Goal: Transaction & Acquisition: Purchase product/service

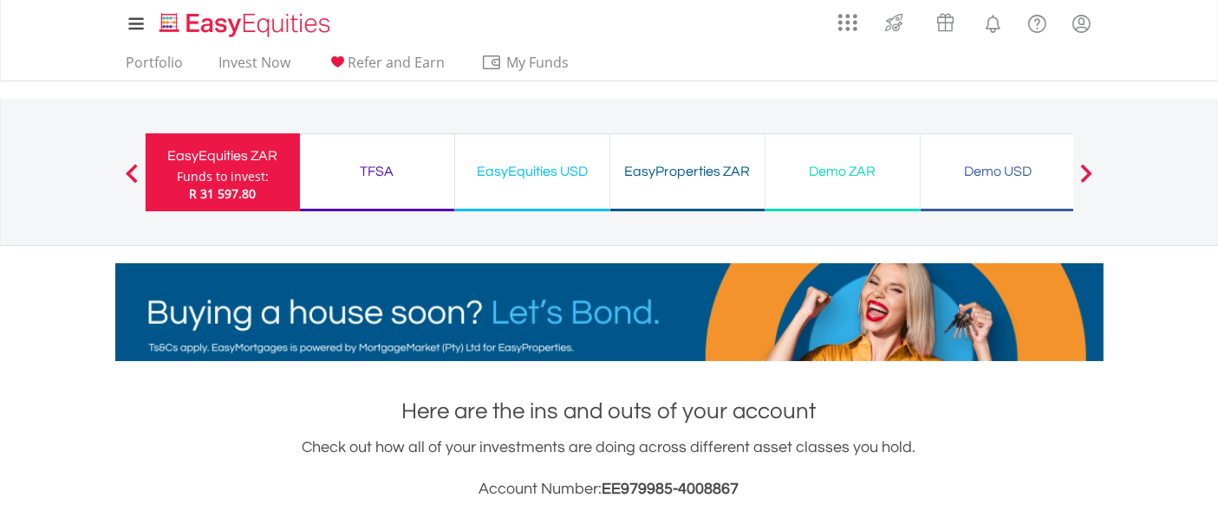
scroll to position [166, 329]
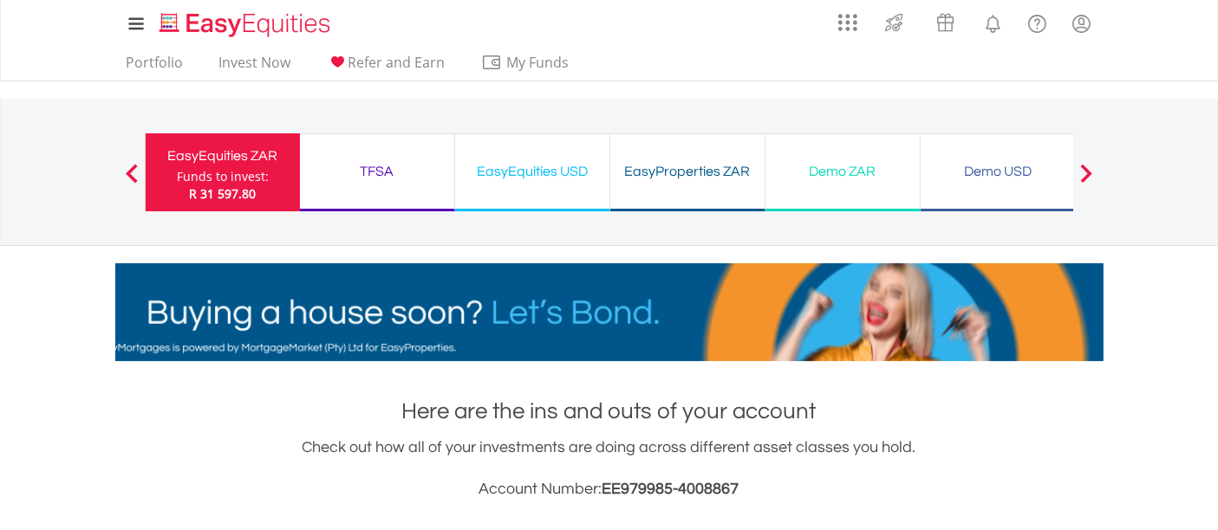
click at [229, 182] on div "Funds to invest:" at bounding box center [223, 176] width 92 height 17
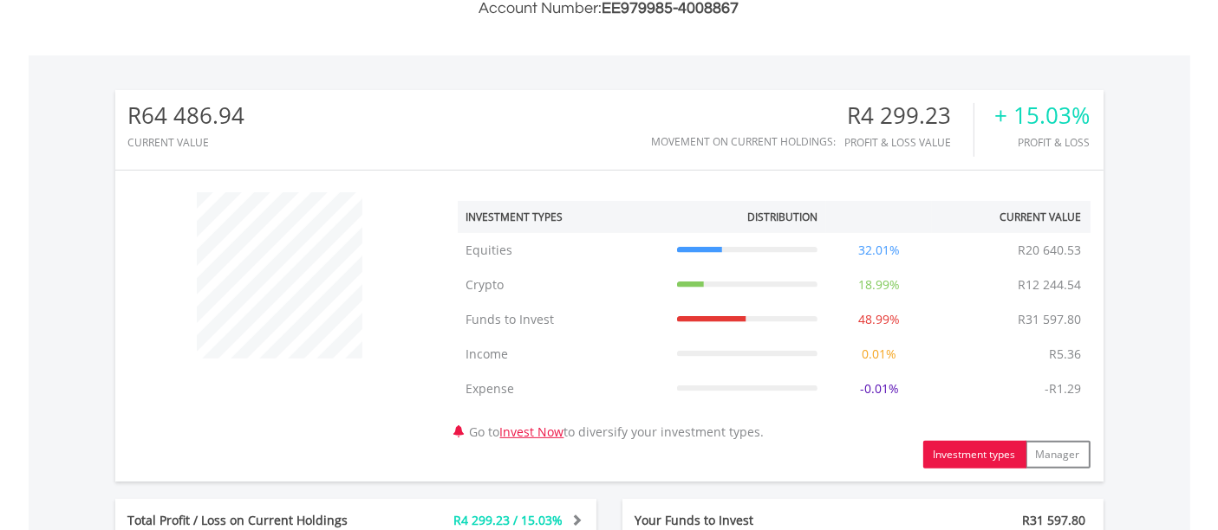
scroll to position [166, 329]
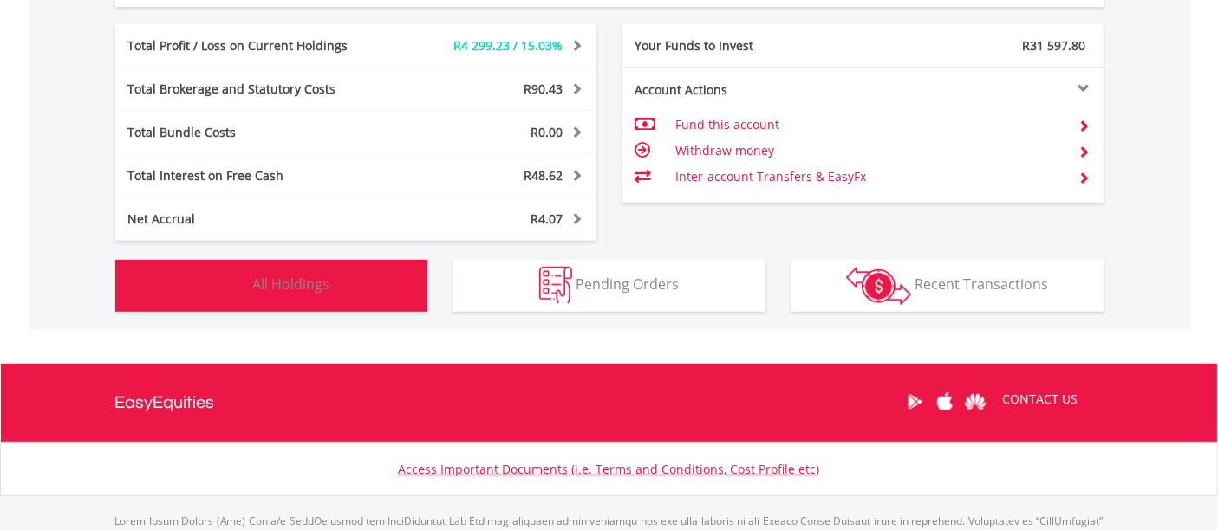
click at [282, 274] on button "Holdings All Holdings" at bounding box center [271, 286] width 312 height 52
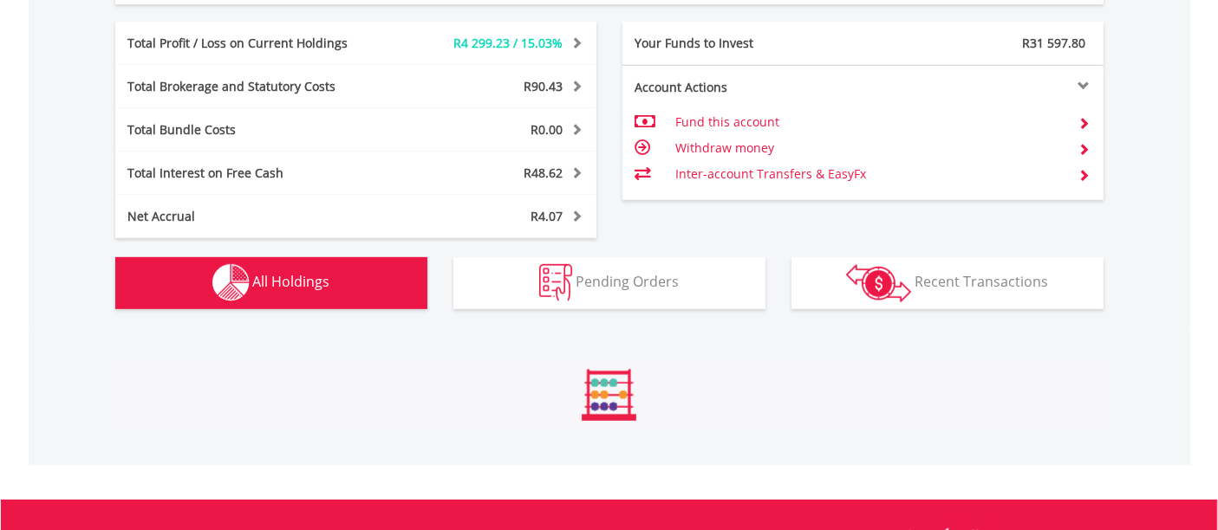
scroll to position [1318, 0]
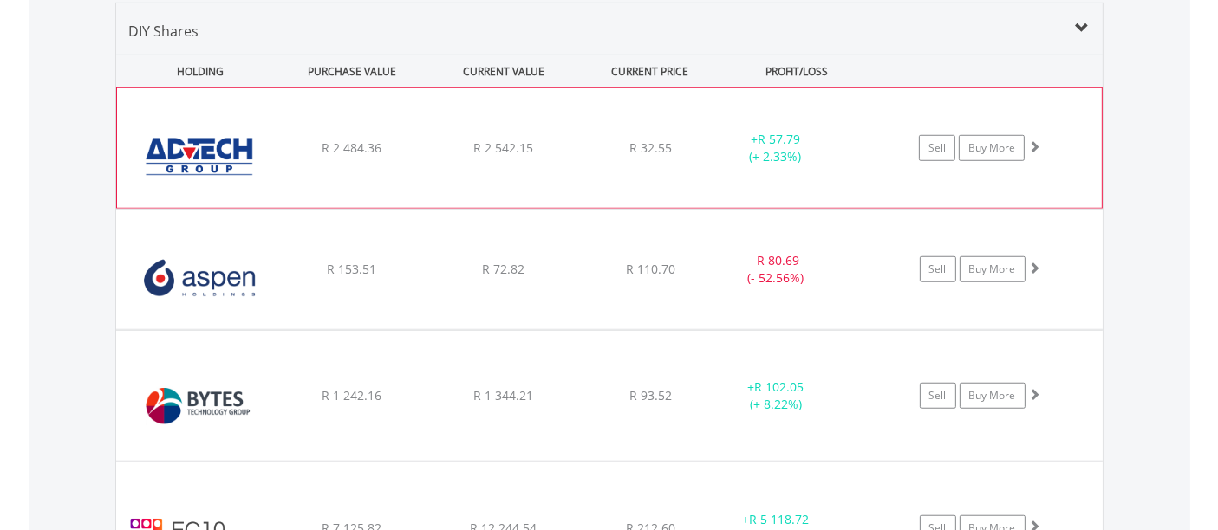
click at [376, 157] on div "﻿ Advtech Limited R 2 484.36 R 2 542.15 R 32.55 + R 57.79 (+ 2.33%) Sell Buy Mo…" at bounding box center [609, 148] width 985 height 120
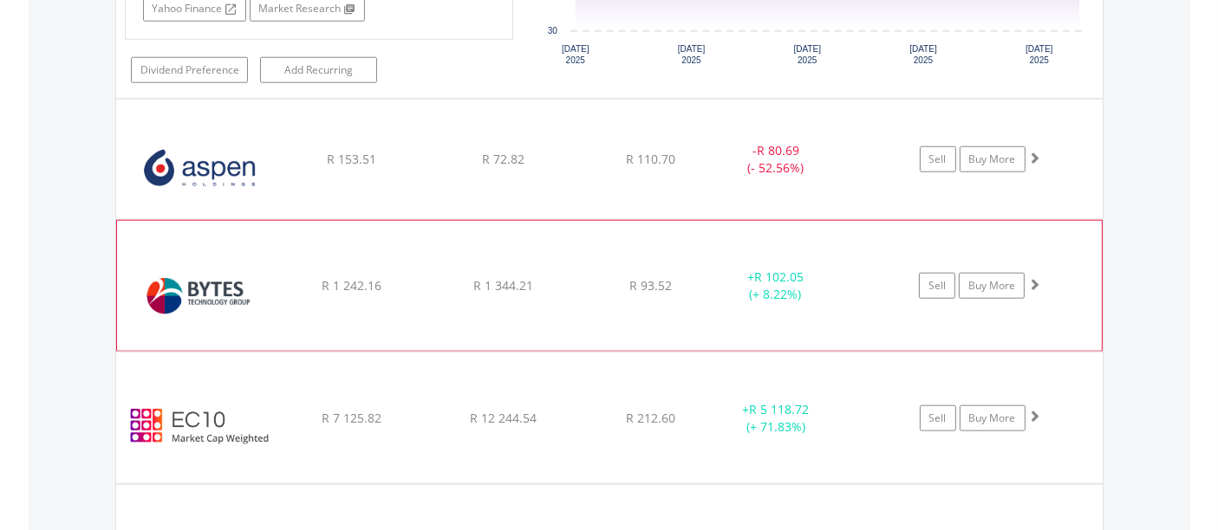
scroll to position [1784, 0]
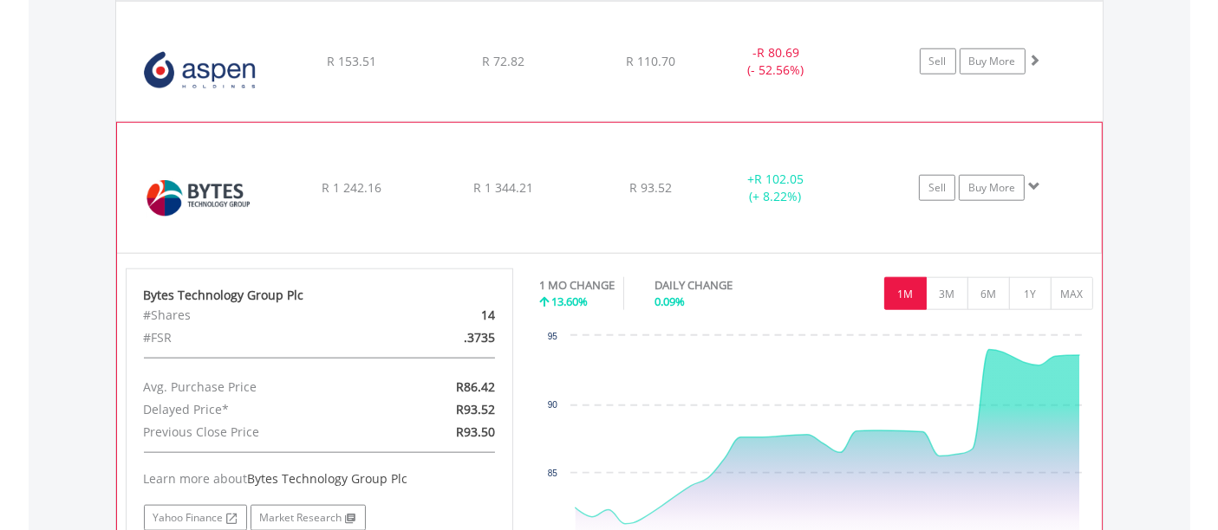
scroll to position [1881, 0]
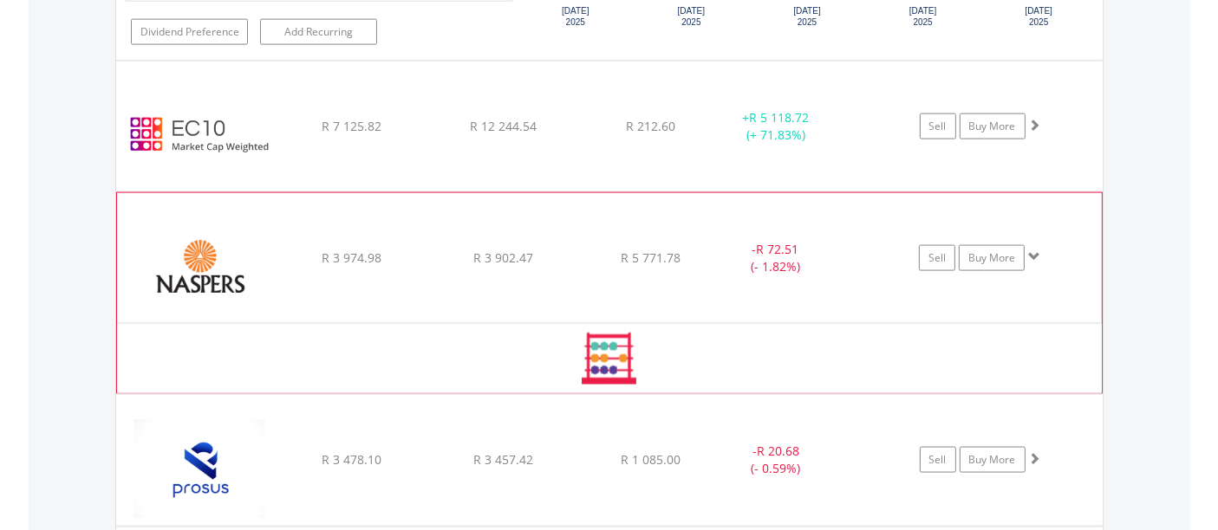
scroll to position [2430, 0]
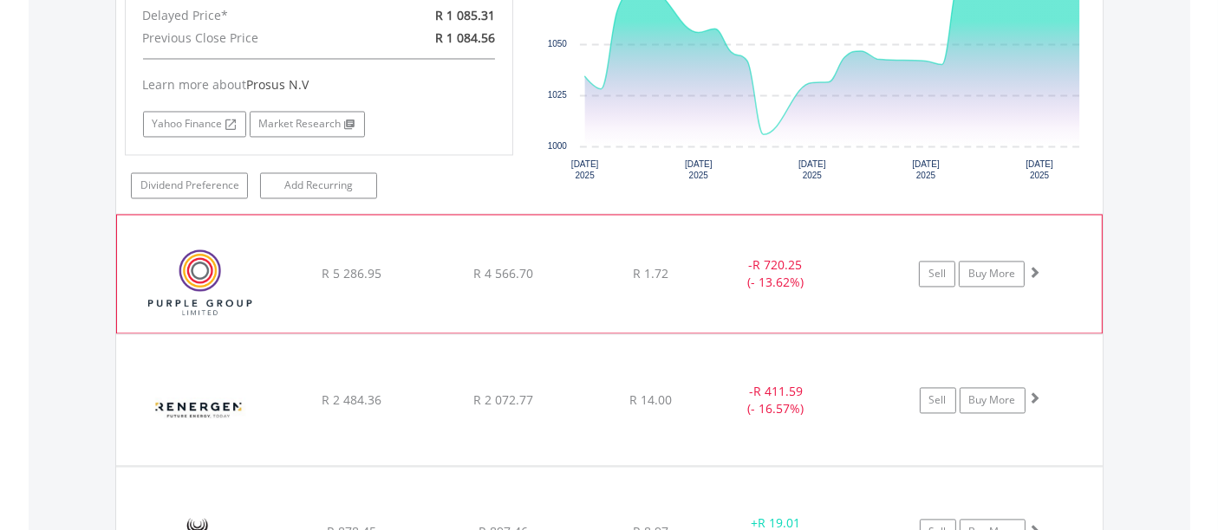
scroll to position [3384, 0]
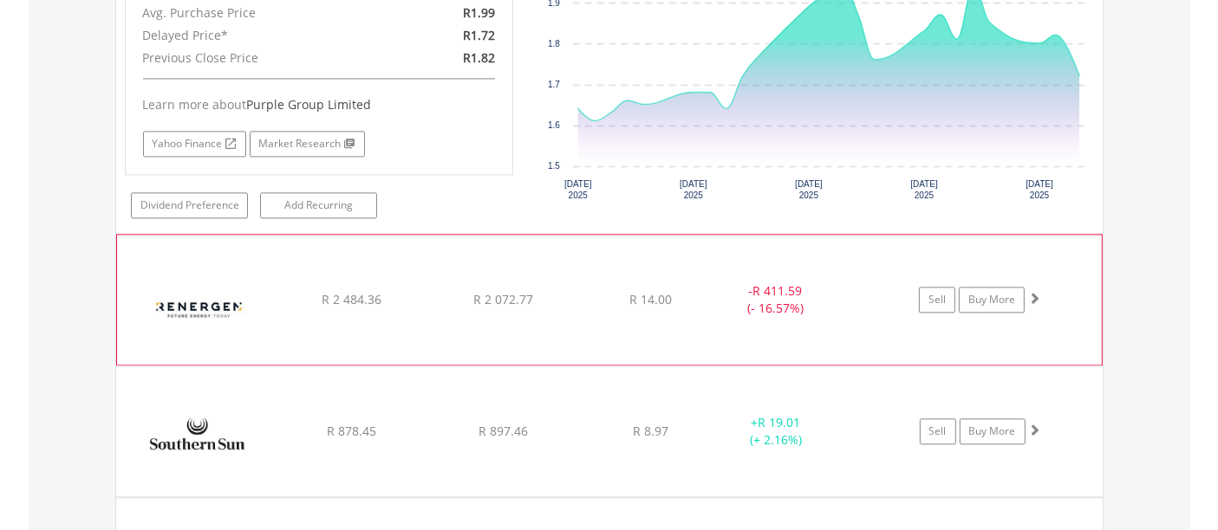
drag, startPoint x: 471, startPoint y: 296, endPoint x: 470, endPoint y: 273, distance: 22.6
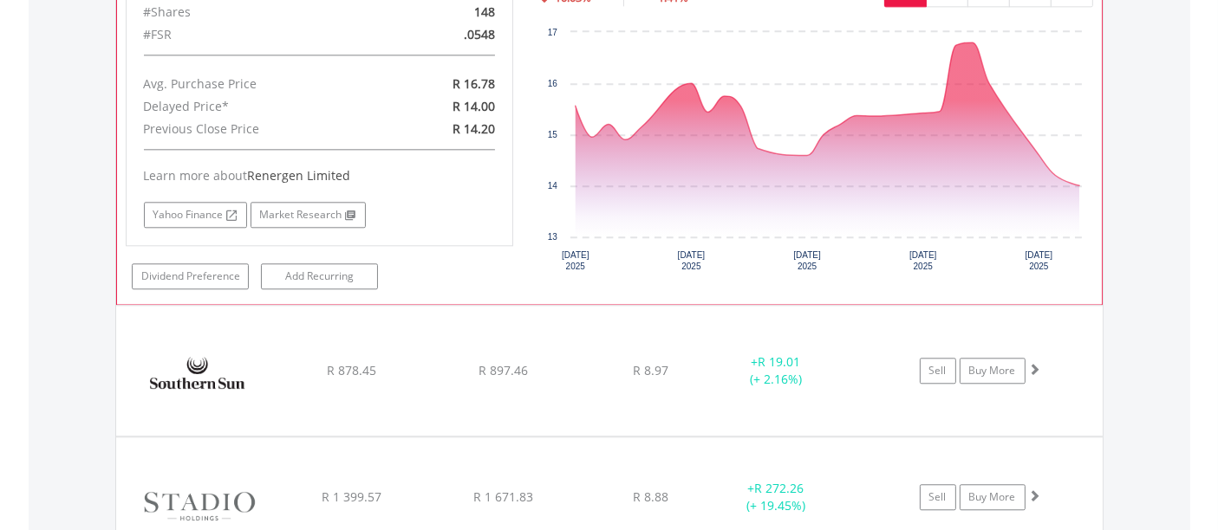
scroll to position [4252, 0]
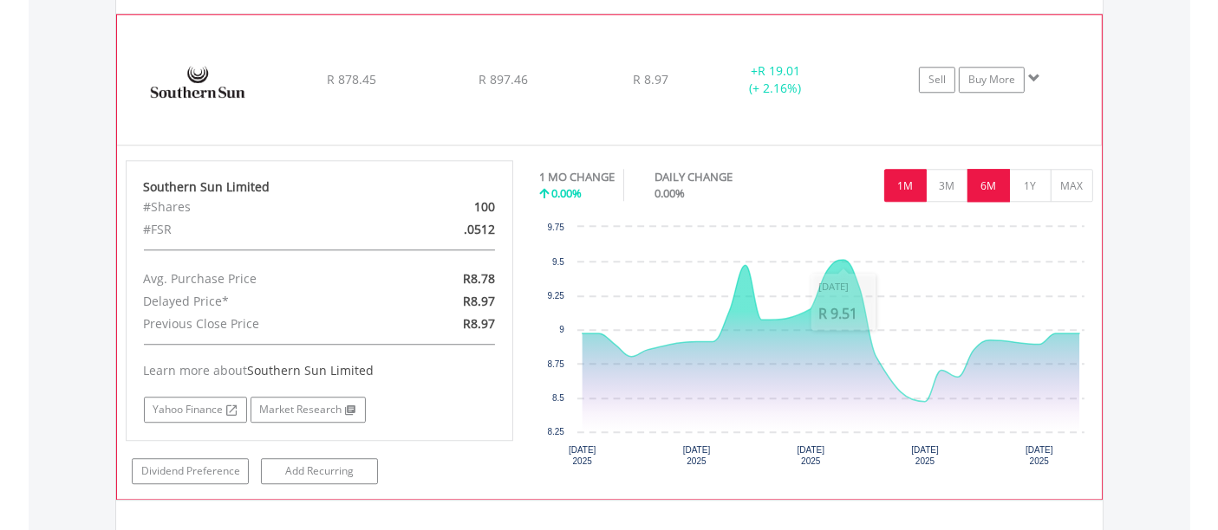
scroll to position [4542, 0]
click at [988, 169] on button "6M" at bounding box center [988, 185] width 42 height 33
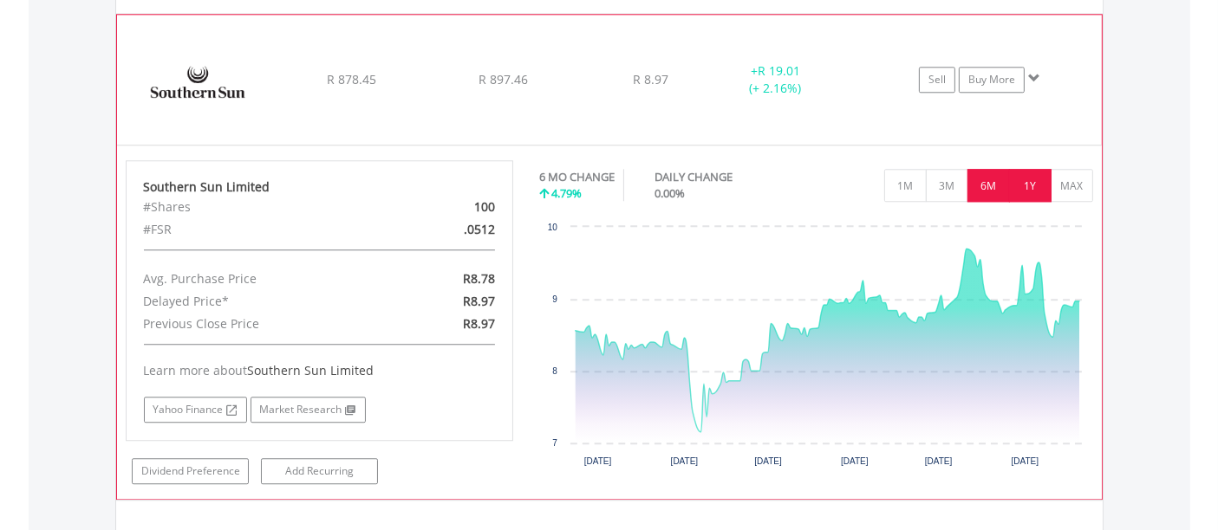
click at [1034, 169] on button "1Y" at bounding box center [1030, 185] width 42 height 33
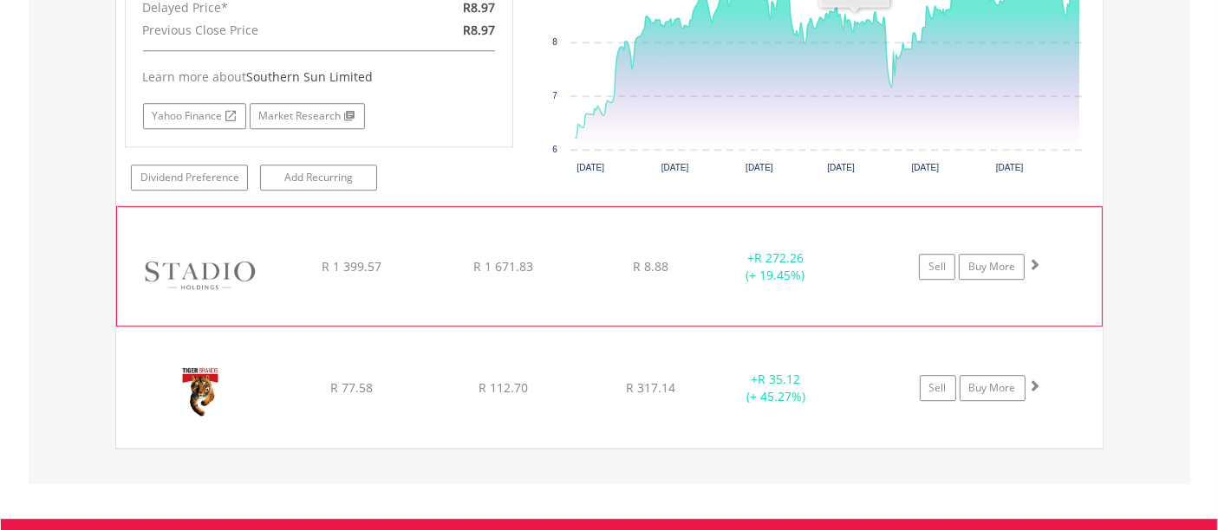
scroll to position [4838, 0]
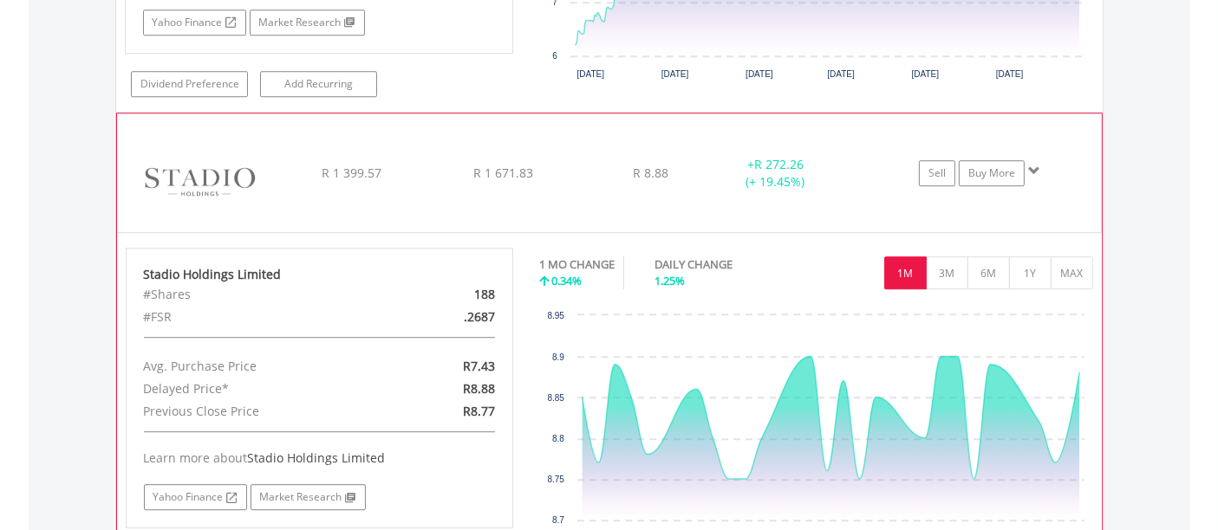
scroll to position [4930, 0]
click at [994, 257] on button "6M" at bounding box center [988, 273] width 42 height 33
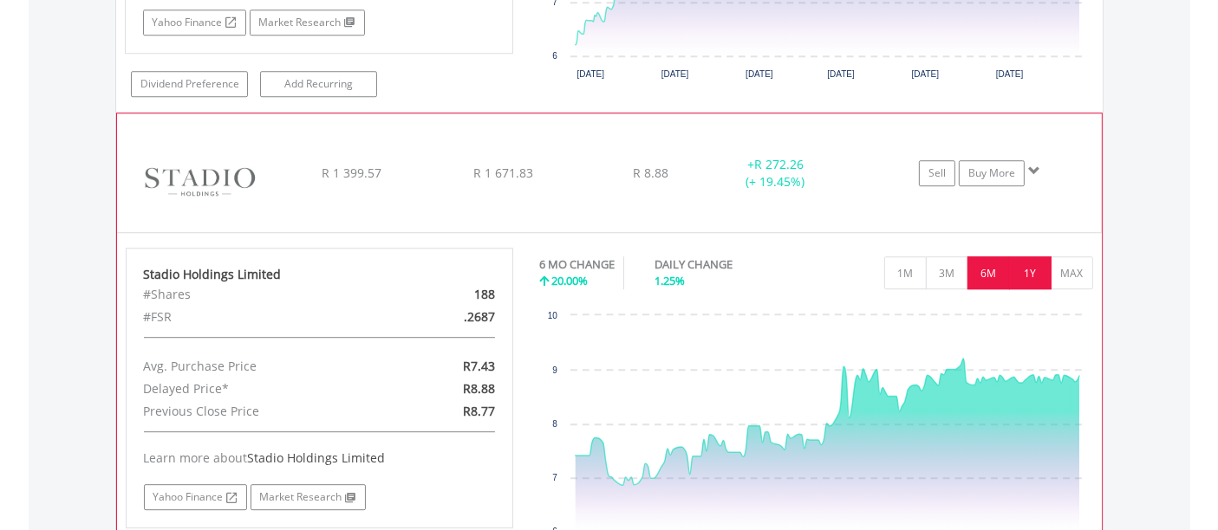
click at [1032, 257] on button "1Y" at bounding box center [1030, 273] width 42 height 33
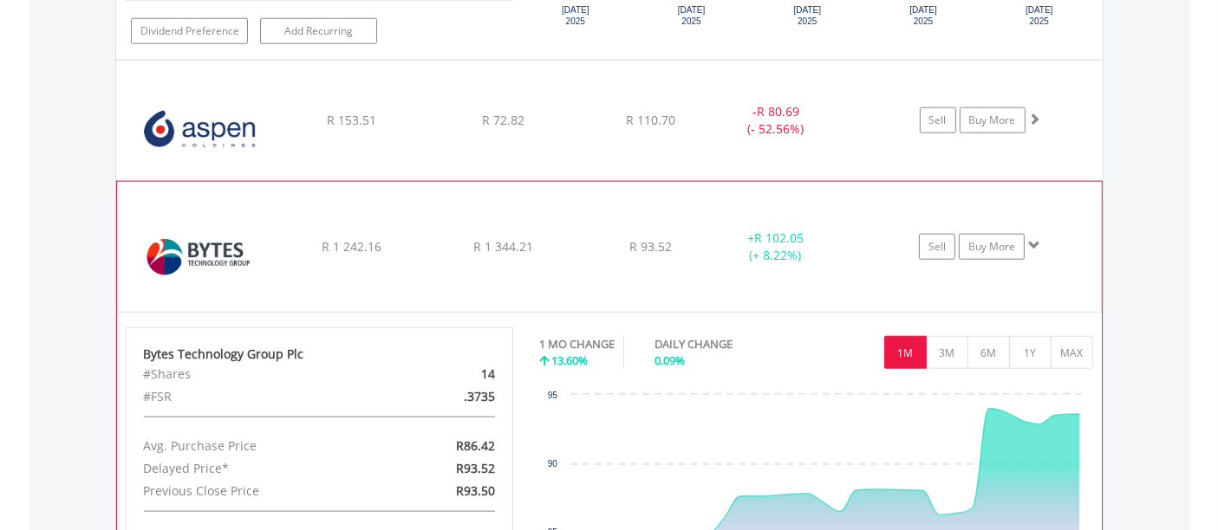
scroll to position [1824, 0]
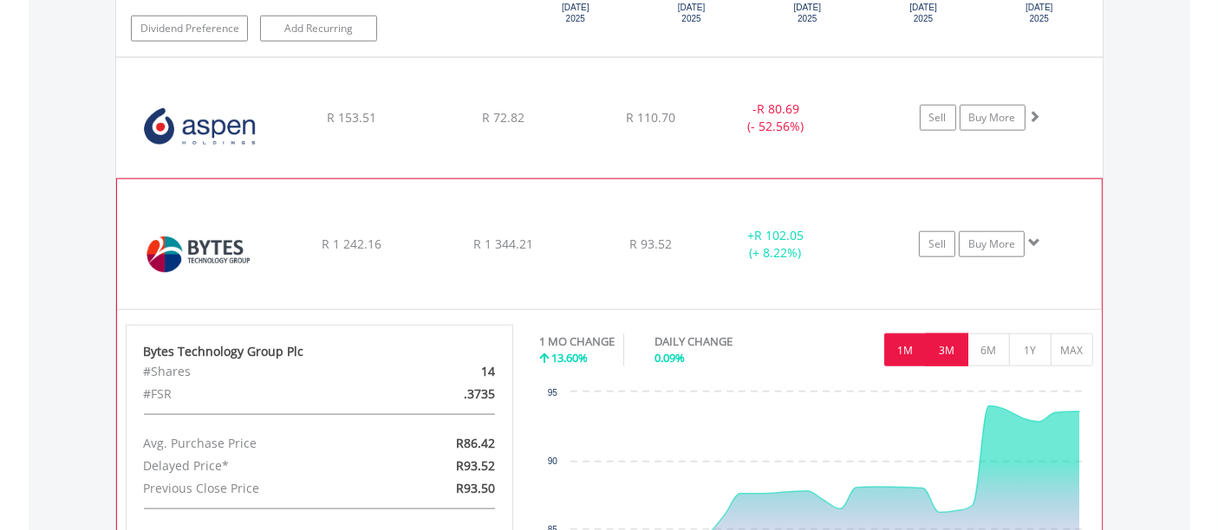
click at [953, 343] on button "3M" at bounding box center [947, 350] width 42 height 33
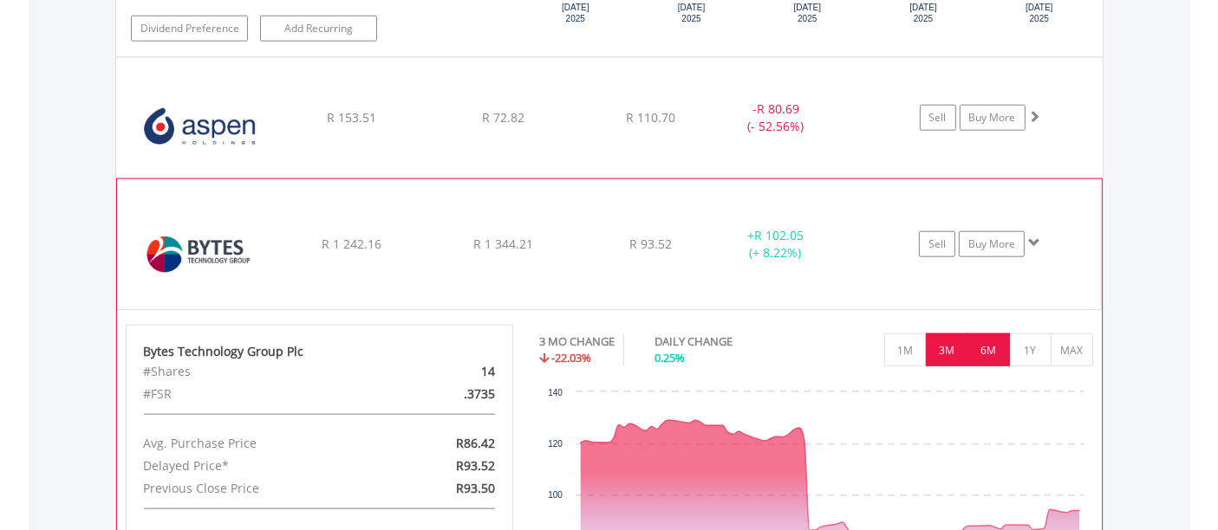
click at [980, 348] on button "6M" at bounding box center [988, 350] width 42 height 33
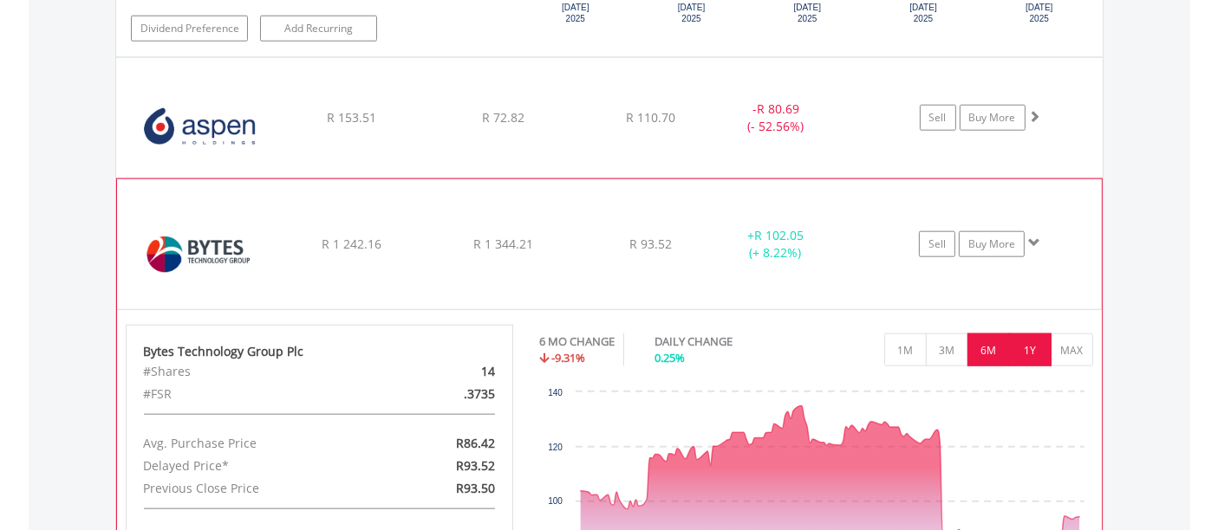
click at [1032, 342] on button "1Y" at bounding box center [1030, 350] width 42 height 33
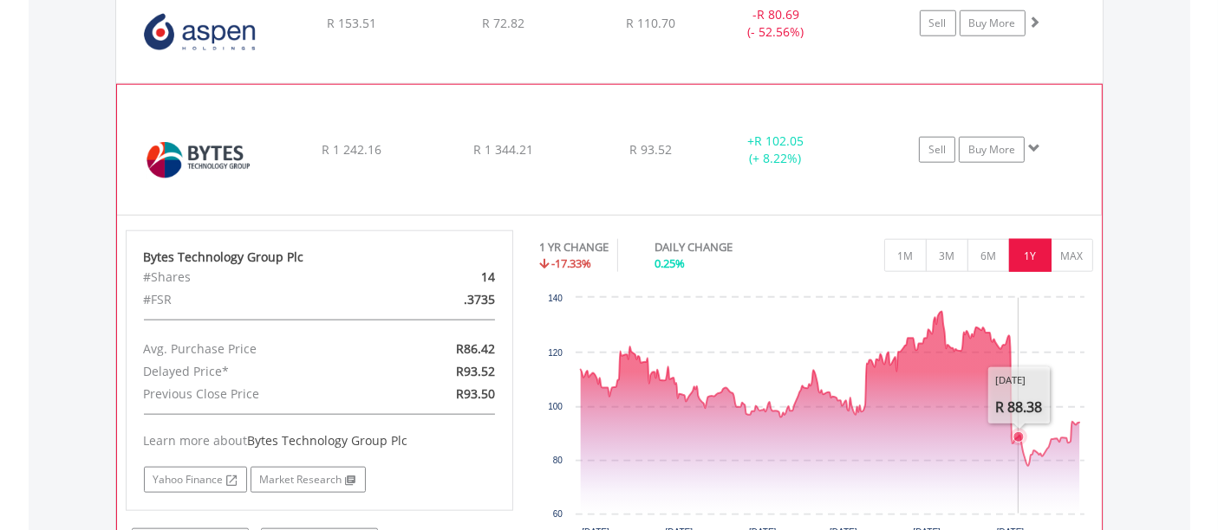
scroll to position [1920, 0]
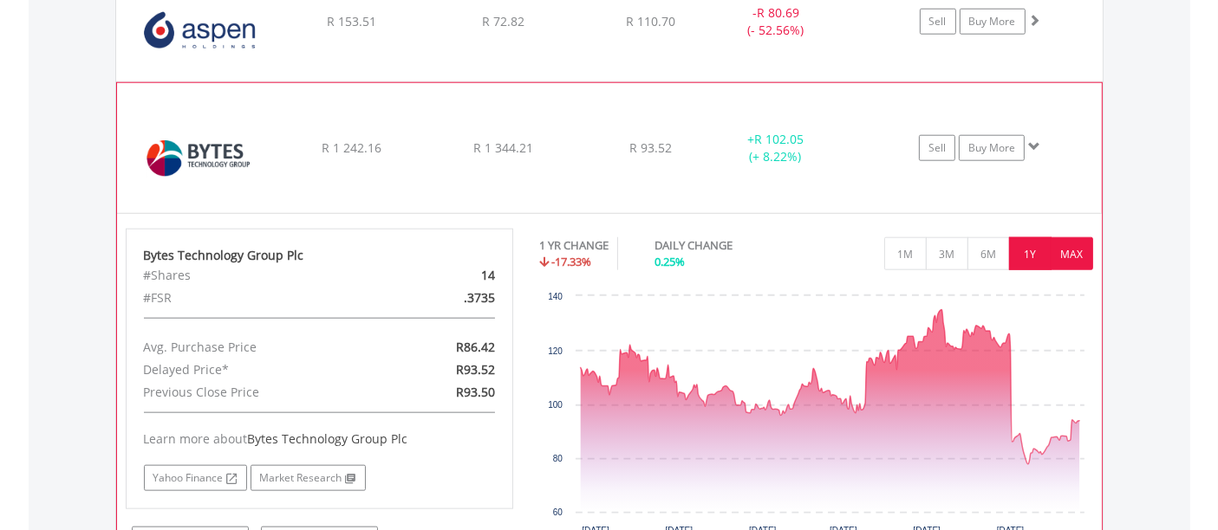
click at [1069, 251] on button "MAX" at bounding box center [1072, 254] width 42 height 33
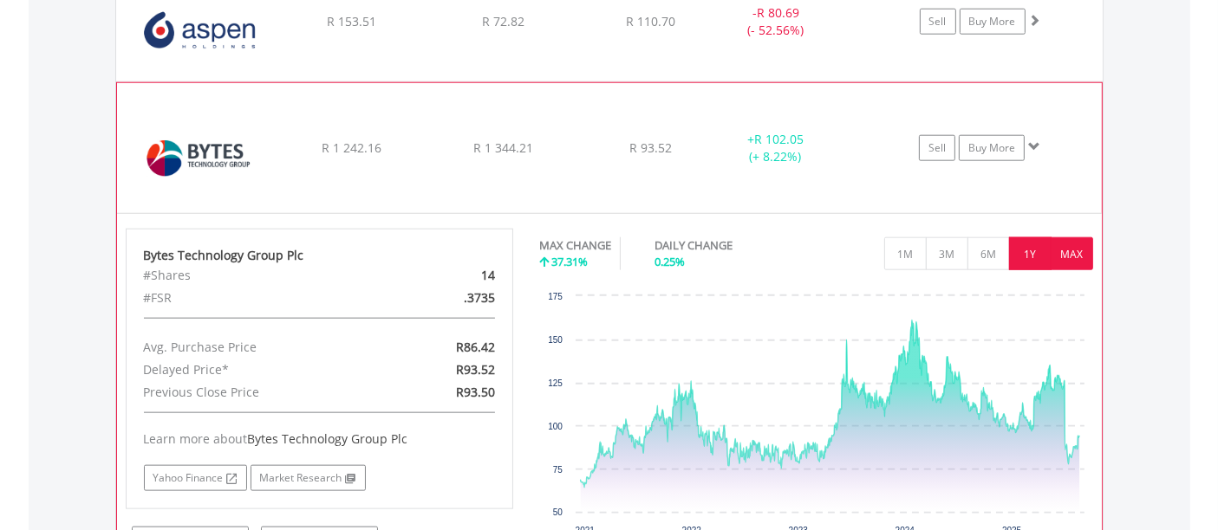
click at [1035, 244] on button "1Y" at bounding box center [1030, 254] width 42 height 33
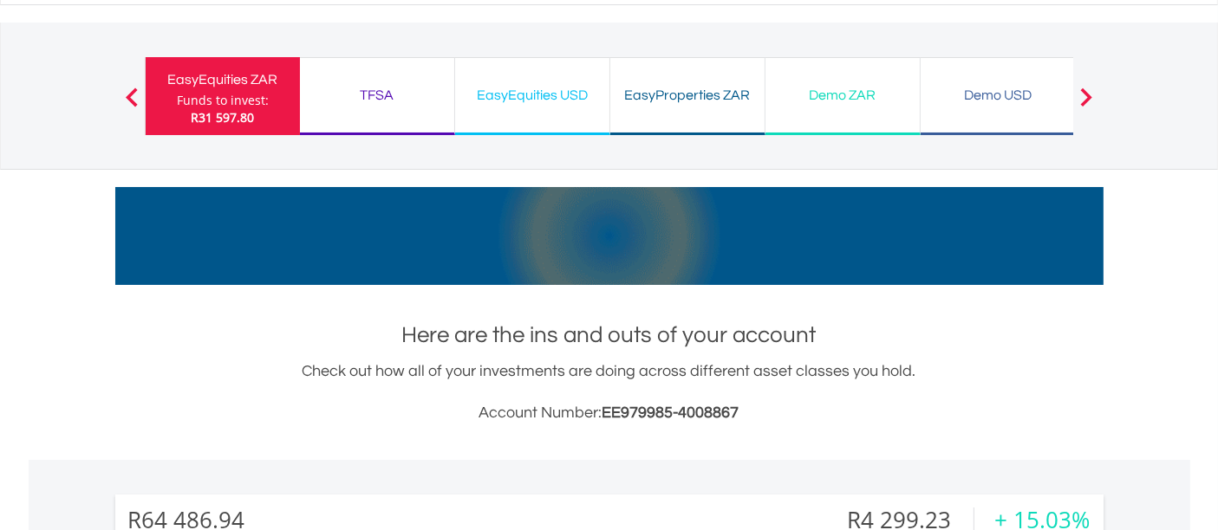
scroll to position [0, 0]
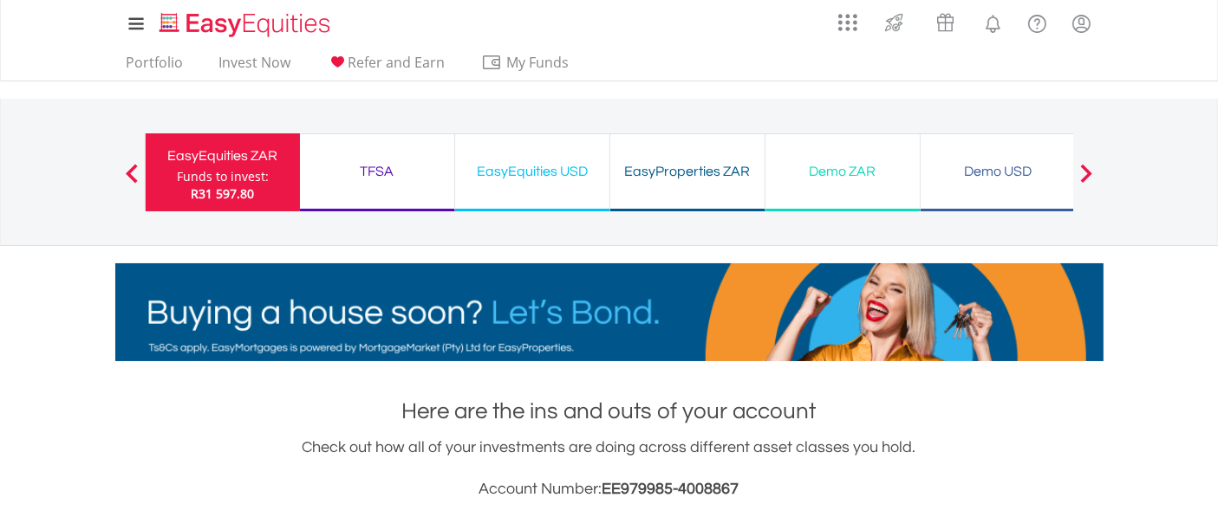
click at [379, 170] on div "TFSA" at bounding box center [376, 171] width 133 height 24
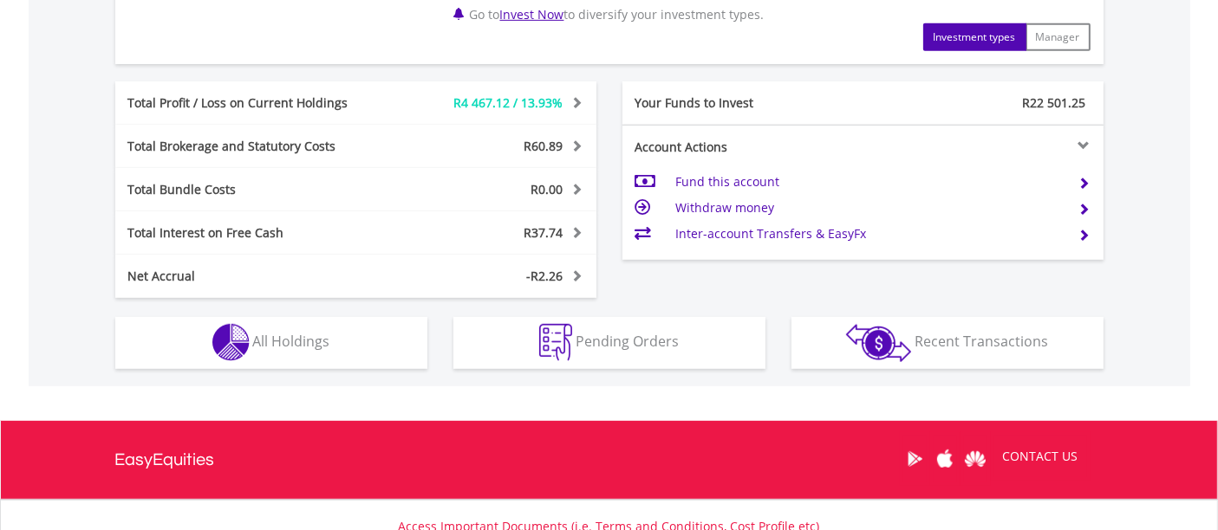
scroll to position [865, 0]
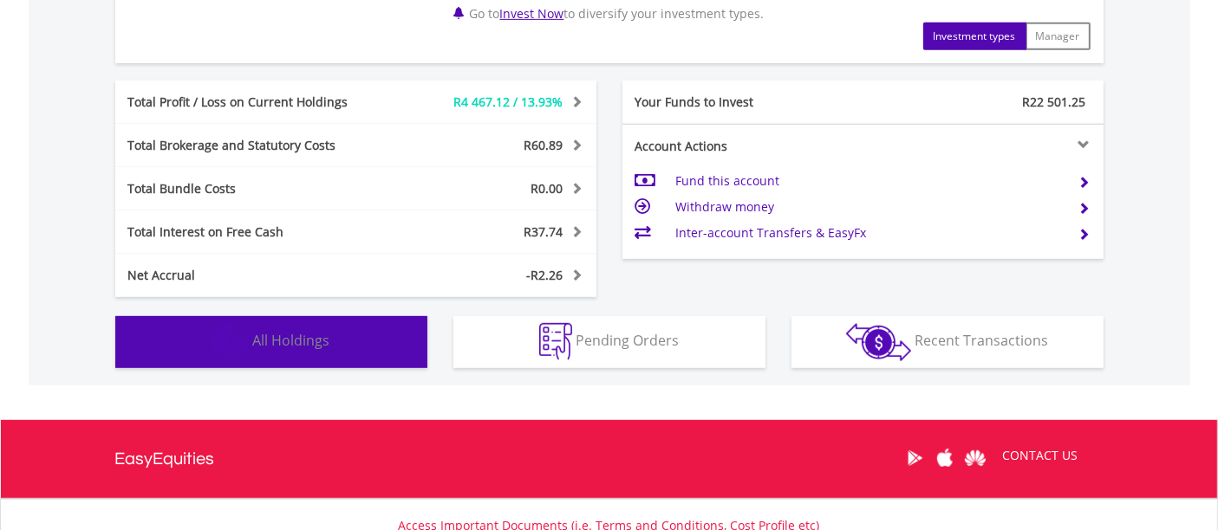
click at [320, 332] on span "All Holdings" at bounding box center [291, 340] width 77 height 19
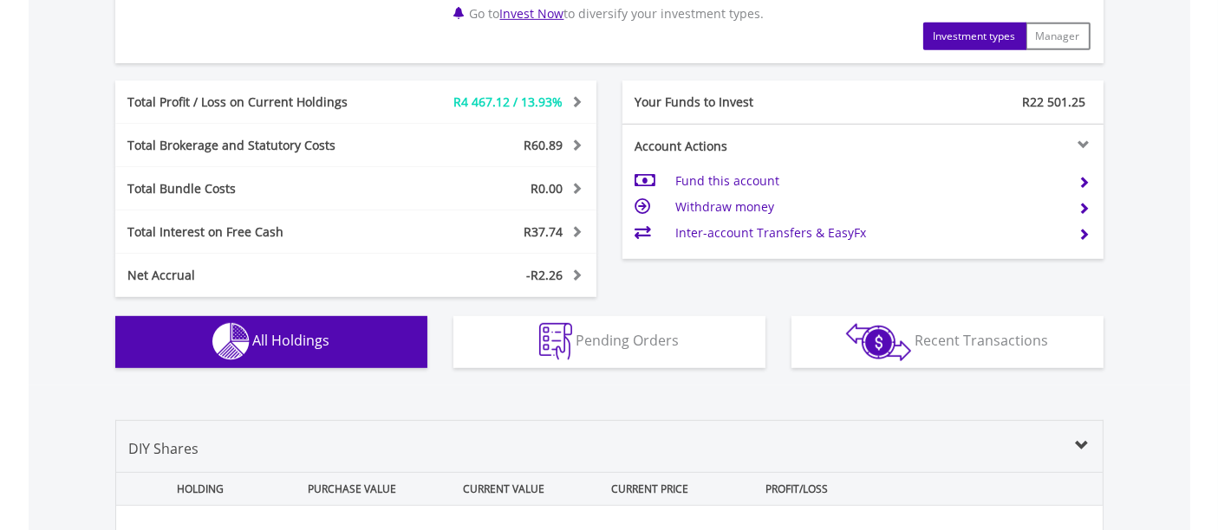
scroll to position [1283, 0]
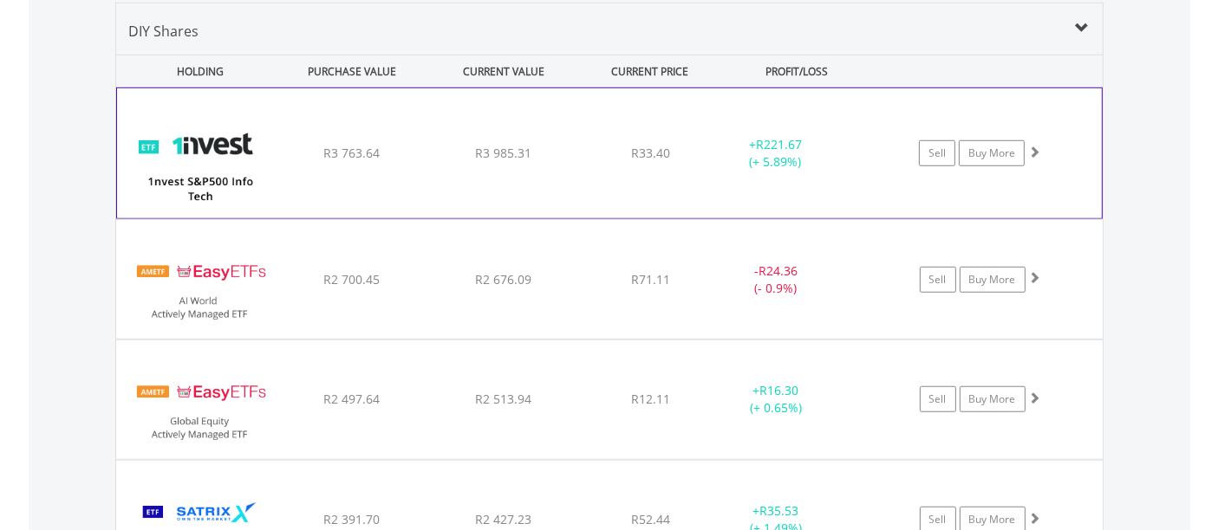
click at [470, 162] on div "﻿ 1nvest S&P500 Info Tech Index Feeder ETF R3 763.64 R3 985.31 R33.40 + R221.67…" at bounding box center [609, 153] width 985 height 130
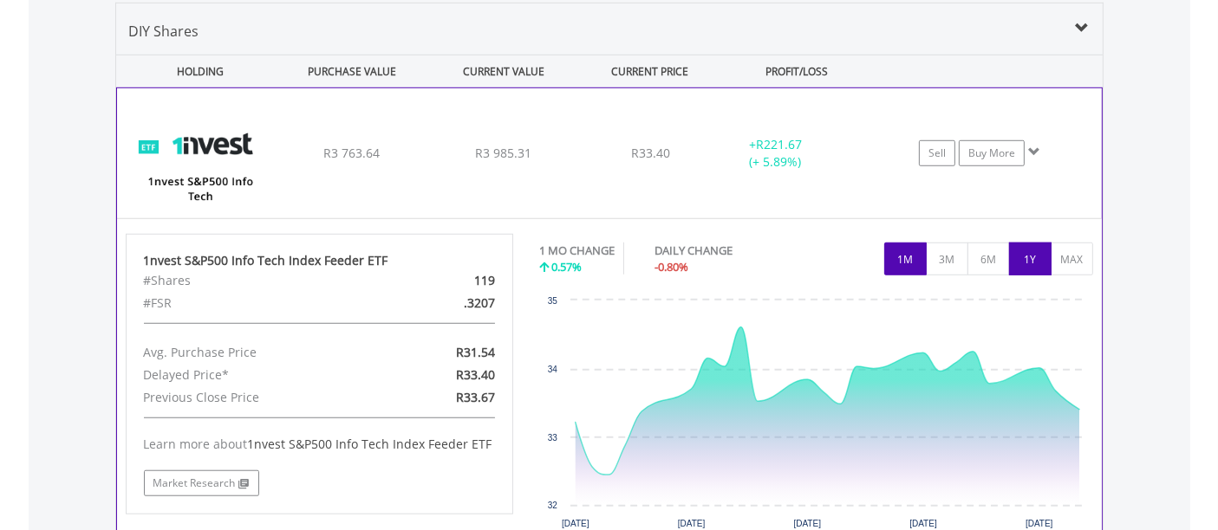
click at [1026, 252] on button "1Y" at bounding box center [1030, 259] width 42 height 33
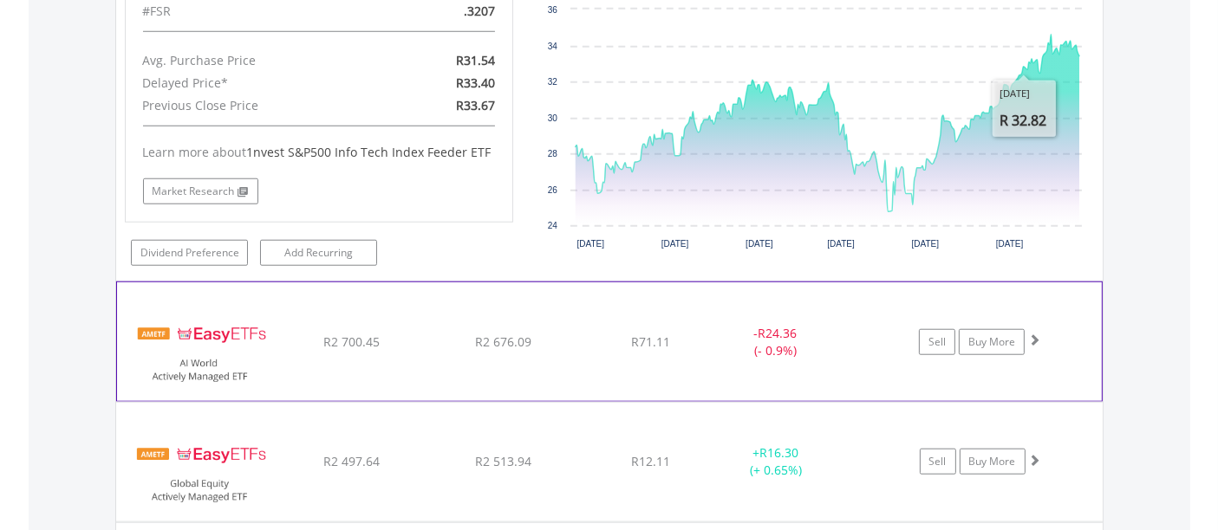
scroll to position [1576, 0]
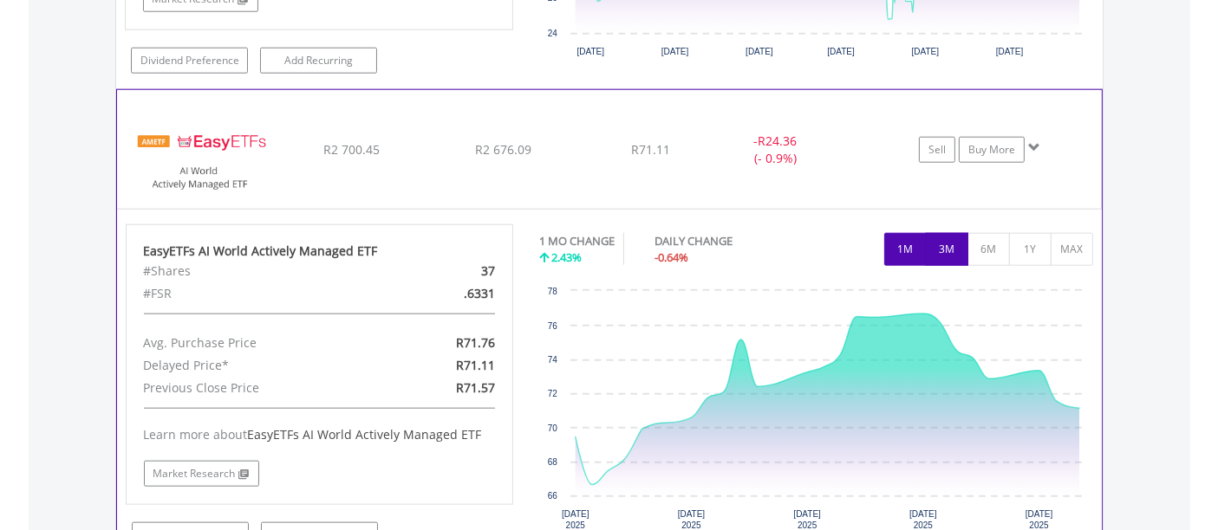
scroll to position [1768, 0]
click at [957, 236] on button "3M" at bounding box center [947, 248] width 42 height 33
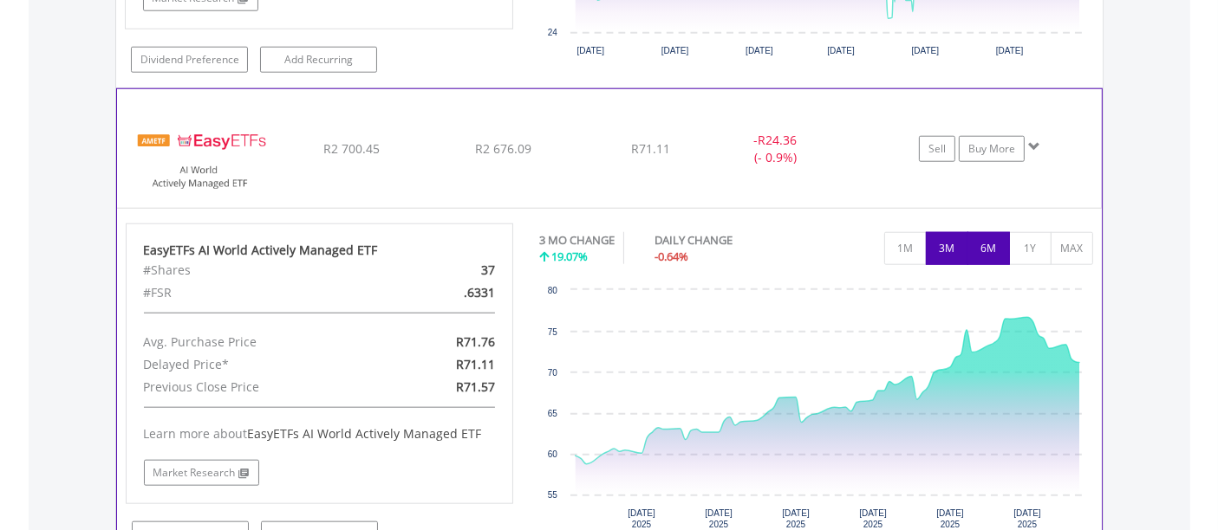
click at [998, 246] on button "6M" at bounding box center [988, 248] width 42 height 33
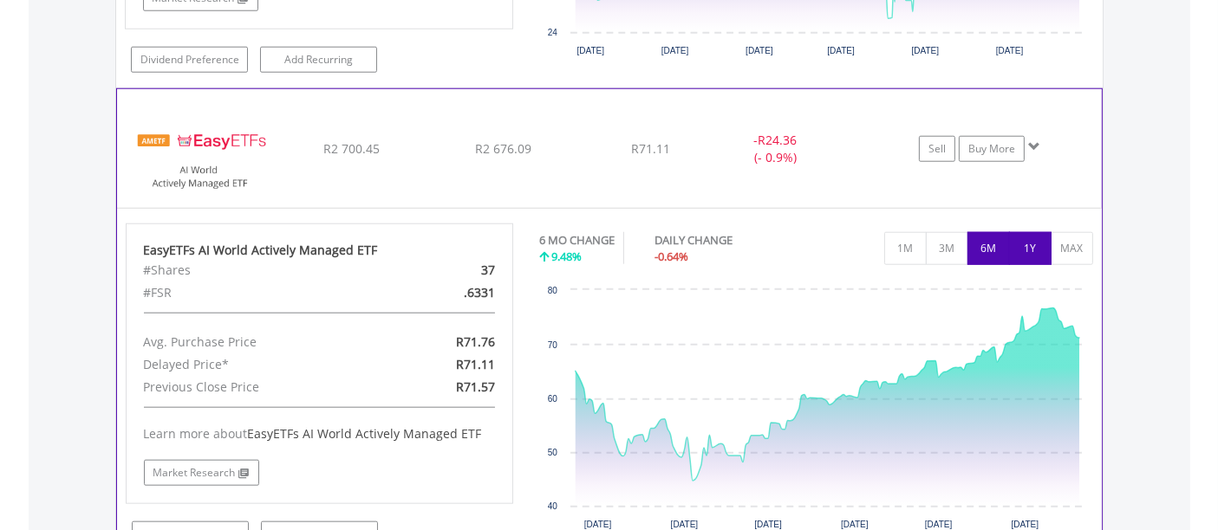
click at [1029, 239] on button "1Y" at bounding box center [1030, 248] width 42 height 33
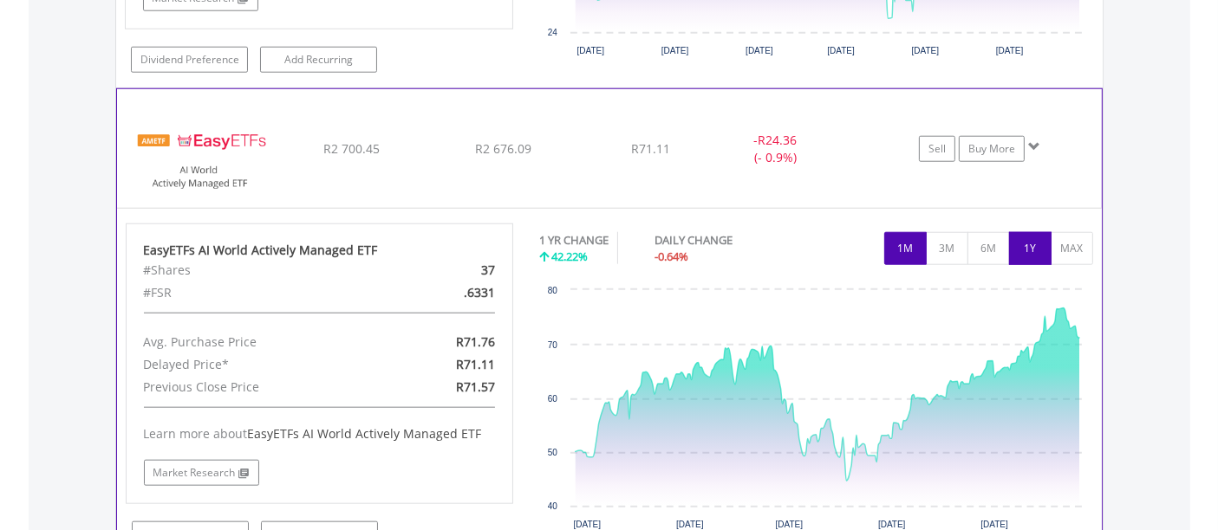
click at [901, 236] on button "1M" at bounding box center [905, 248] width 42 height 33
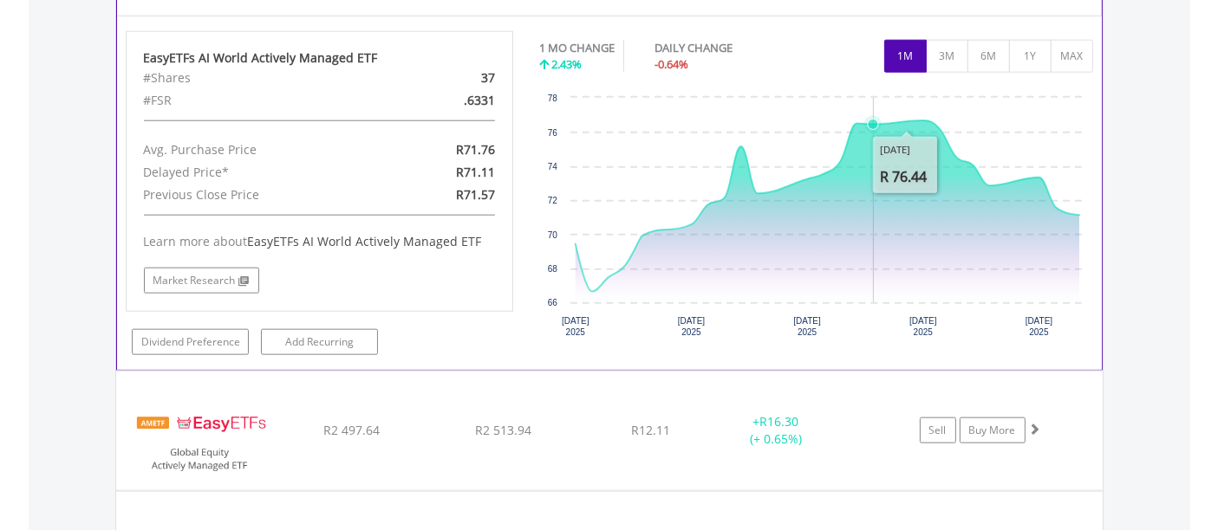
scroll to position [1961, 0]
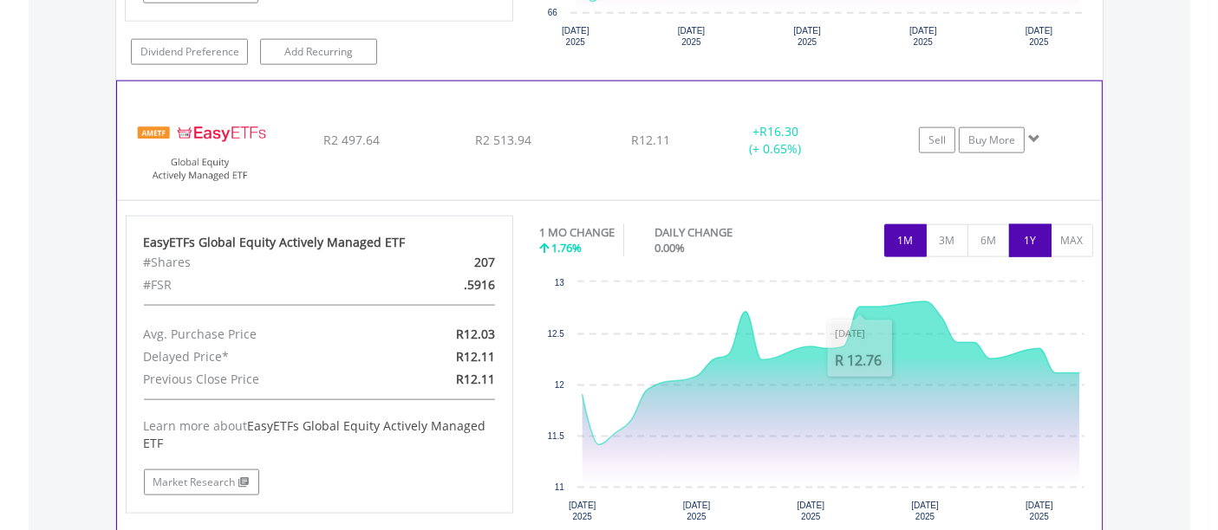
click at [1028, 238] on button "1Y" at bounding box center [1030, 241] width 42 height 33
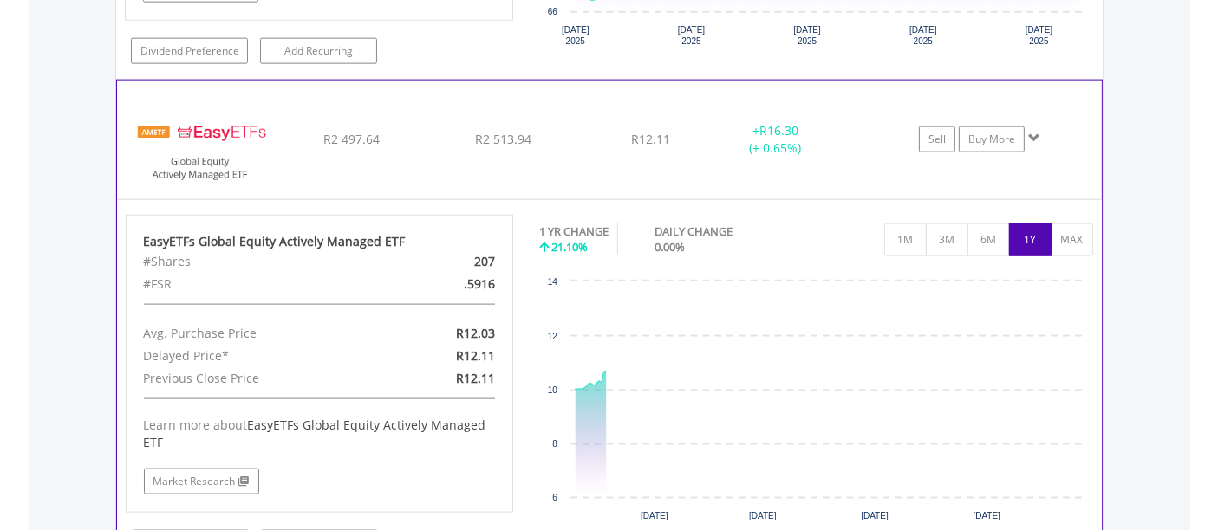
scroll to position [2254, 0]
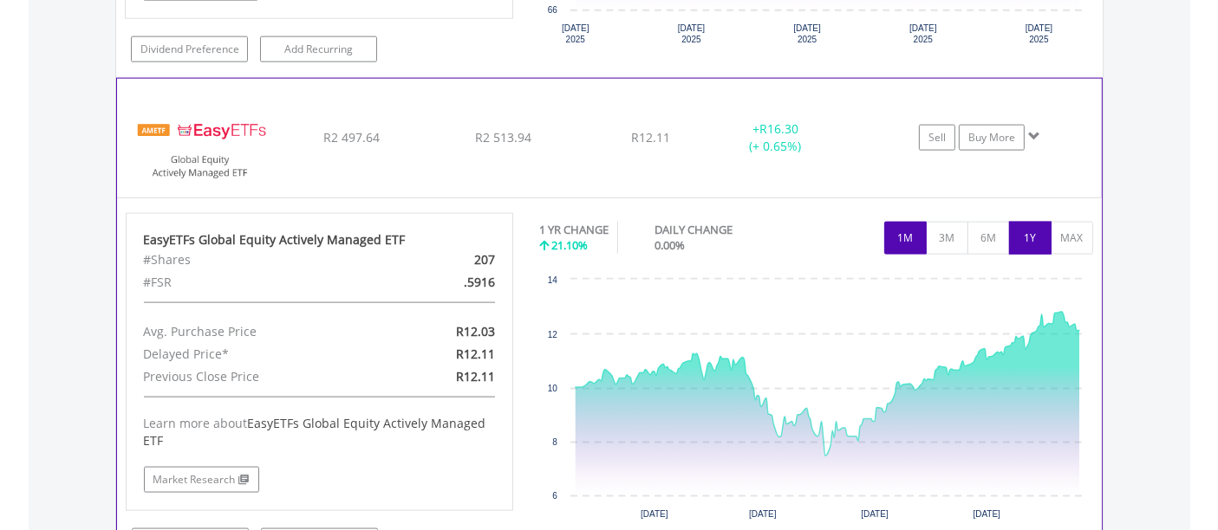
click at [895, 225] on button "1M" at bounding box center [905, 238] width 42 height 33
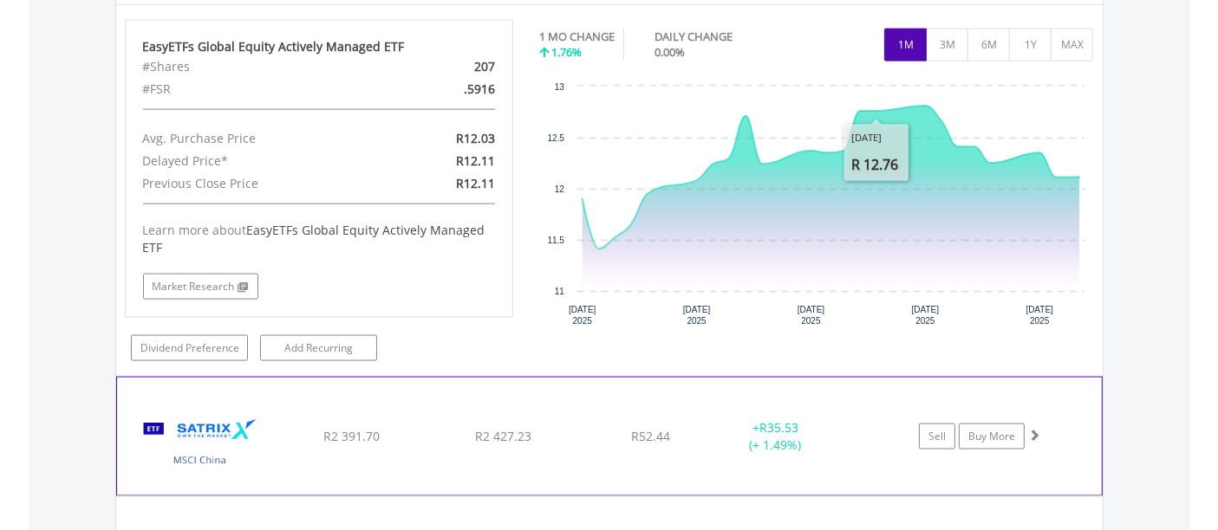
scroll to position [2449, 0]
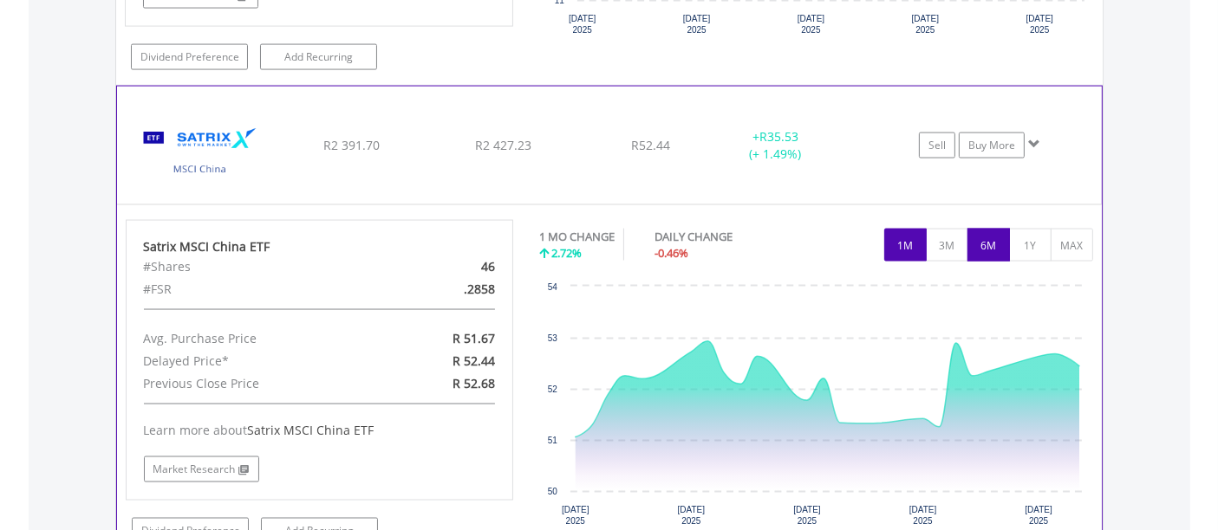
scroll to position [2739, 0]
click at [1032, 230] on button "1Y" at bounding box center [1030, 244] width 42 height 33
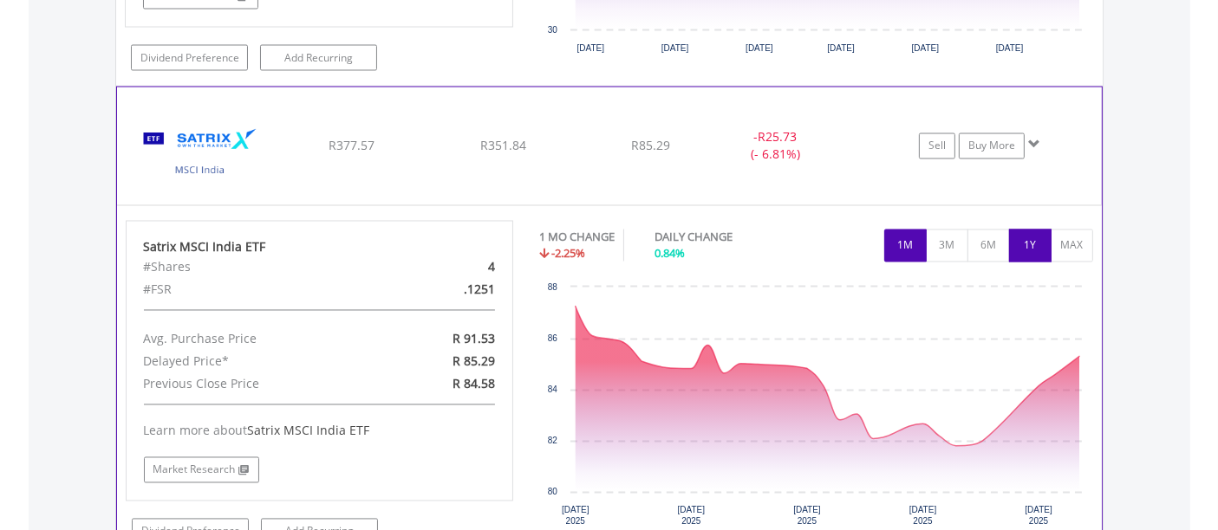
scroll to position [3213, 0]
click at [1030, 233] on button "1Y" at bounding box center [1030, 245] width 42 height 33
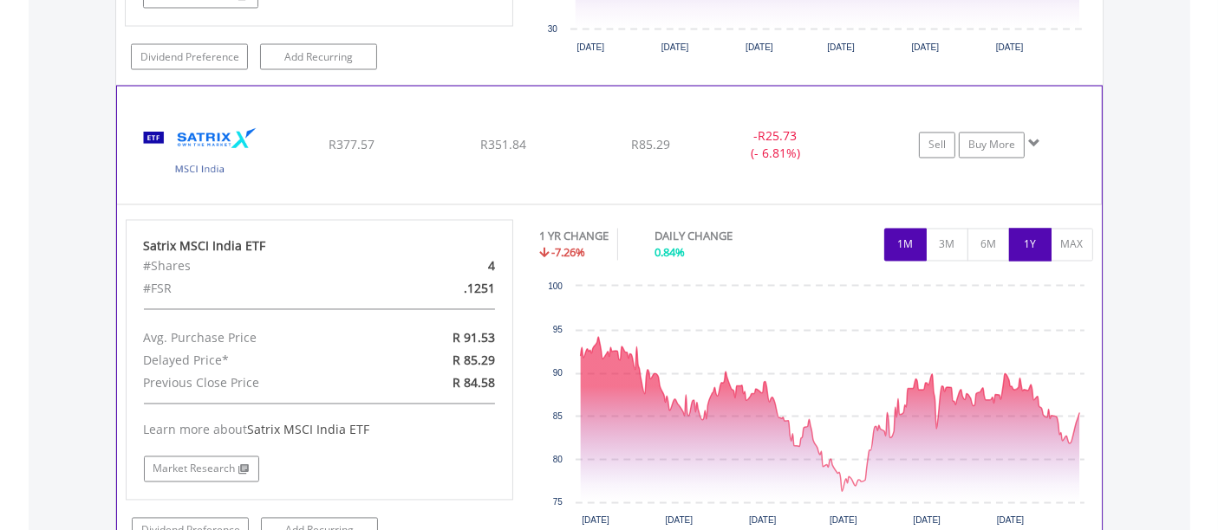
click at [908, 238] on button "1M" at bounding box center [905, 245] width 42 height 33
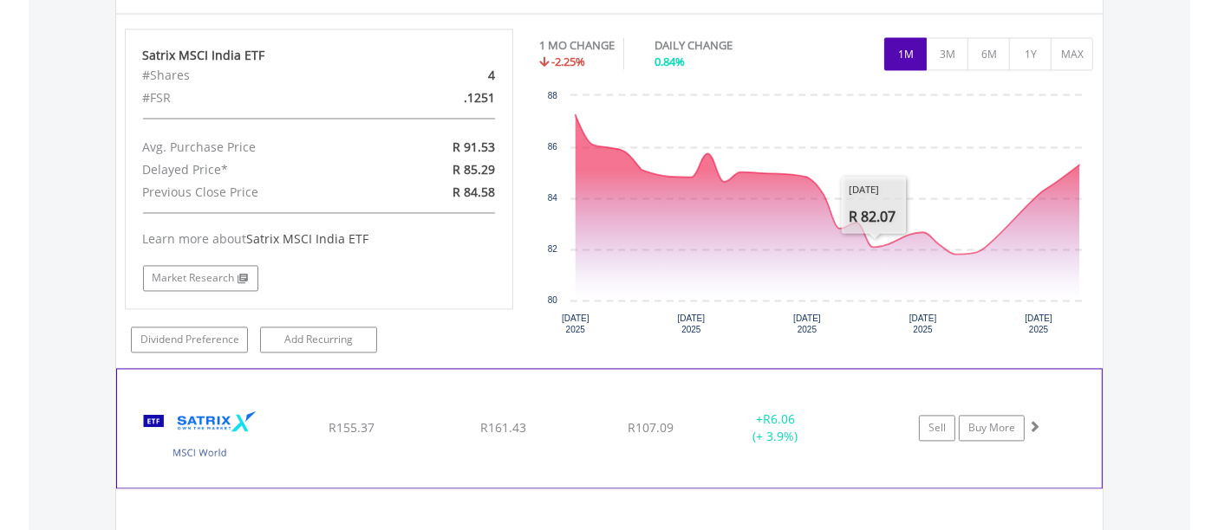
scroll to position [3406, 0]
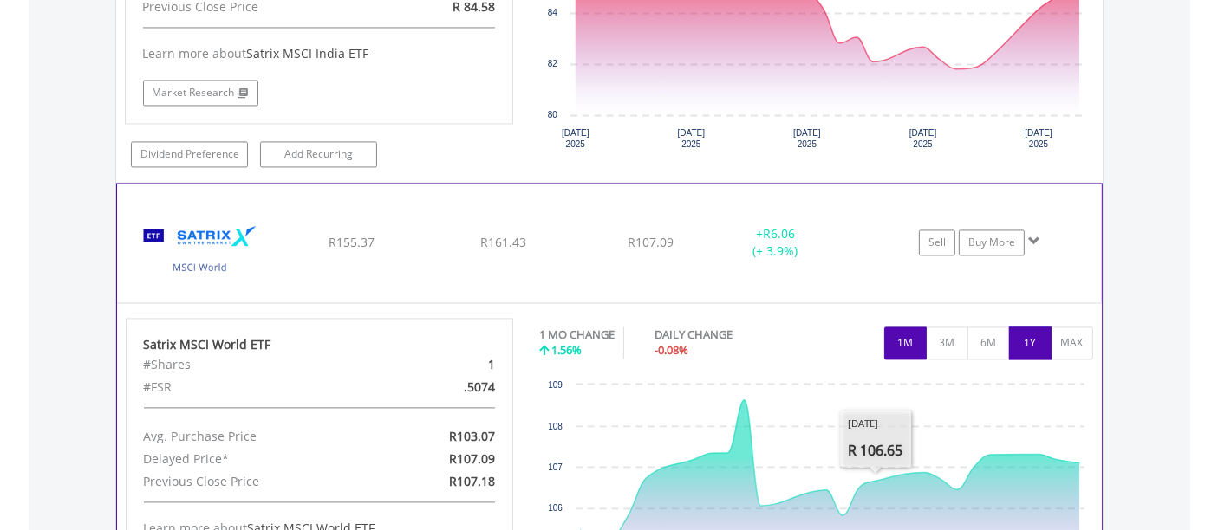
click at [1034, 327] on button "1Y" at bounding box center [1030, 343] width 42 height 33
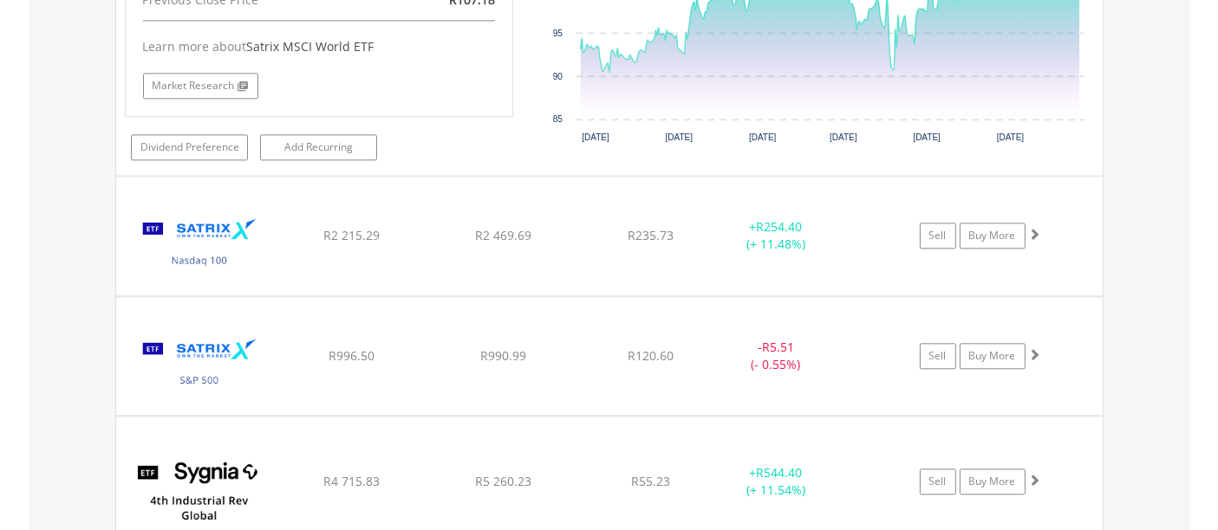
scroll to position [4073, 0]
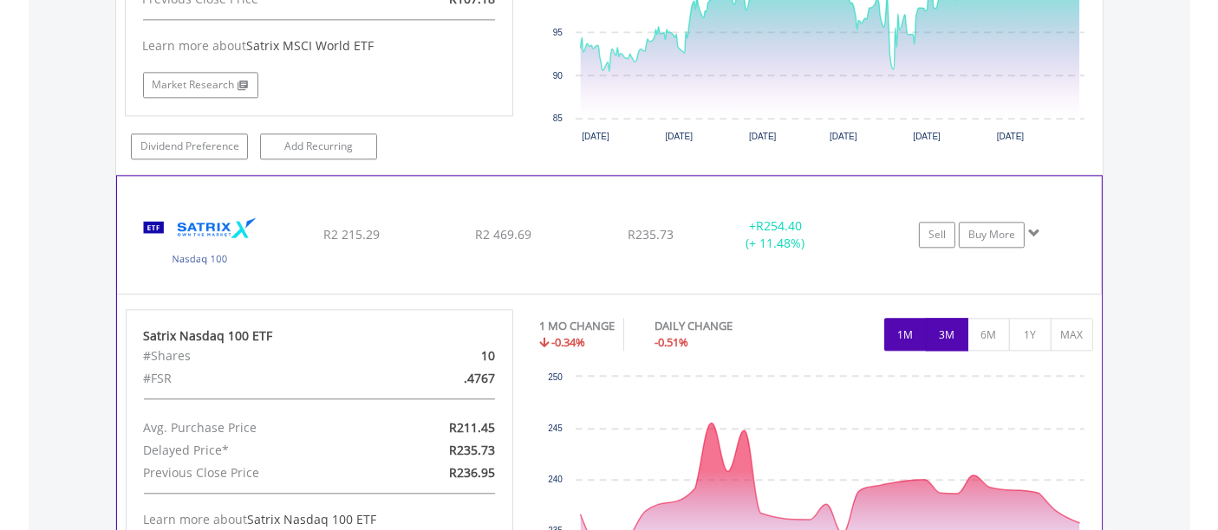
click at [945, 318] on button "3M" at bounding box center [947, 334] width 42 height 33
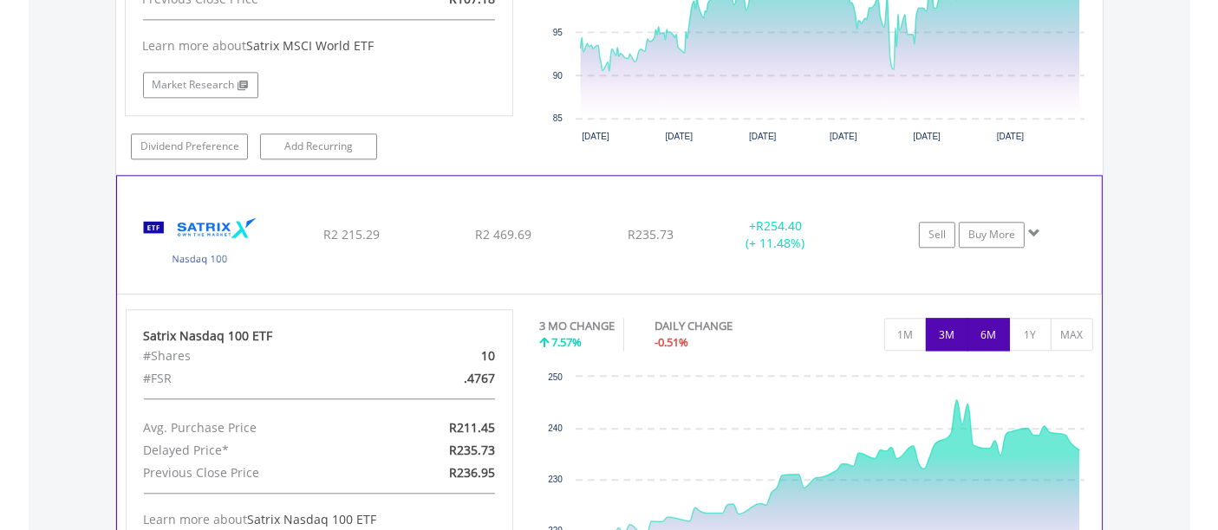
click at [977, 318] on button "6M" at bounding box center [988, 334] width 42 height 33
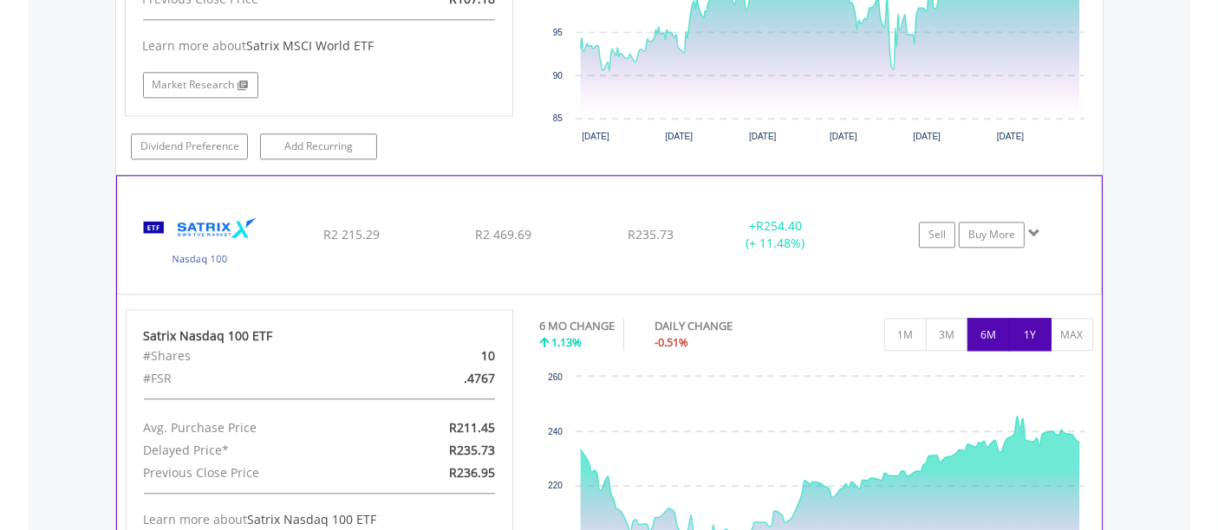
click at [1023, 321] on button "1Y" at bounding box center [1030, 334] width 42 height 33
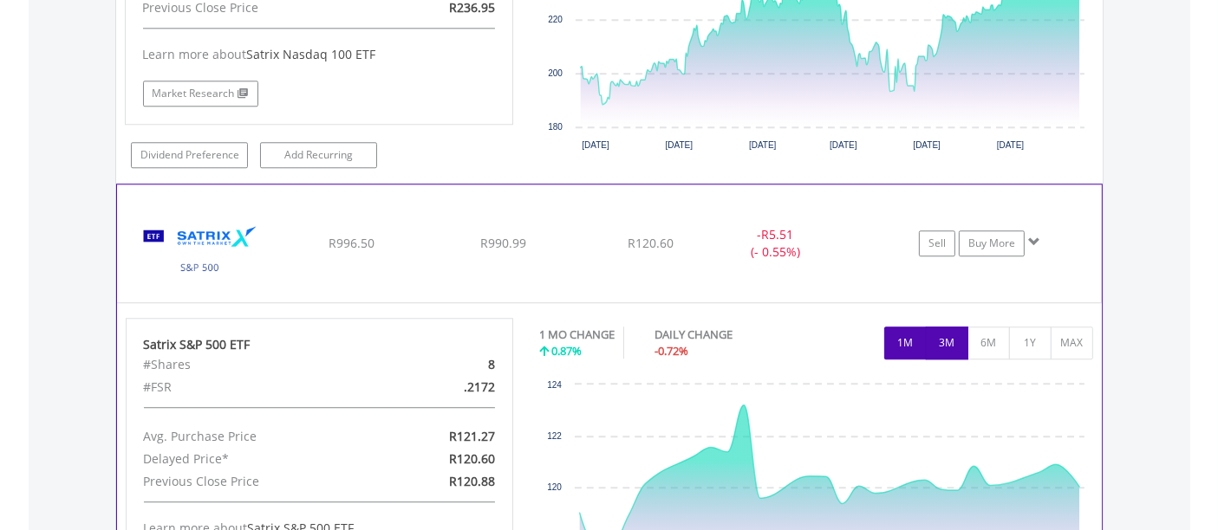
click at [940, 328] on button "3M" at bounding box center [947, 343] width 42 height 33
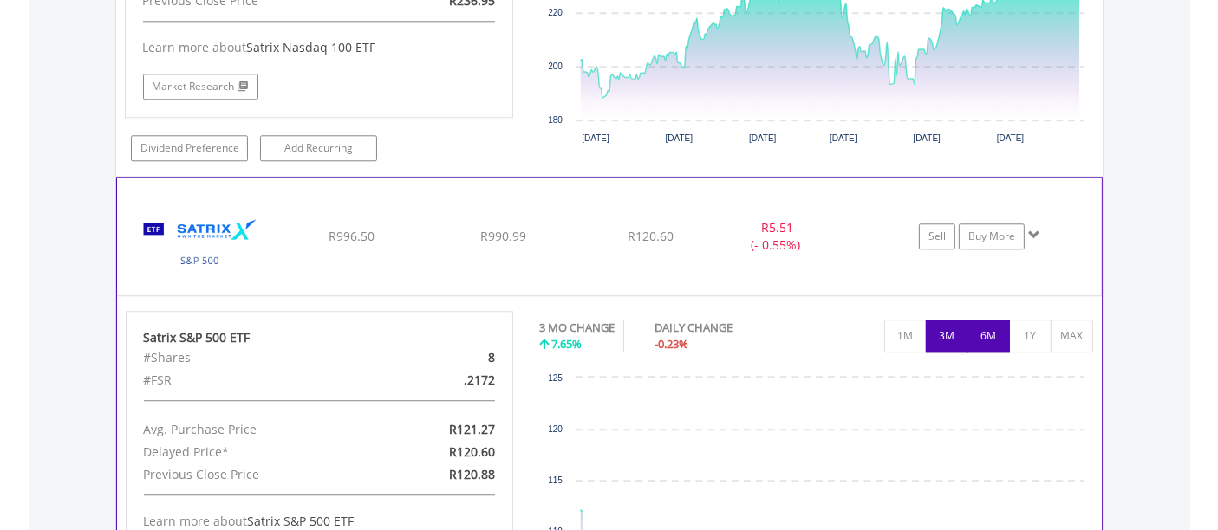
scroll to position [4548, 0]
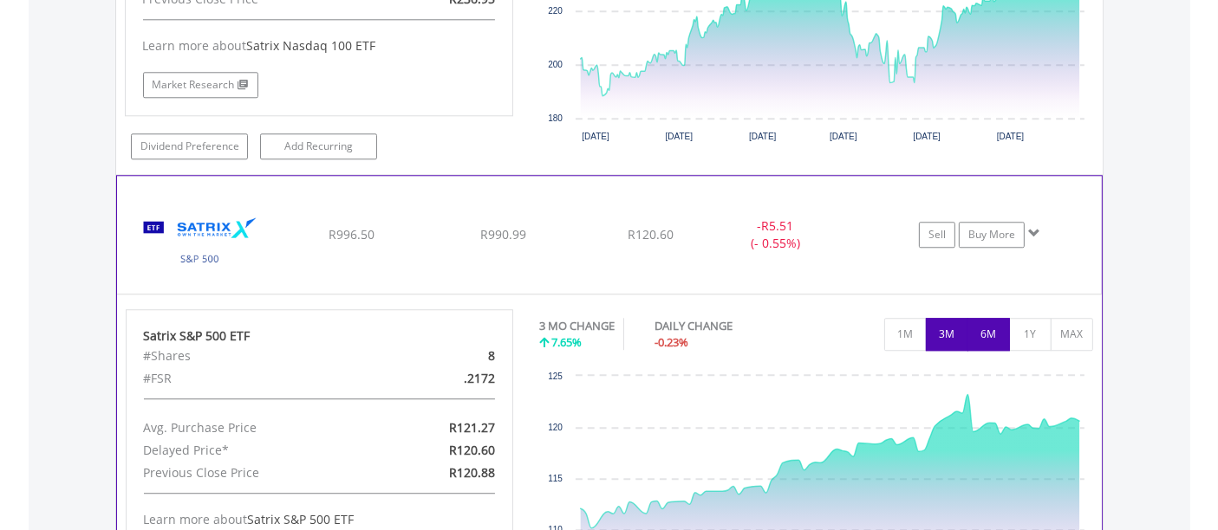
click at [990, 318] on button "6M" at bounding box center [988, 334] width 42 height 33
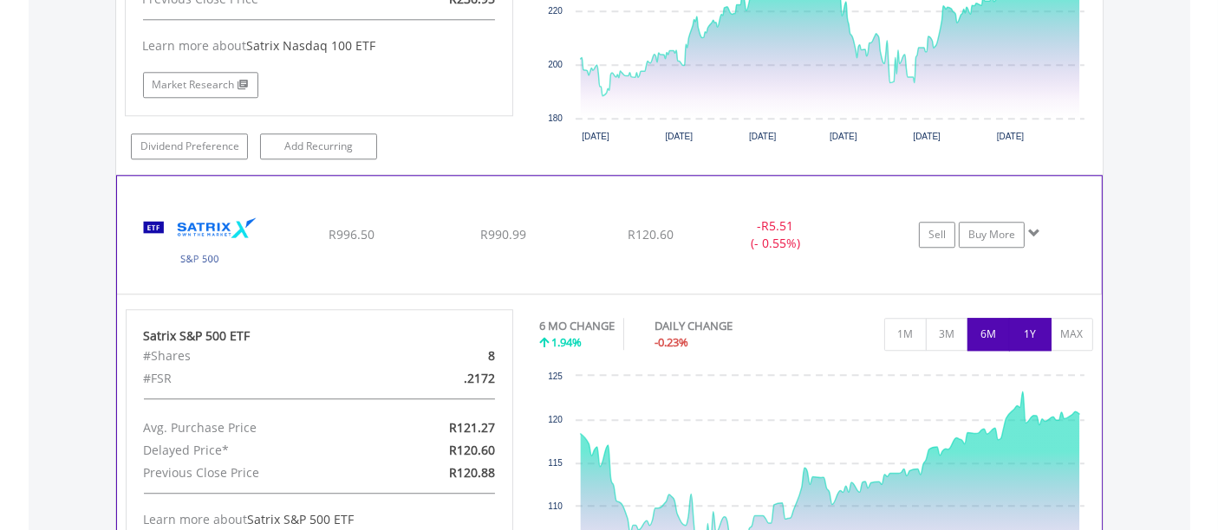
click at [1032, 318] on button "1Y" at bounding box center [1030, 334] width 42 height 33
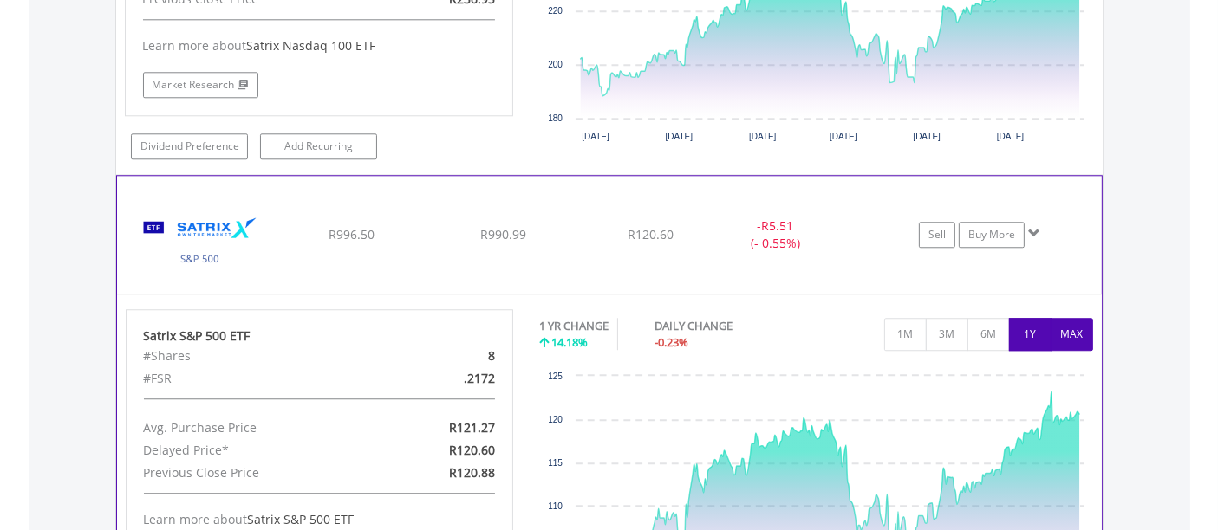
click at [1072, 318] on button "MAX" at bounding box center [1072, 334] width 42 height 33
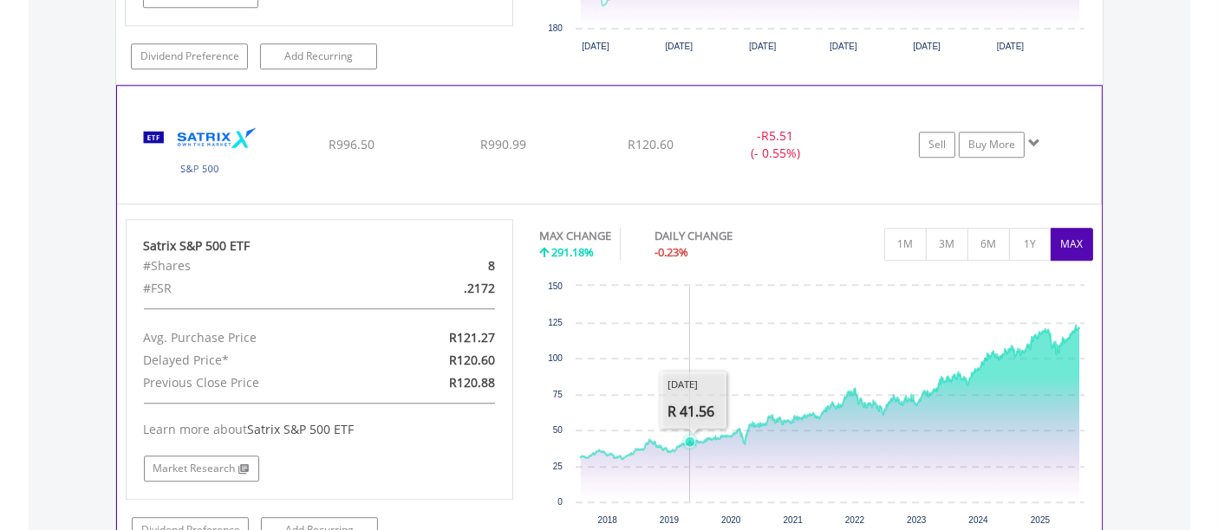
scroll to position [4638, 0]
click at [981, 132] on link "Buy More" at bounding box center [992, 145] width 66 height 26
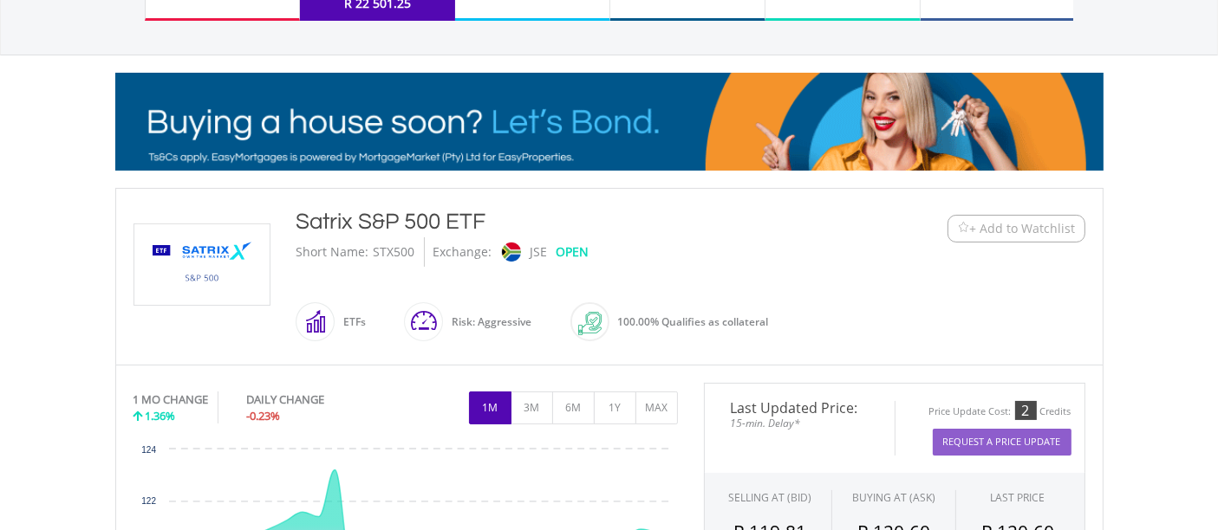
scroll to position [192, 0]
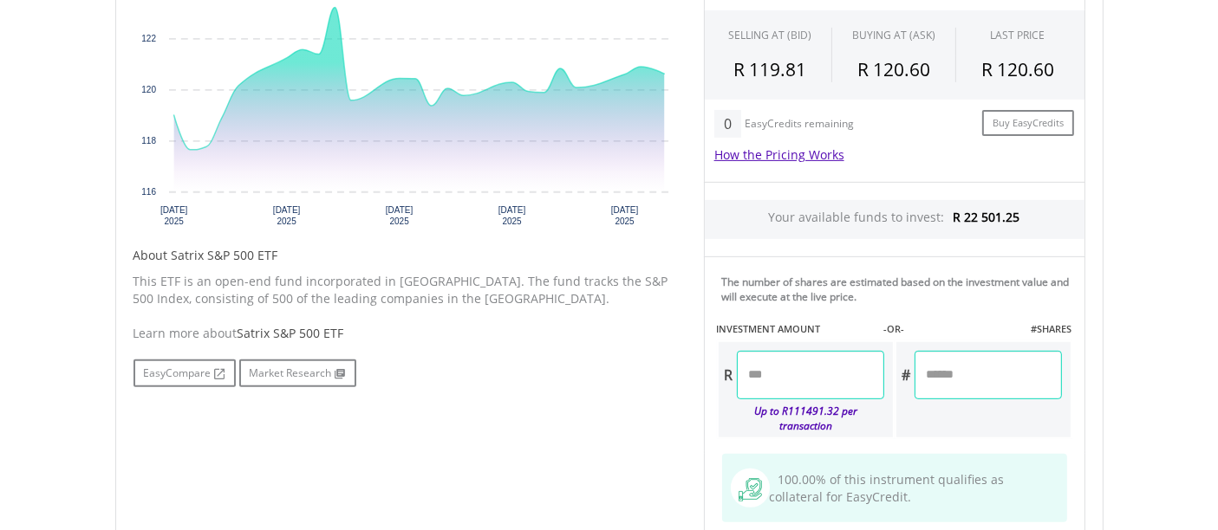
click at [826, 388] on input "number" at bounding box center [810, 375] width 147 height 49
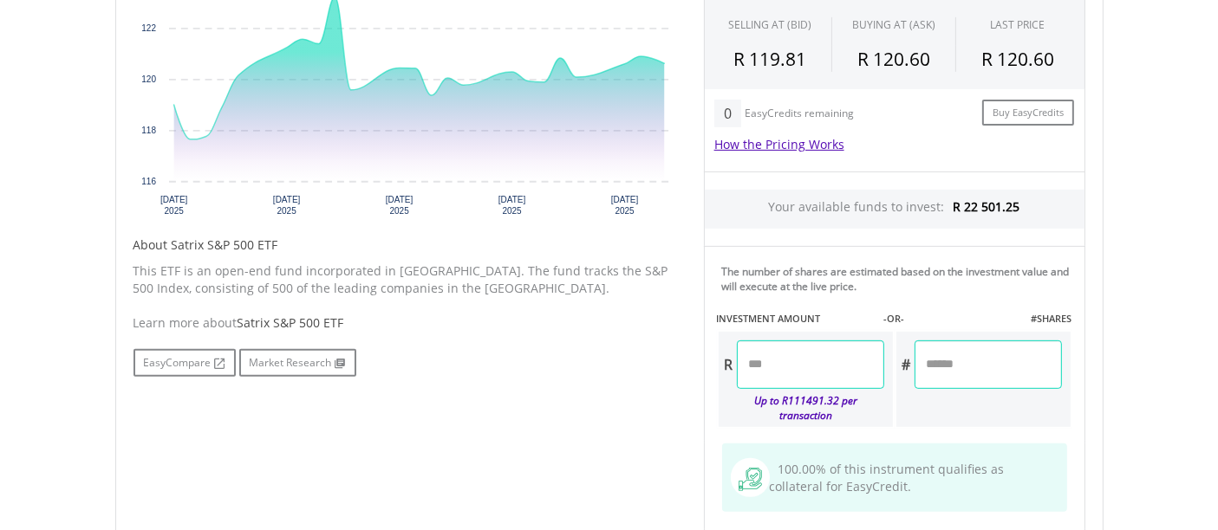
scroll to position [665, 0]
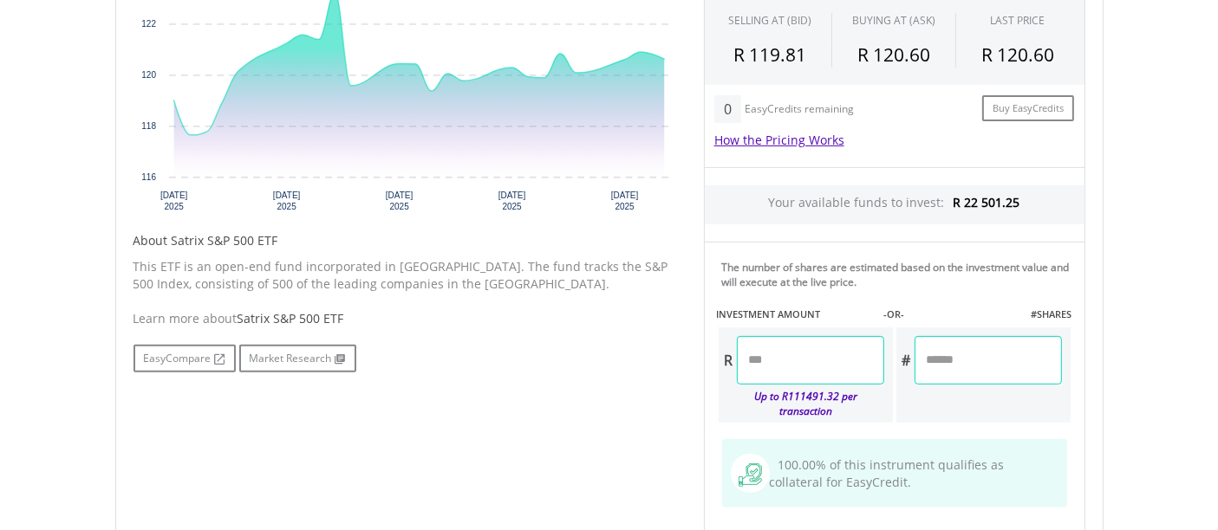
click at [767, 358] on input "number" at bounding box center [810, 360] width 147 height 49
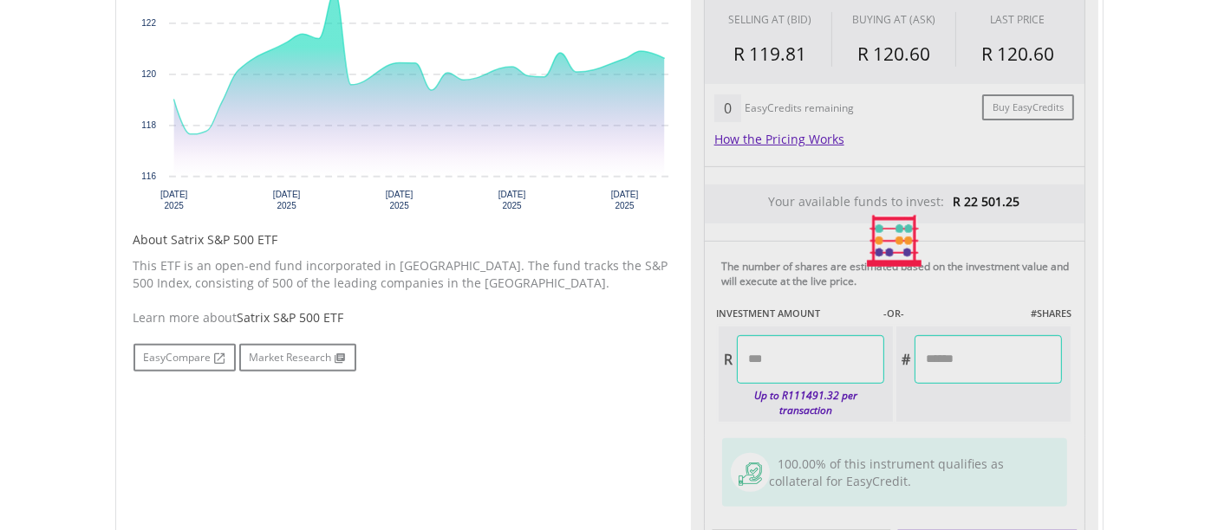
click at [1135, 370] on body "My Investments Invest Now New Listings Sell My Recurring Investments Pending Or…" at bounding box center [609, 122] width 1218 height 1582
type input "*******"
type input "******"
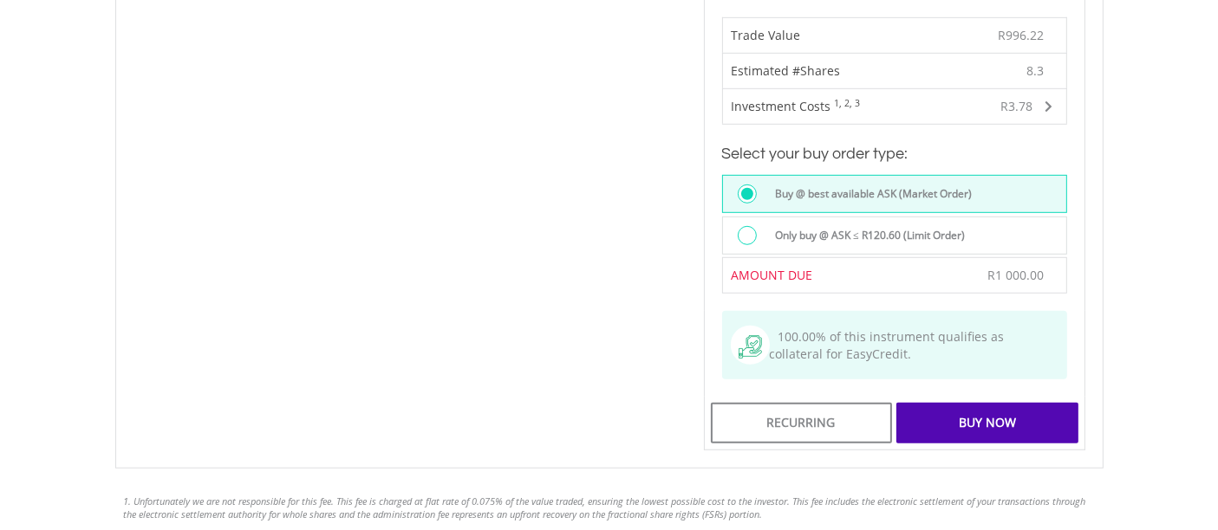
scroll to position [1110, 0]
click at [991, 405] on div "Buy Now" at bounding box center [986, 420] width 181 height 40
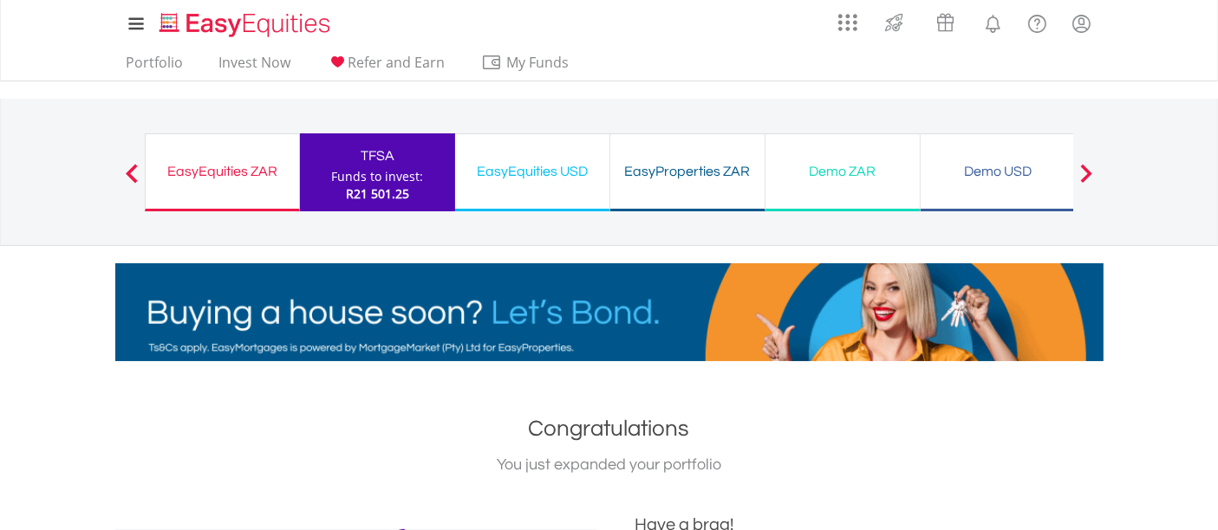
click at [388, 166] on div "TFSA" at bounding box center [377, 156] width 134 height 24
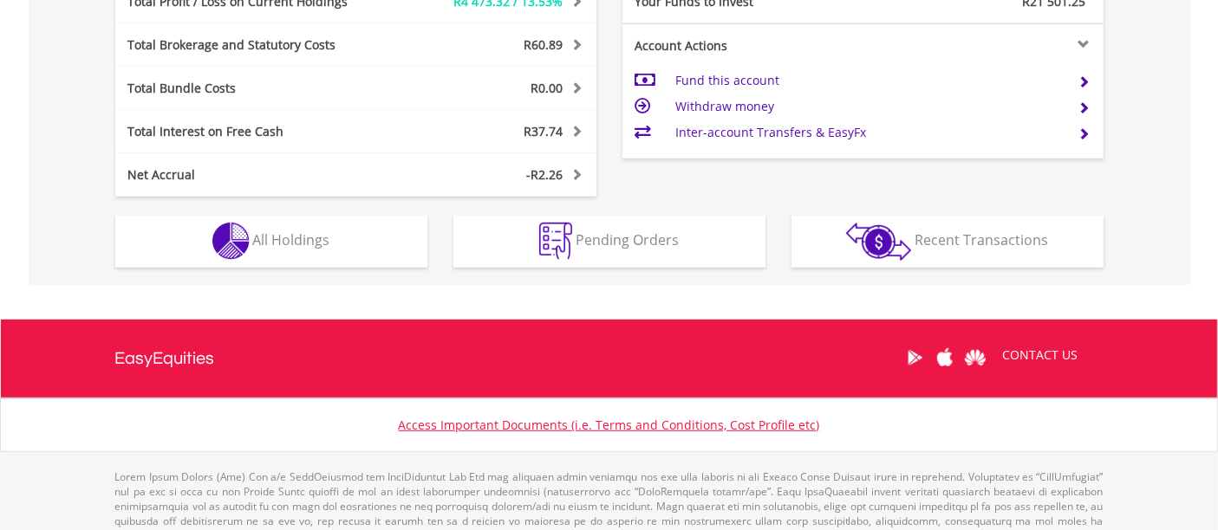
scroll to position [966, 0]
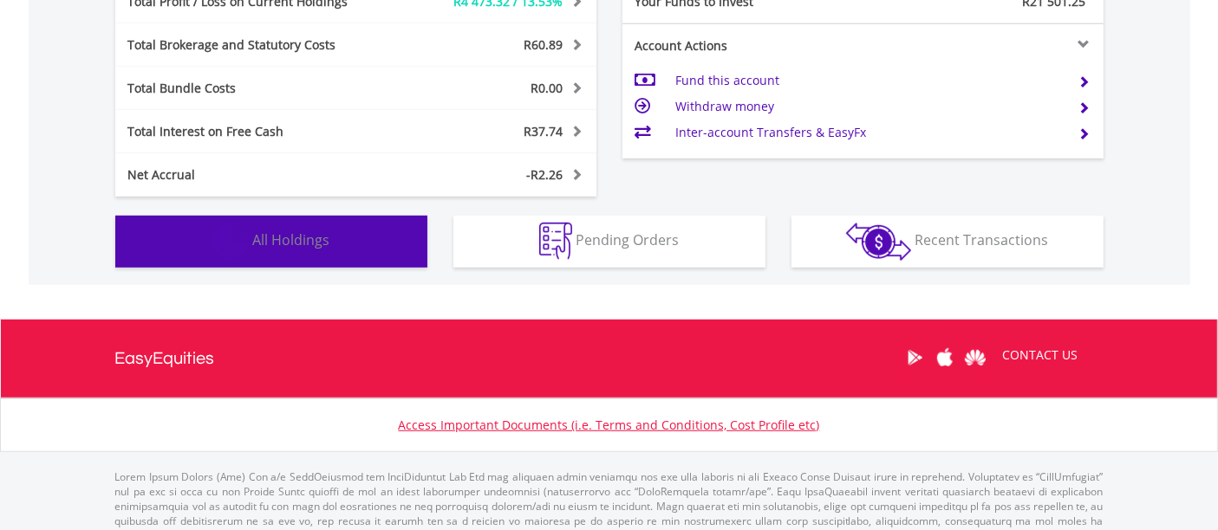
click at [292, 236] on span "All Holdings" at bounding box center [291, 240] width 77 height 19
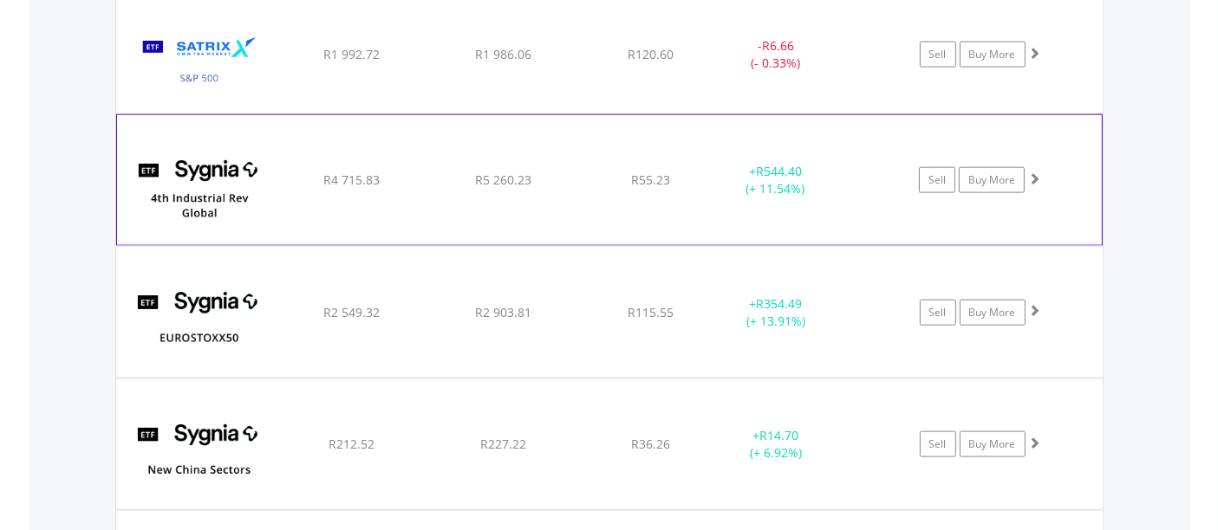
scroll to position [2231, 0]
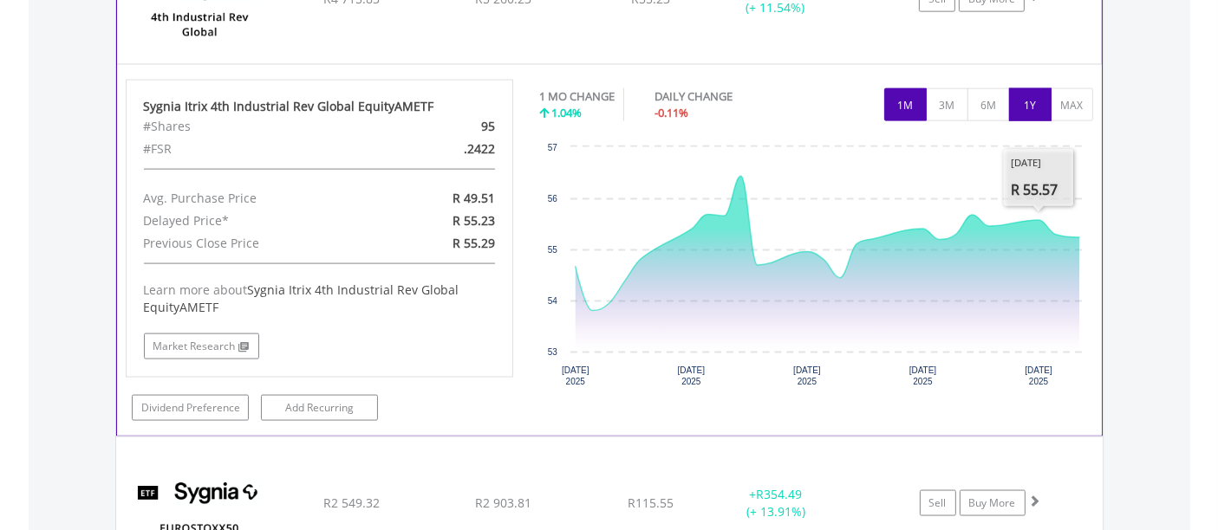
click at [1038, 100] on button "1Y" at bounding box center [1030, 104] width 42 height 33
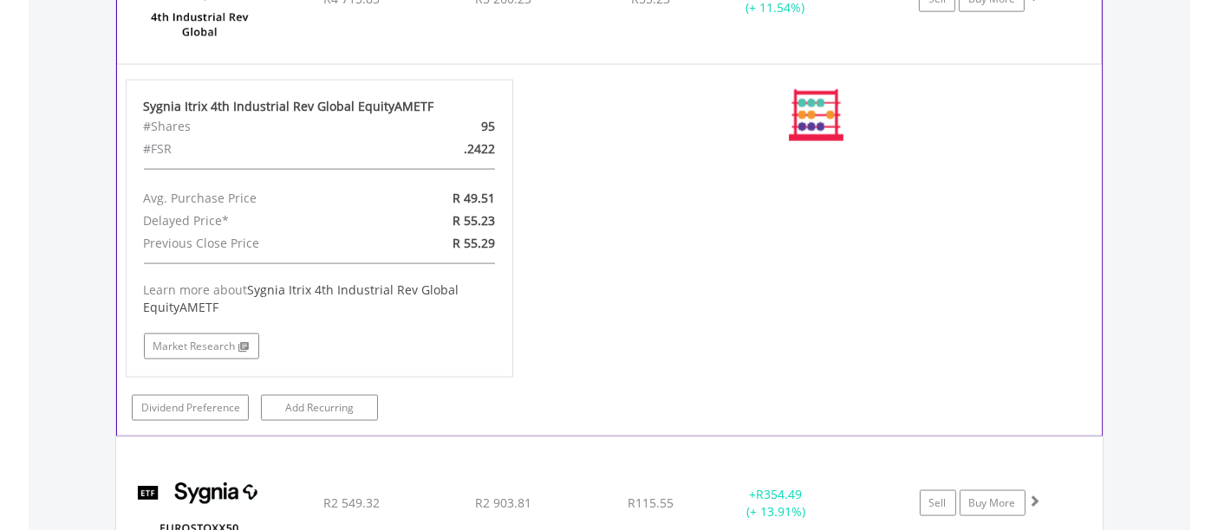
scroll to position [2411, 0]
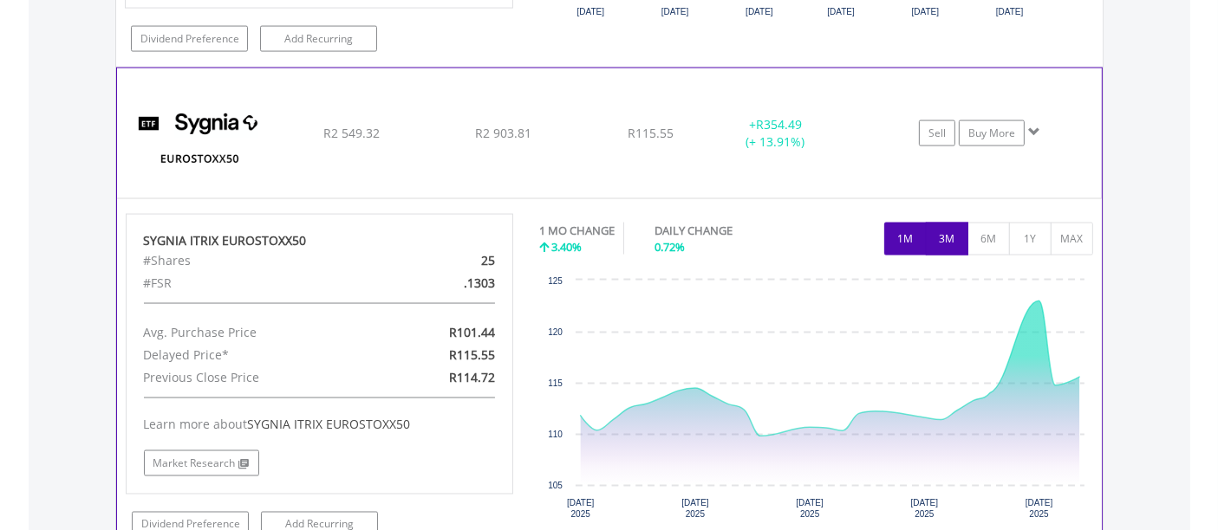
click at [941, 231] on button "3M" at bounding box center [947, 239] width 42 height 33
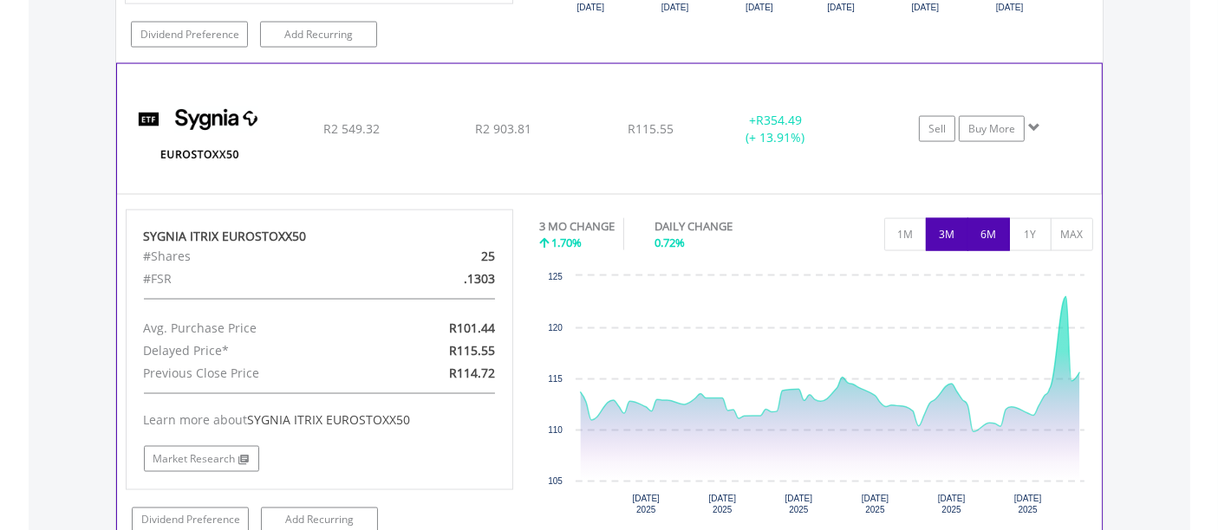
scroll to position [2786, 0]
click at [987, 226] on button "6M" at bounding box center [988, 234] width 42 height 33
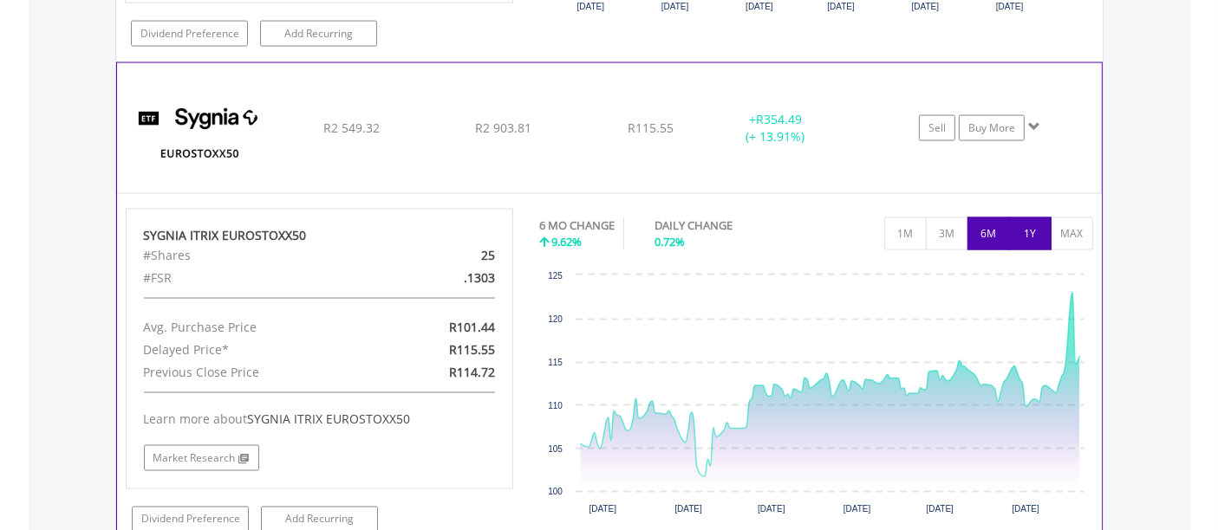
click at [1032, 226] on button "1Y" at bounding box center [1030, 234] width 42 height 33
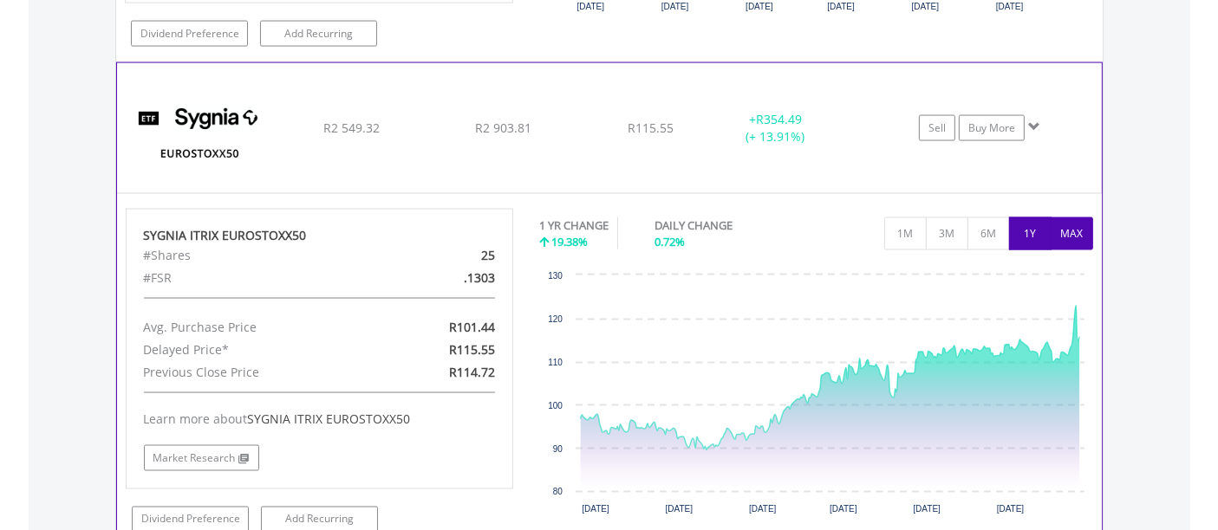
click at [1080, 229] on button "MAX" at bounding box center [1072, 234] width 42 height 33
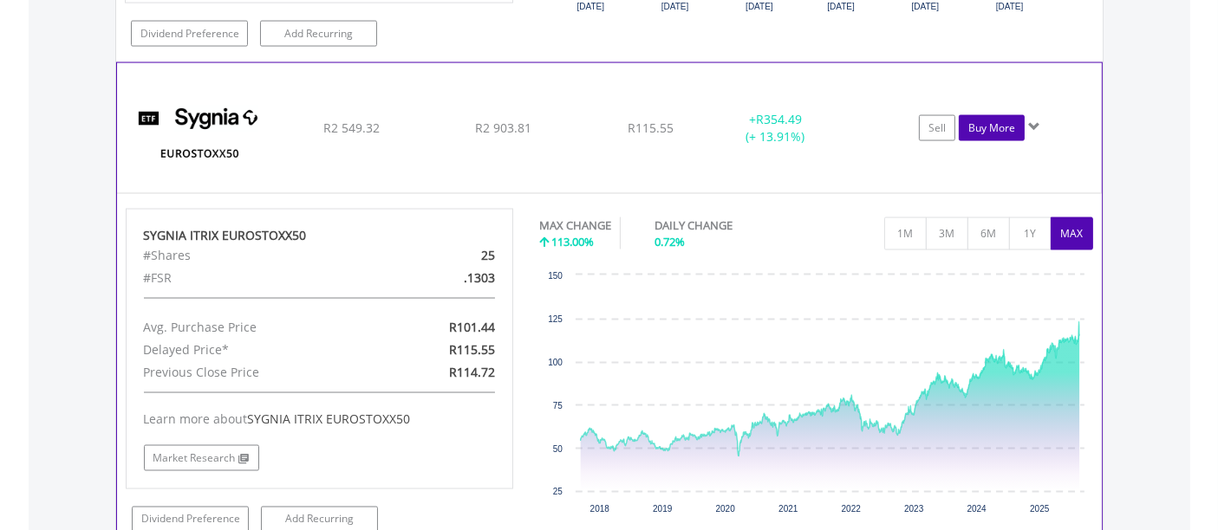
click at [988, 117] on link "Buy More" at bounding box center [992, 128] width 66 height 26
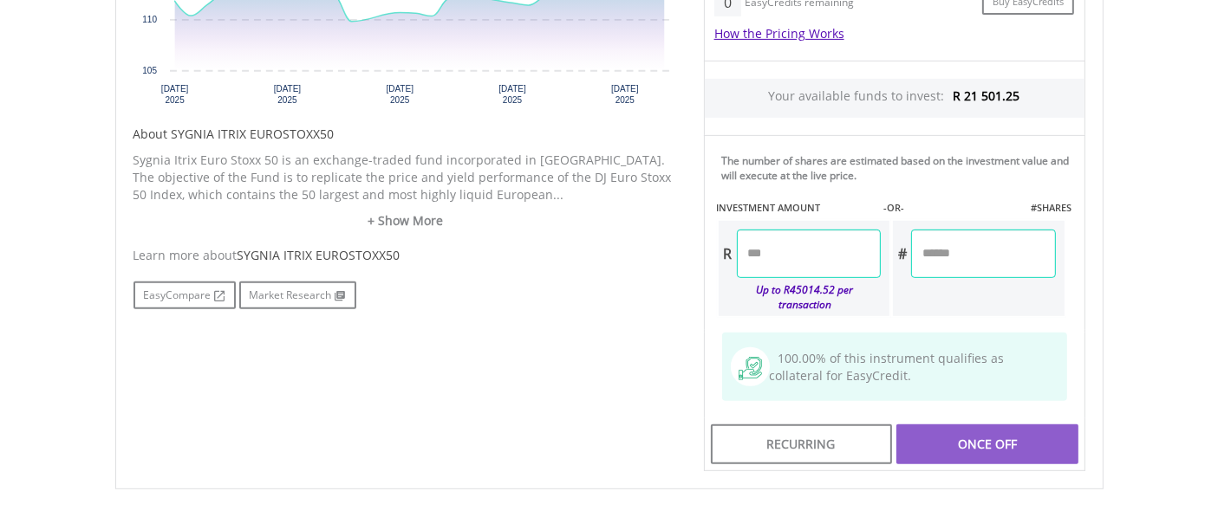
click at [809, 269] on input "number" at bounding box center [809, 254] width 144 height 49
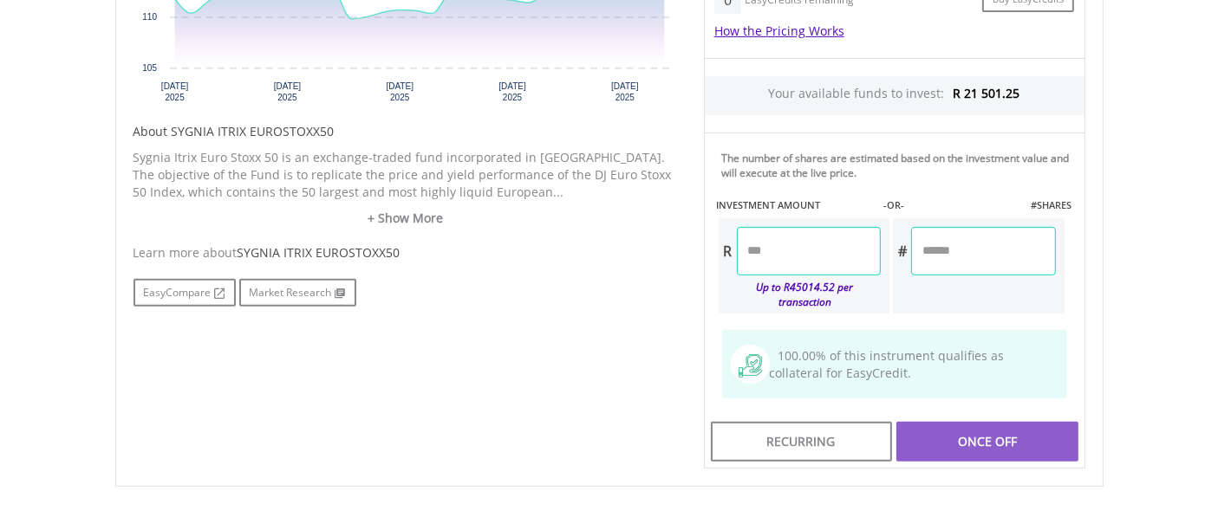
click at [784, 264] on input "number" at bounding box center [809, 251] width 144 height 49
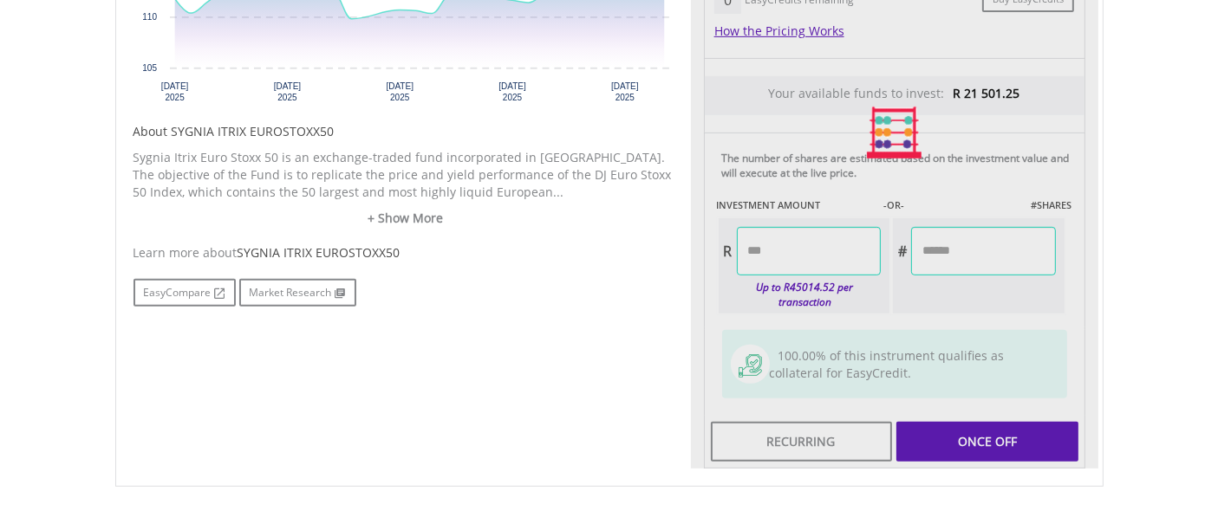
click at [987, 426] on div "Last Updated Price: 15-min. Delay* Price Update Cost: 2 Credits Request A Price…" at bounding box center [894, 133] width 407 height 674
type input "*******"
type input "******"
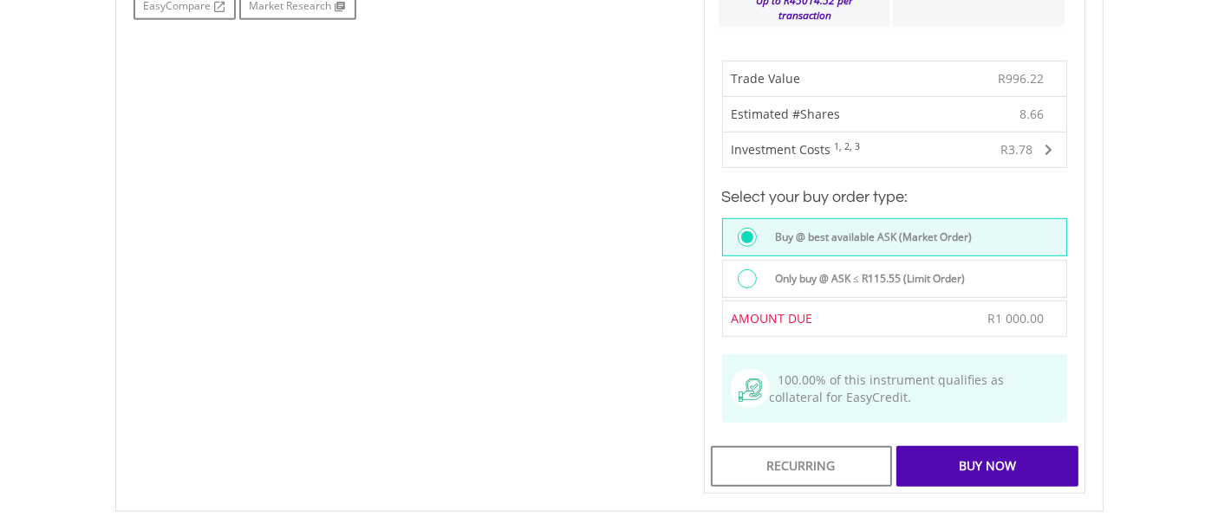
scroll to position [1048, 0]
click at [993, 452] on div "Buy Now" at bounding box center [986, 466] width 181 height 40
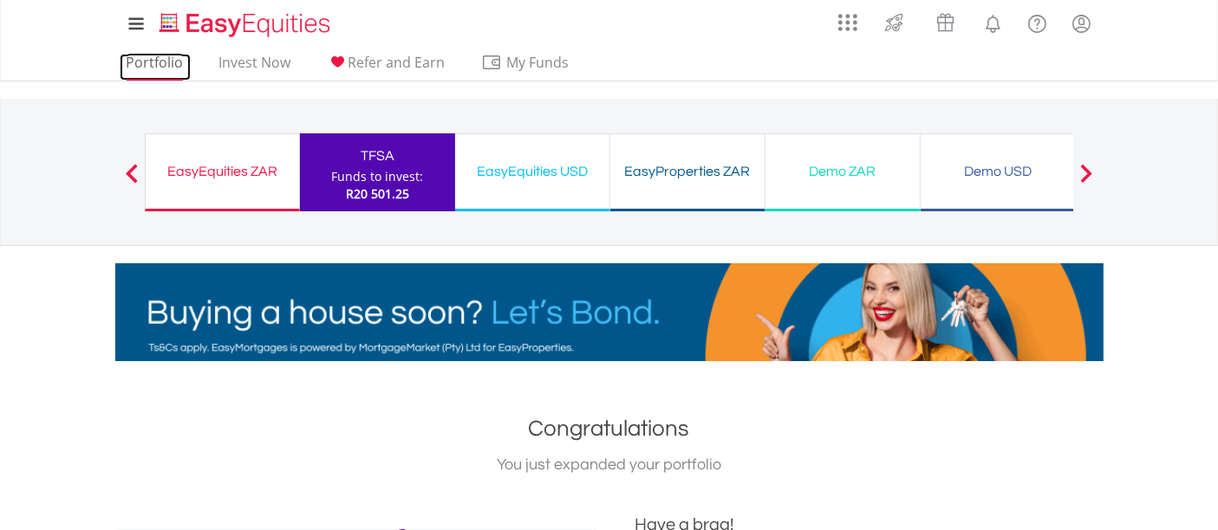
click at [157, 56] on link "Portfolio" at bounding box center [155, 67] width 71 height 27
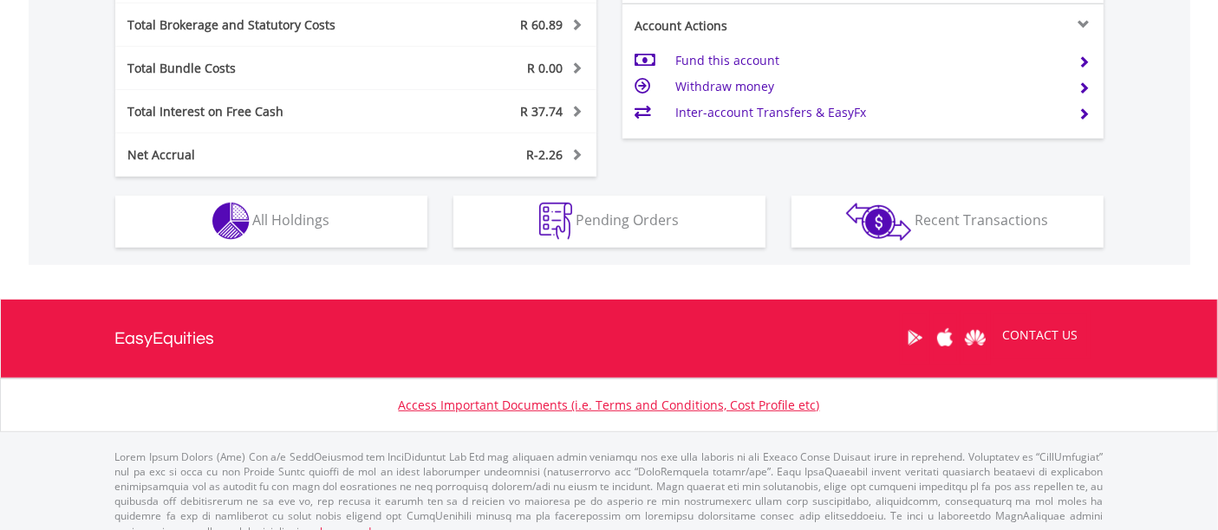
scroll to position [1002, 0]
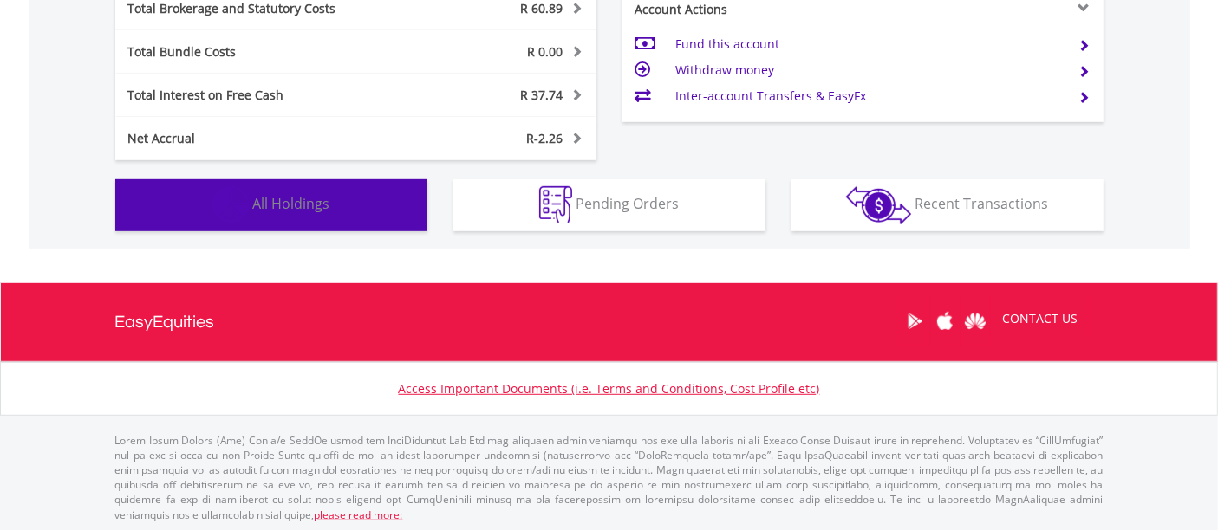
click at [305, 201] on span "All Holdings" at bounding box center [291, 203] width 77 height 19
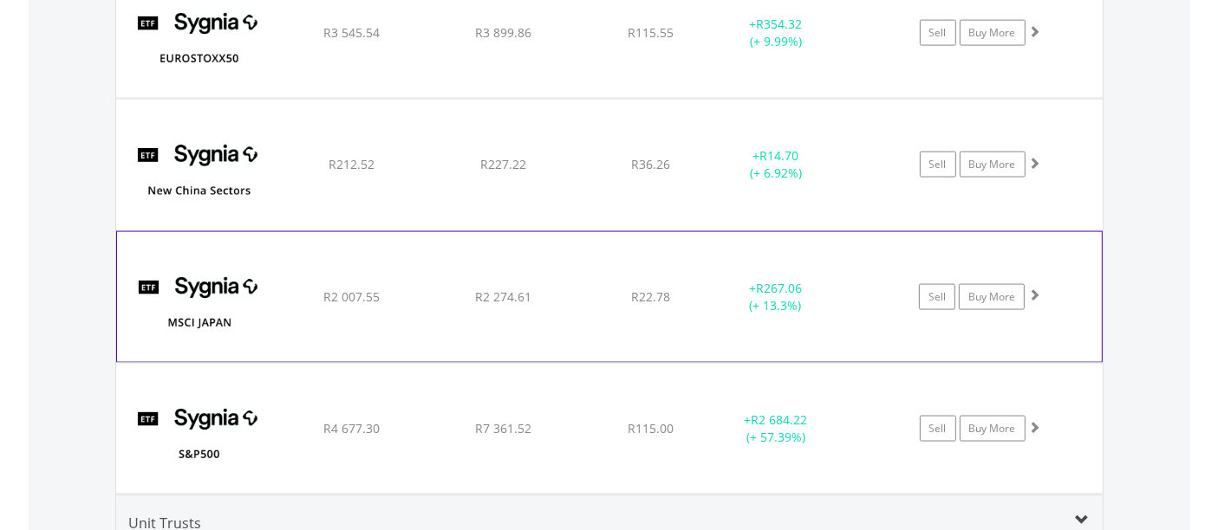
scroll to position [2509, 0]
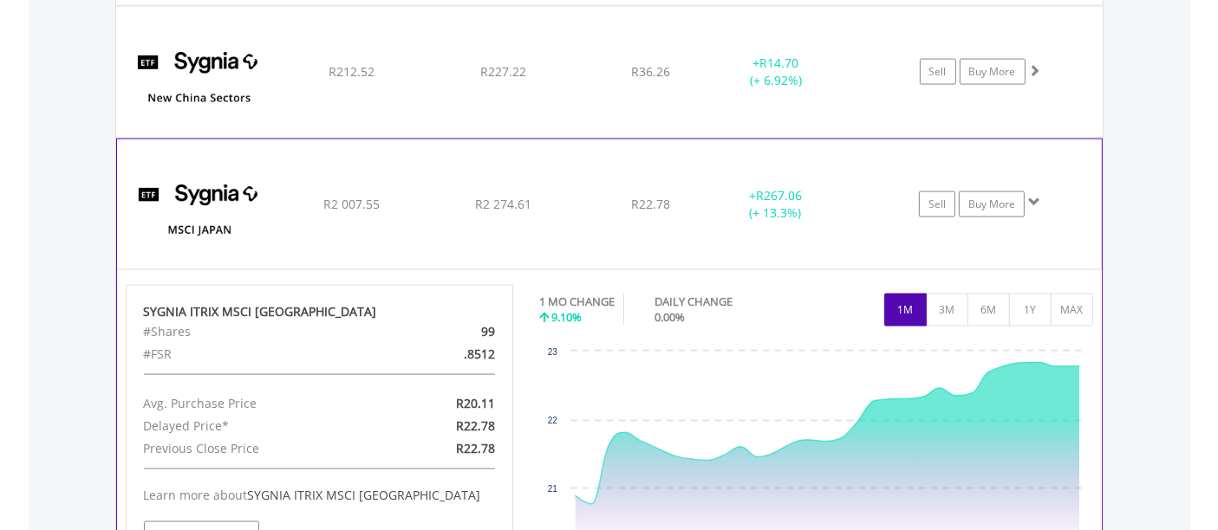
scroll to position [2603, 0]
click at [1026, 303] on button "1Y" at bounding box center [1030, 309] width 42 height 33
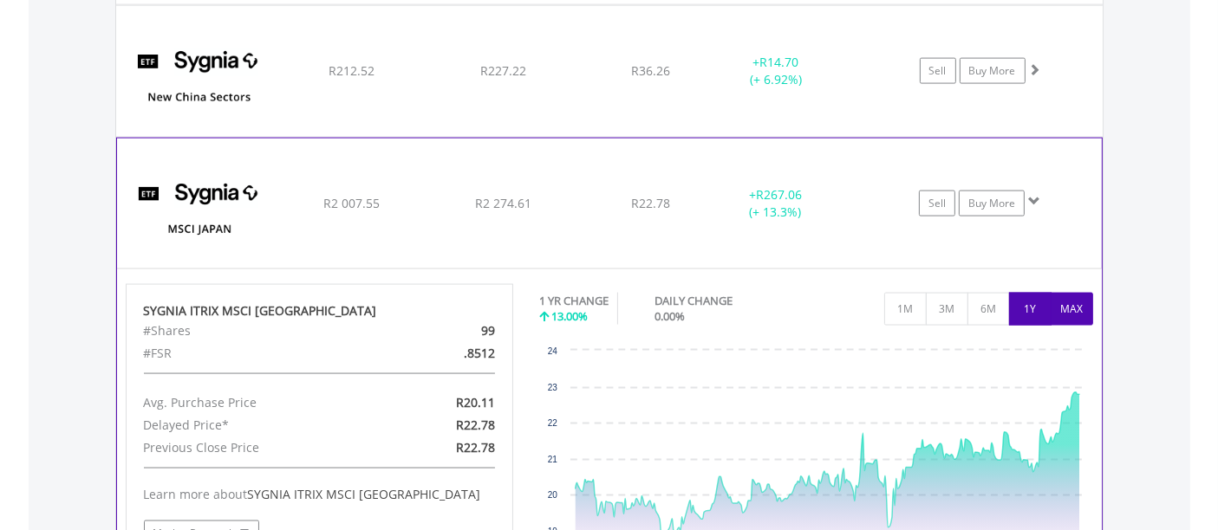
click at [1072, 295] on button "MAX" at bounding box center [1072, 309] width 42 height 33
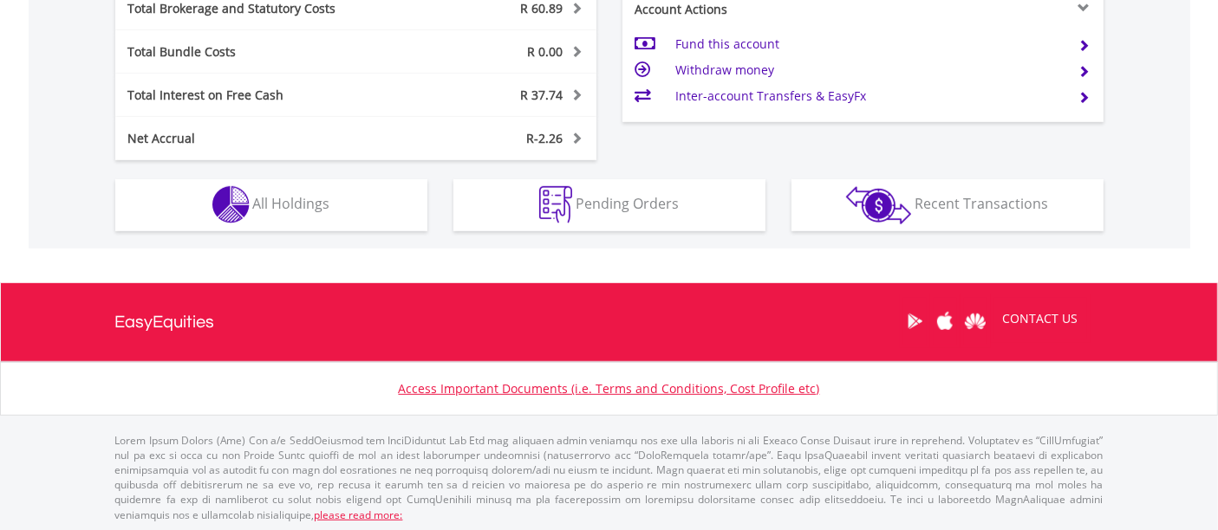
scroll to position [166, 329]
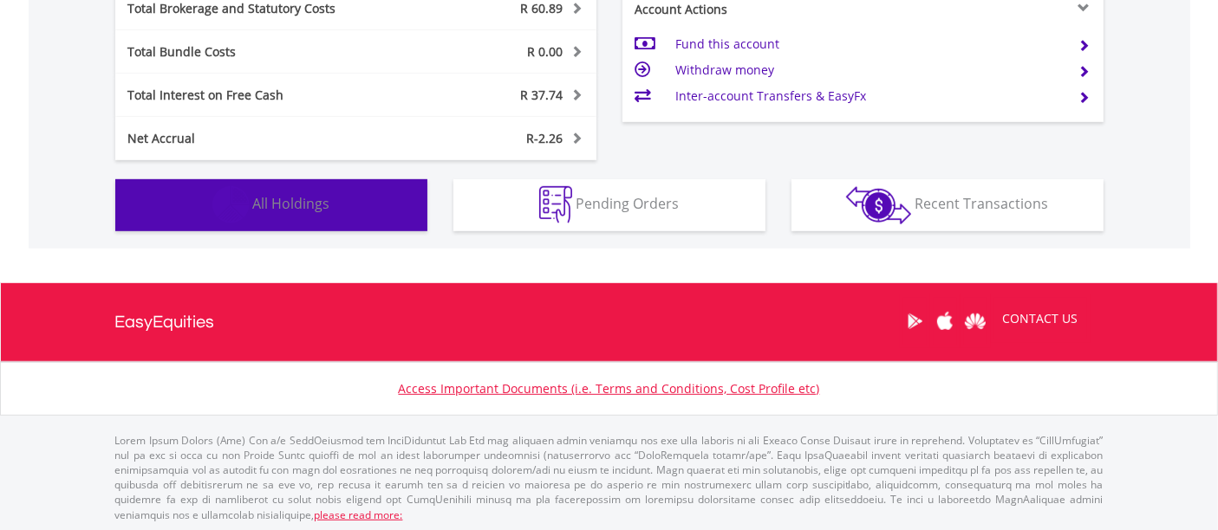
click at [304, 197] on span "All Holdings" at bounding box center [291, 203] width 77 height 19
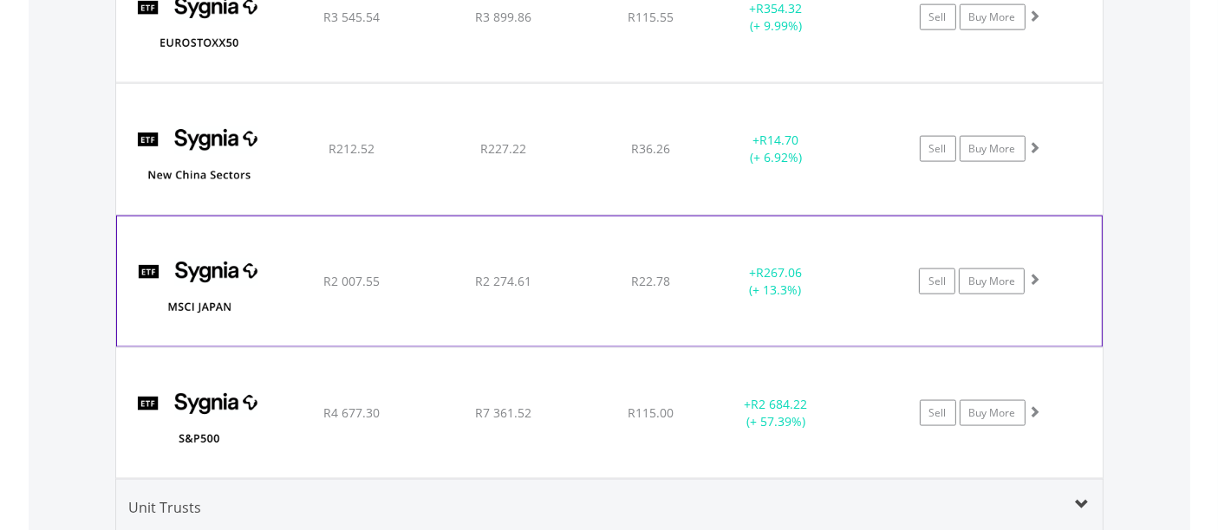
scroll to position [2526, 0]
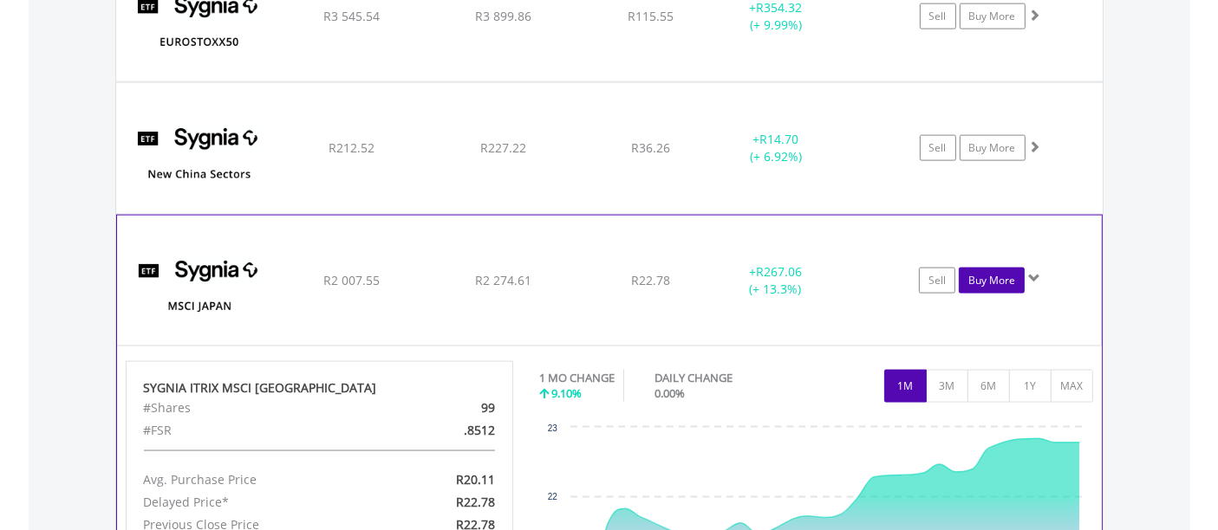
click at [990, 277] on link "Buy More" at bounding box center [992, 281] width 66 height 26
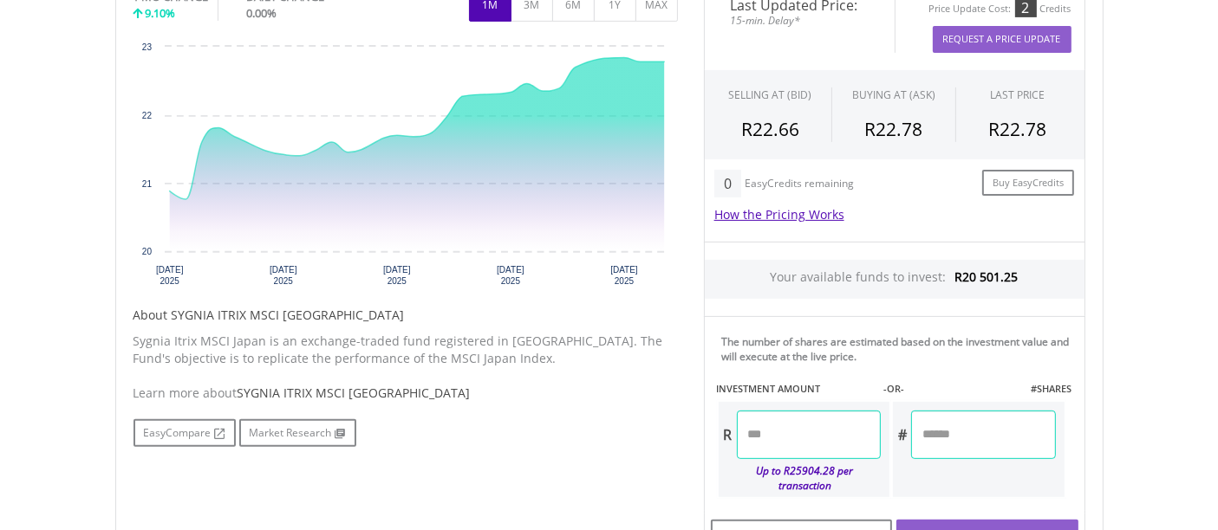
scroll to position [577, 0]
click at [799, 459] on input "number" at bounding box center [809, 434] width 144 height 49
type input "*******"
click at [1151, 431] on body "My Investments Invest Now New Listings Sell My Recurring Investments Pending Or…" at bounding box center [609, 162] width 1218 height 1479
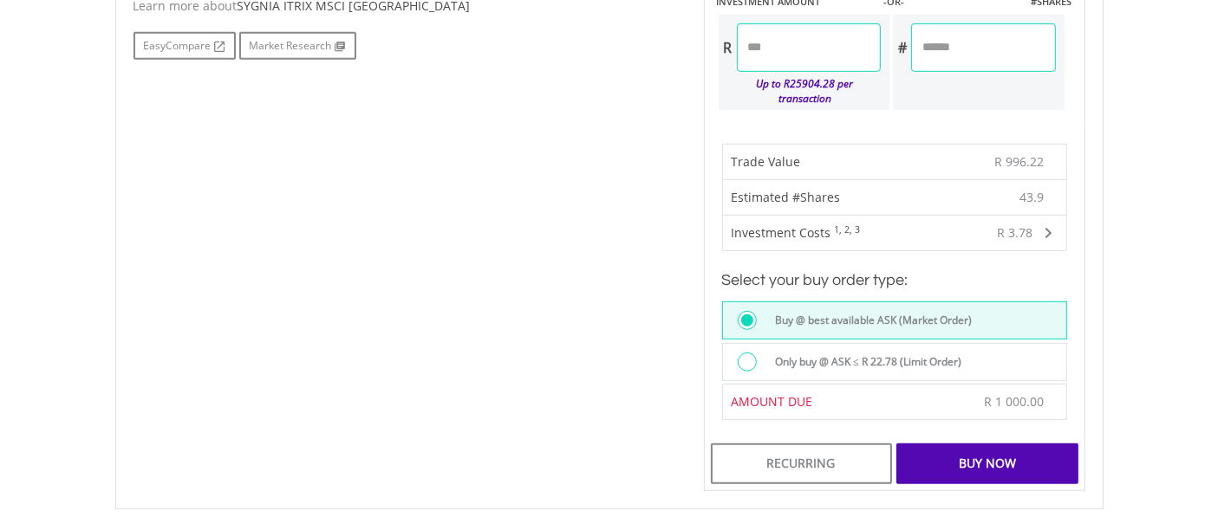
click at [985, 450] on div "Buy Now" at bounding box center [986, 464] width 181 height 40
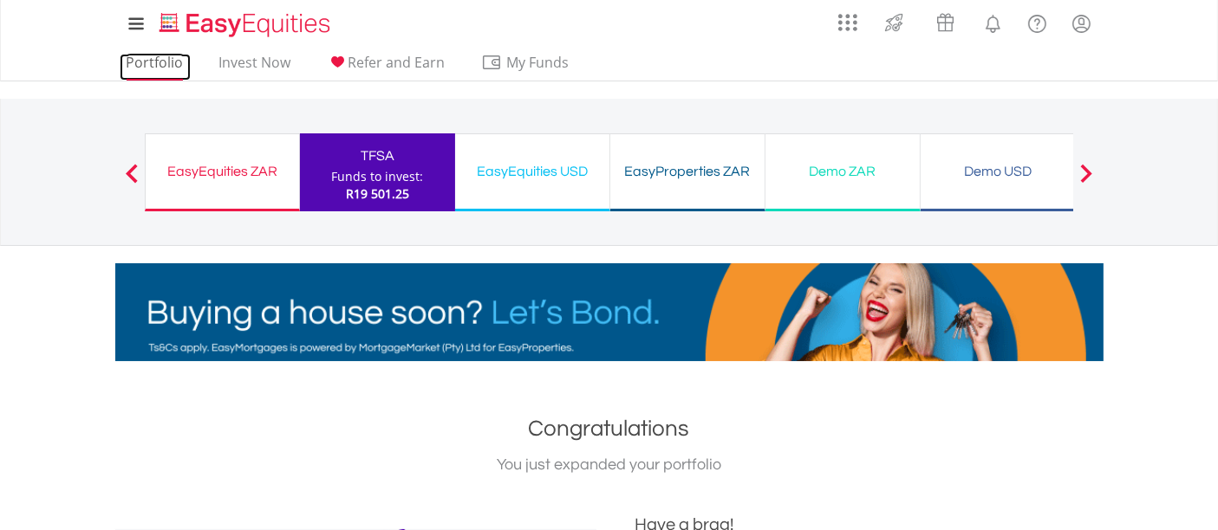
click at [158, 62] on link "Portfolio" at bounding box center [155, 67] width 71 height 27
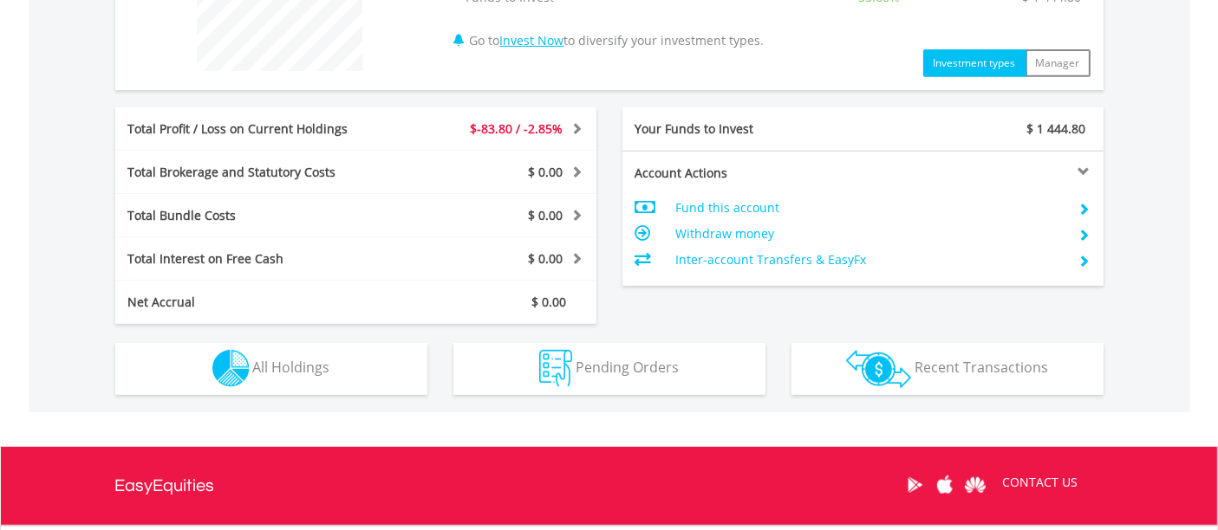
scroll to position [770, 0]
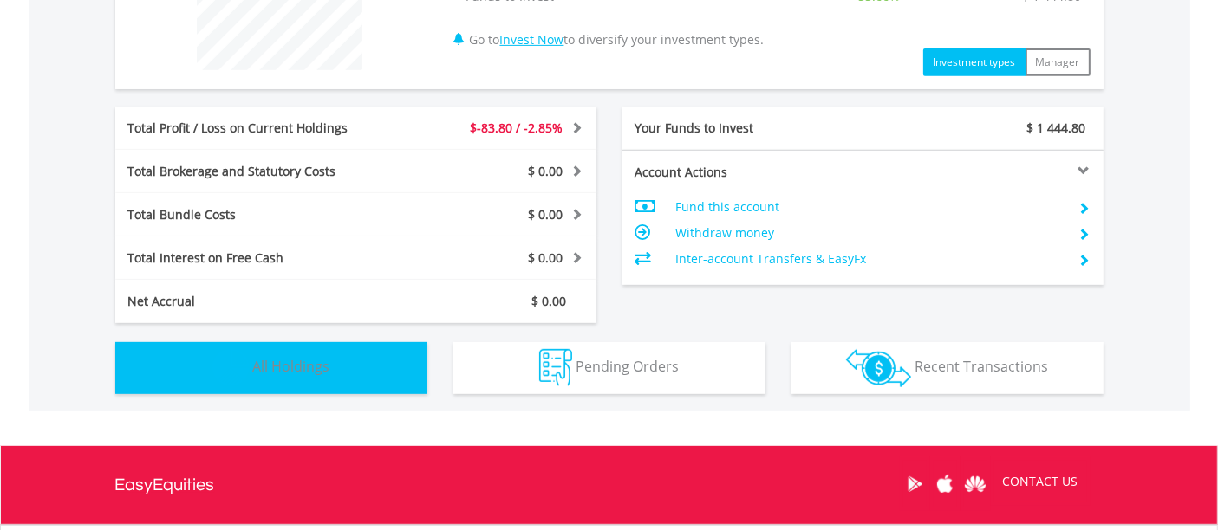
click at [299, 368] on span "All Holdings" at bounding box center [291, 366] width 77 height 19
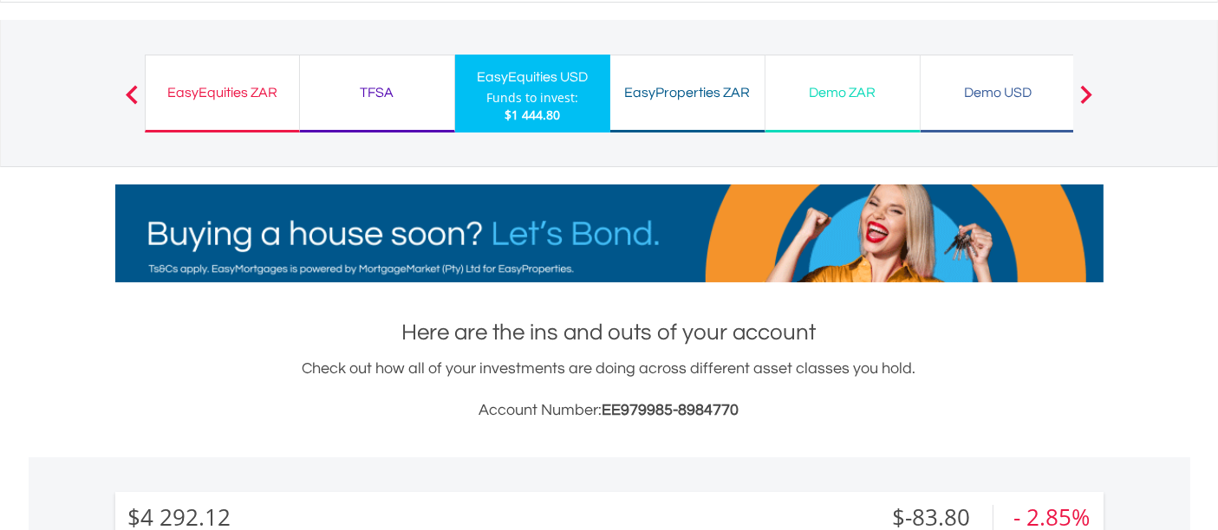
scroll to position [68, 0]
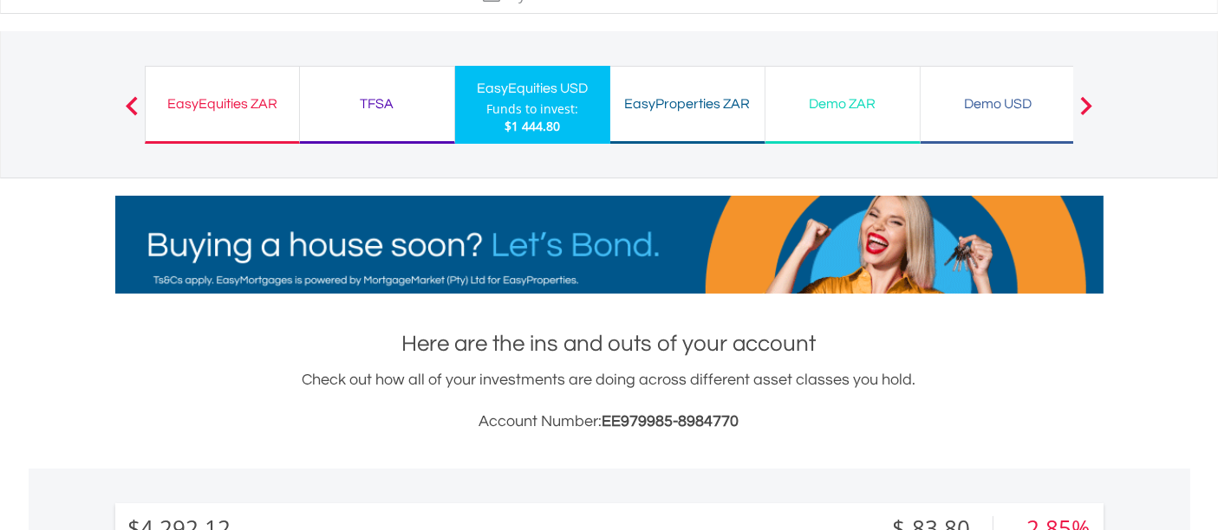
click at [361, 105] on div "TFSA" at bounding box center [376, 104] width 133 height 24
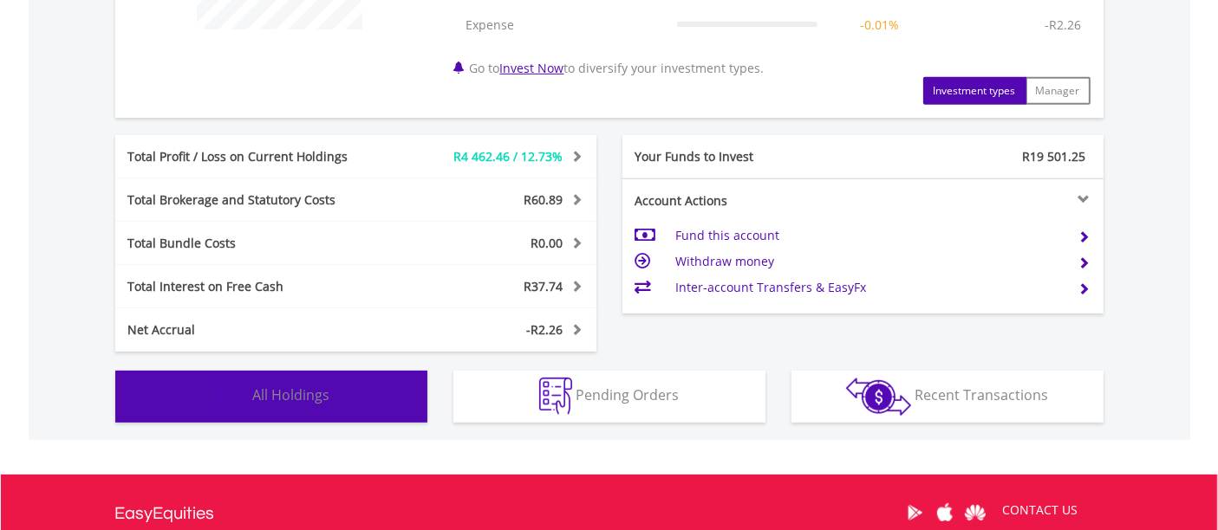
click at [303, 390] on span "All Holdings" at bounding box center [291, 395] width 77 height 19
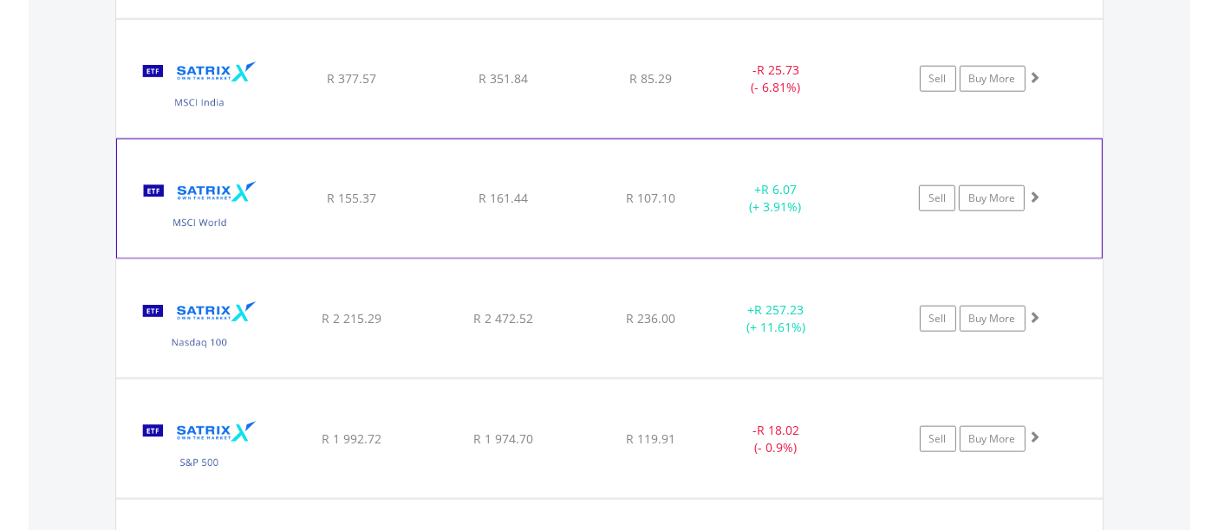
scroll to position [1845, 0]
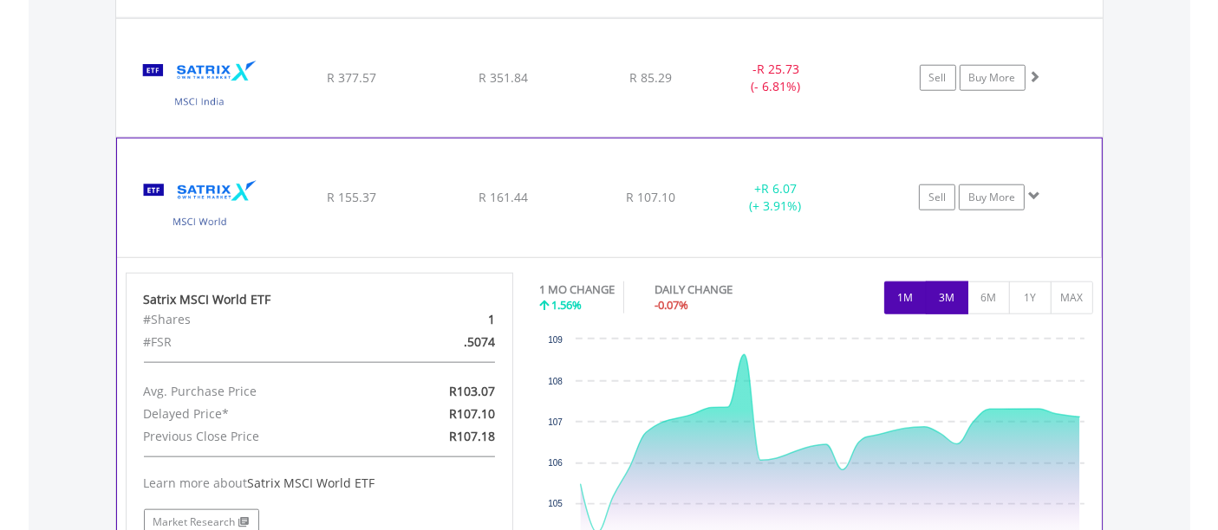
click at [954, 293] on button "3M" at bounding box center [947, 298] width 42 height 33
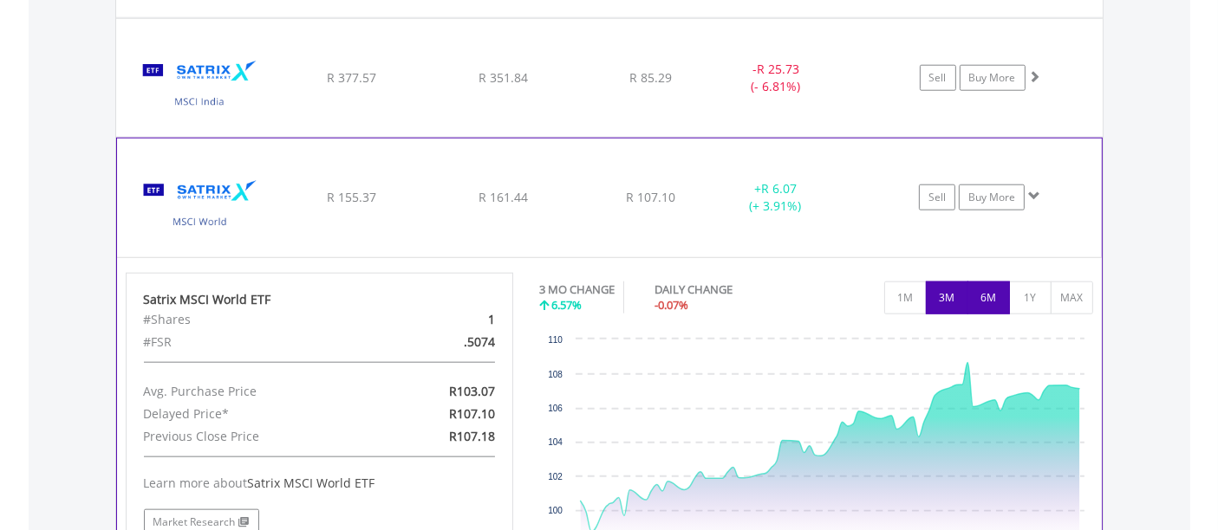
click at [976, 290] on button "6M" at bounding box center [988, 298] width 42 height 33
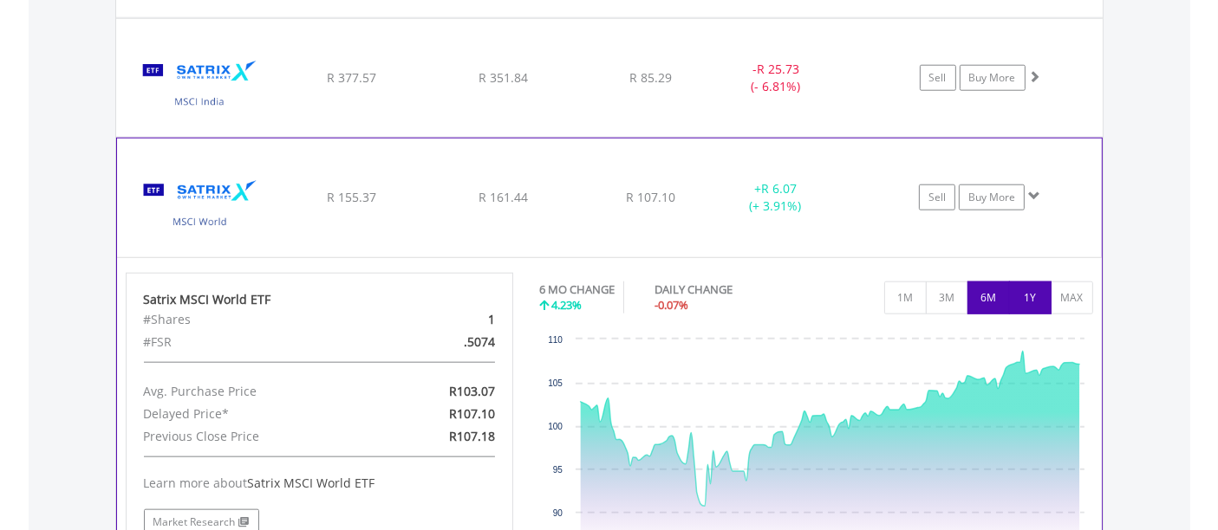
click at [1027, 290] on button "1Y" at bounding box center [1030, 298] width 42 height 33
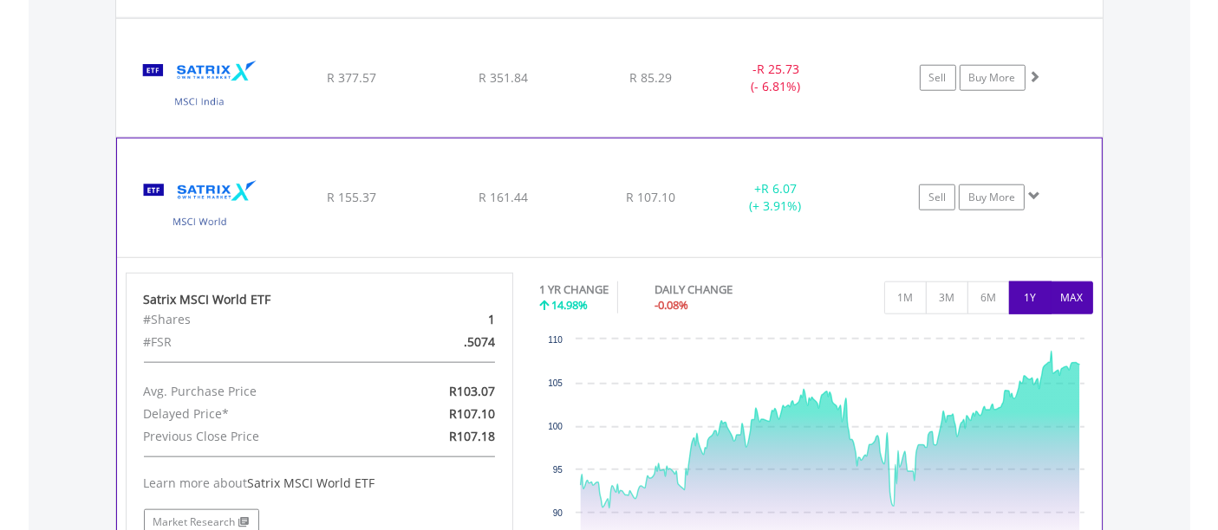
click at [1073, 296] on button "MAX" at bounding box center [1072, 298] width 42 height 33
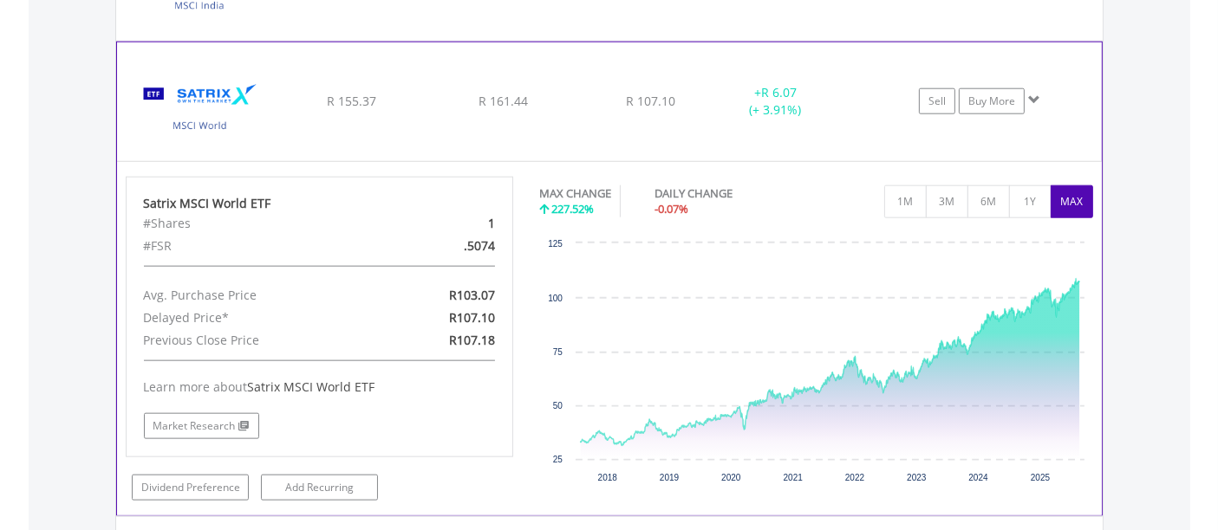
scroll to position [1942, 0]
click at [1033, 189] on button "1Y" at bounding box center [1030, 201] width 42 height 33
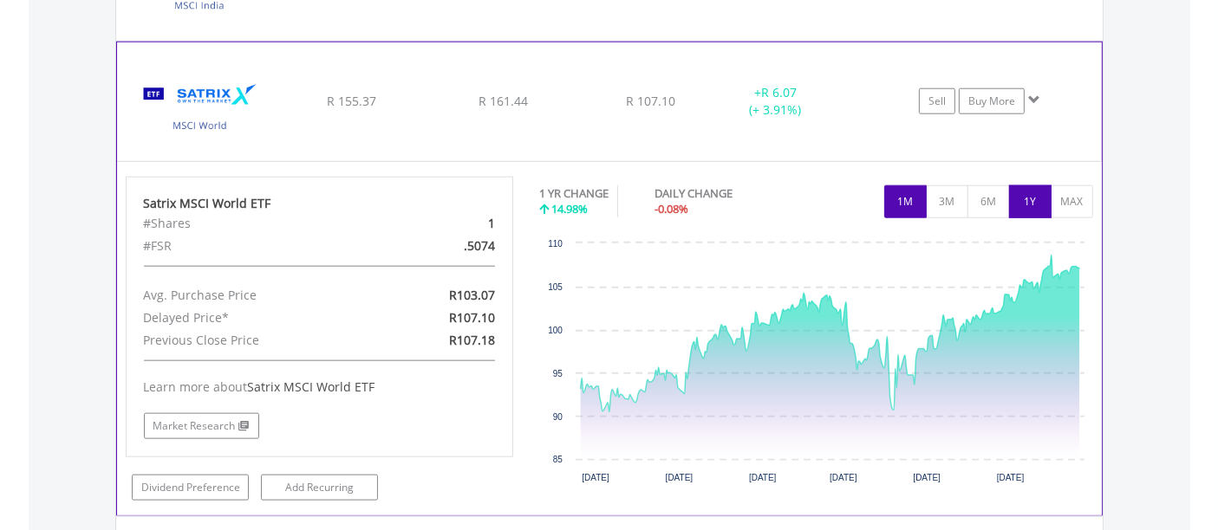
click at [903, 187] on button "1M" at bounding box center [905, 201] width 42 height 33
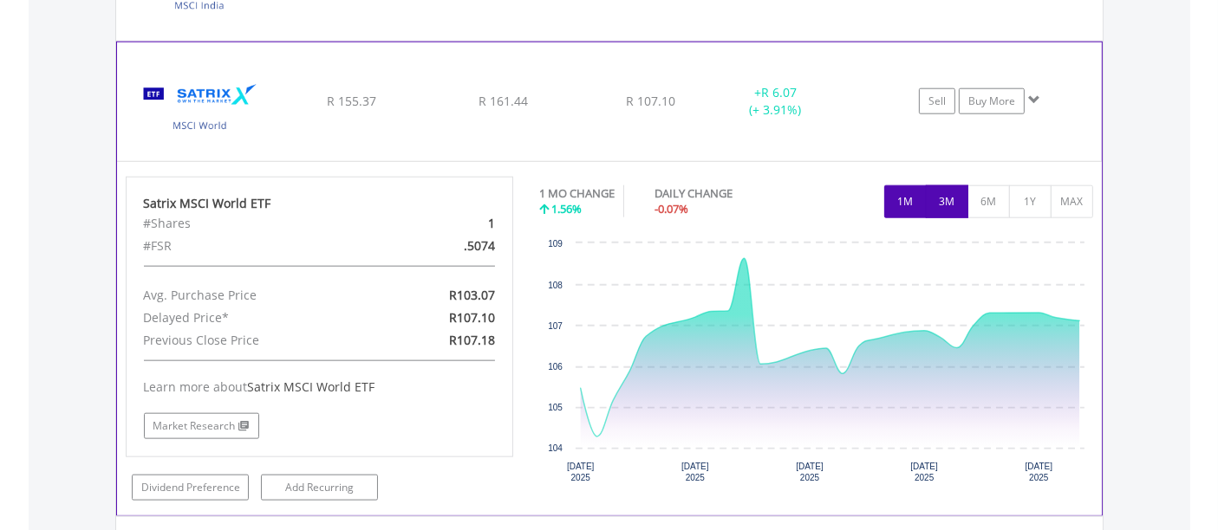
click at [947, 192] on button "3M" at bounding box center [947, 201] width 42 height 33
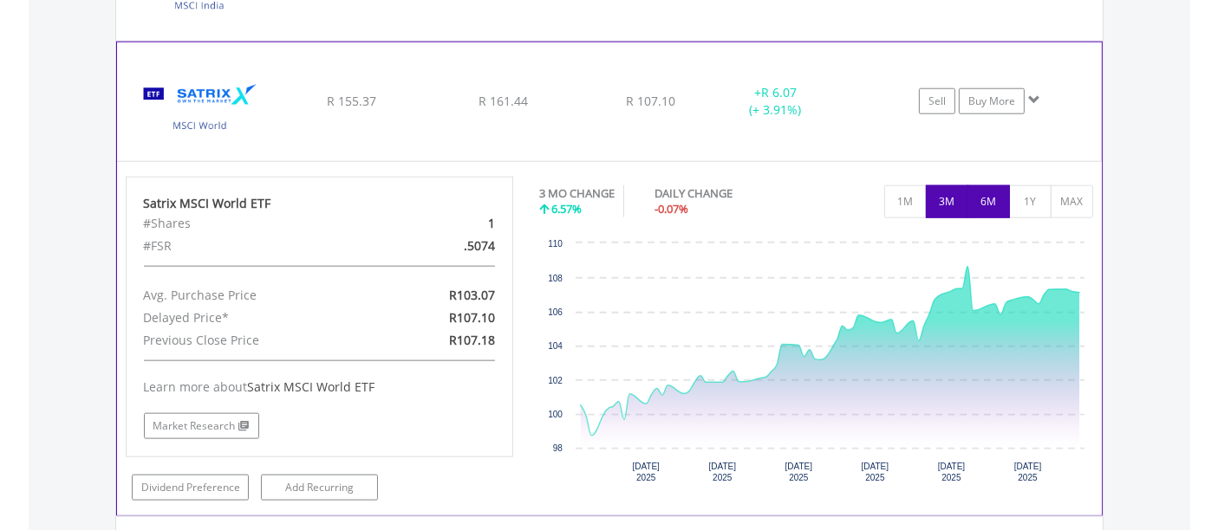
click at [986, 197] on button "6M" at bounding box center [988, 201] width 42 height 33
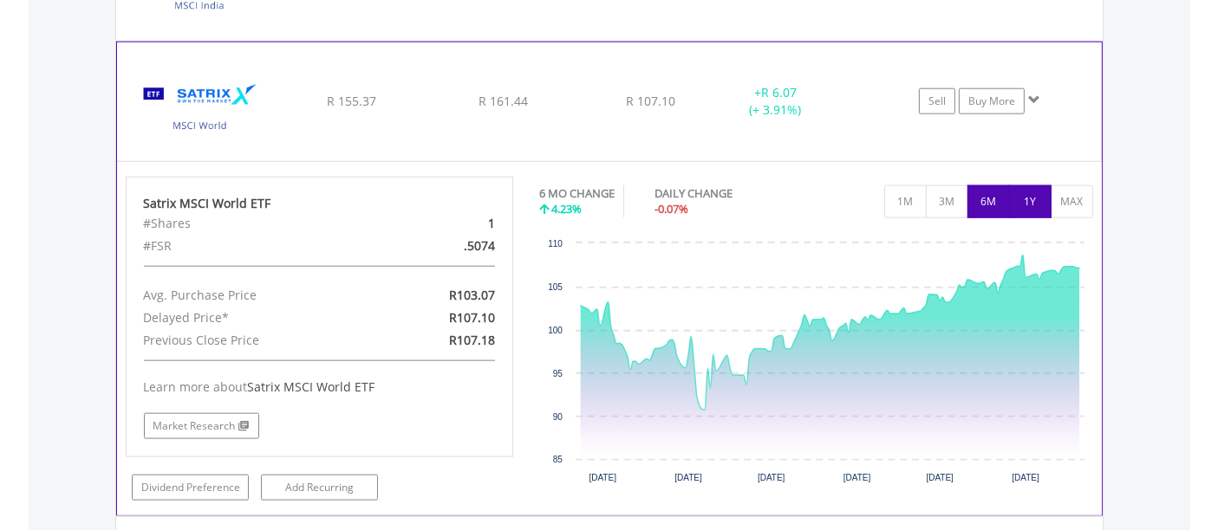
click at [1034, 192] on button "1Y" at bounding box center [1030, 201] width 42 height 33
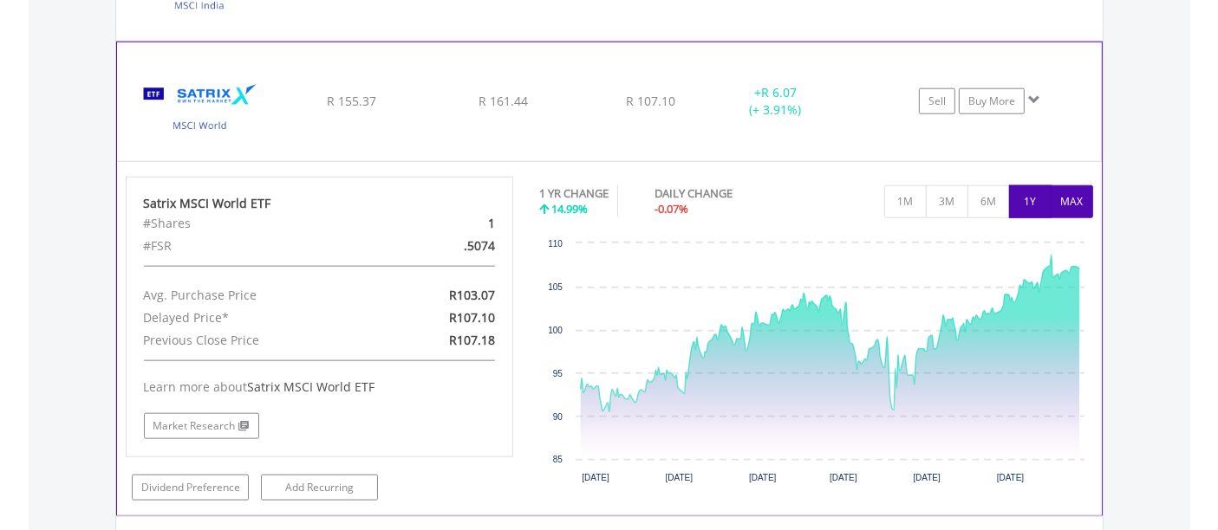
click at [1070, 203] on button "MAX" at bounding box center [1072, 201] width 42 height 33
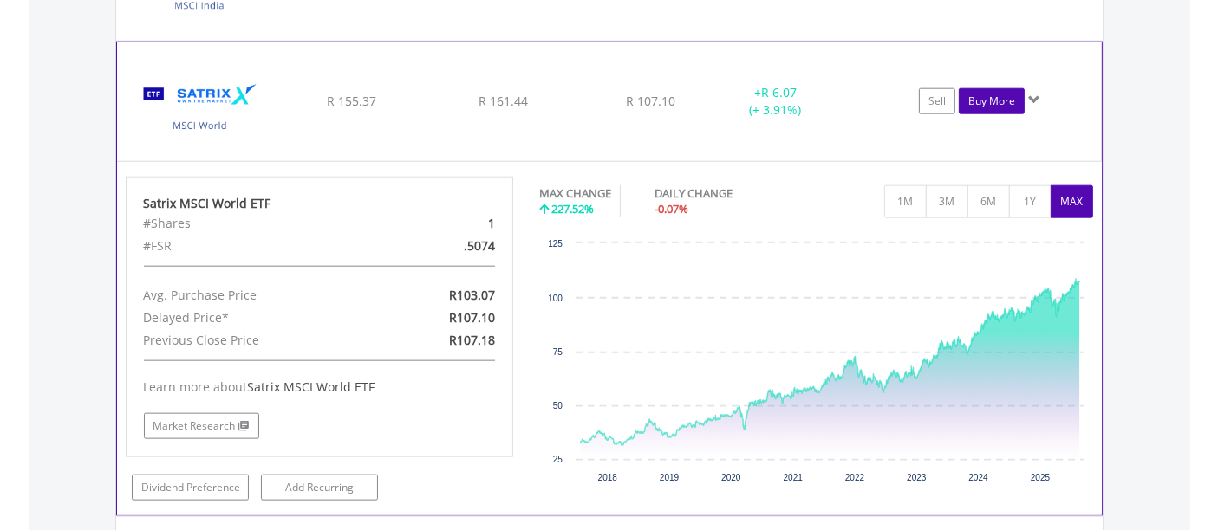
click at [984, 98] on link "Buy More" at bounding box center [992, 101] width 66 height 26
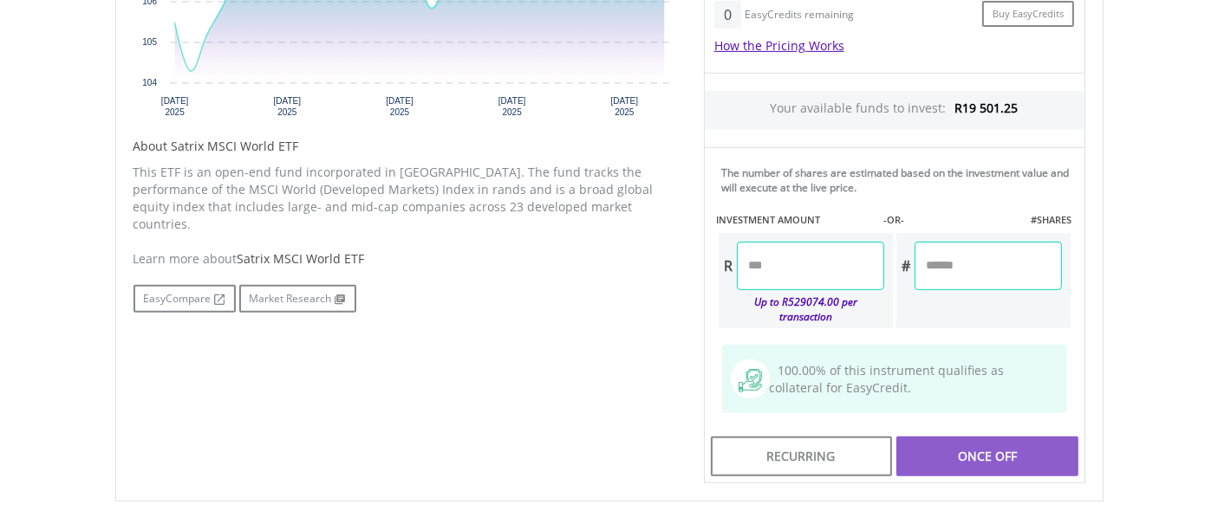
scroll to position [765, 0]
click at [787, 265] on input "number" at bounding box center [810, 264] width 147 height 49
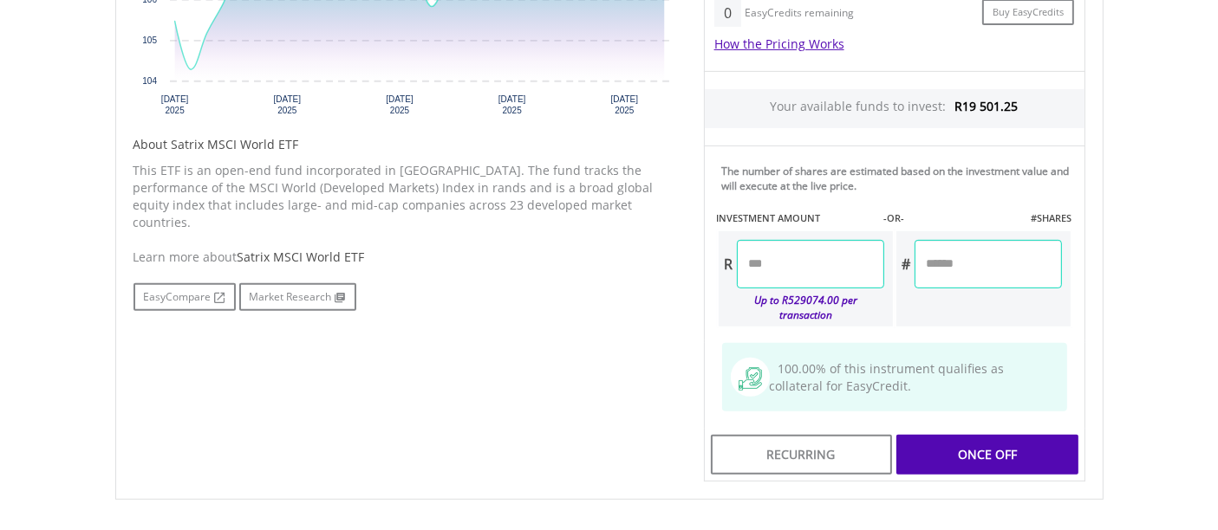
type input "*******"
type input "*****"
click at [984, 452] on div "Last Updated Price: 15-min. Delay* Price Update Cost: 2 Credits Request A Price…" at bounding box center [894, 146] width 407 height 674
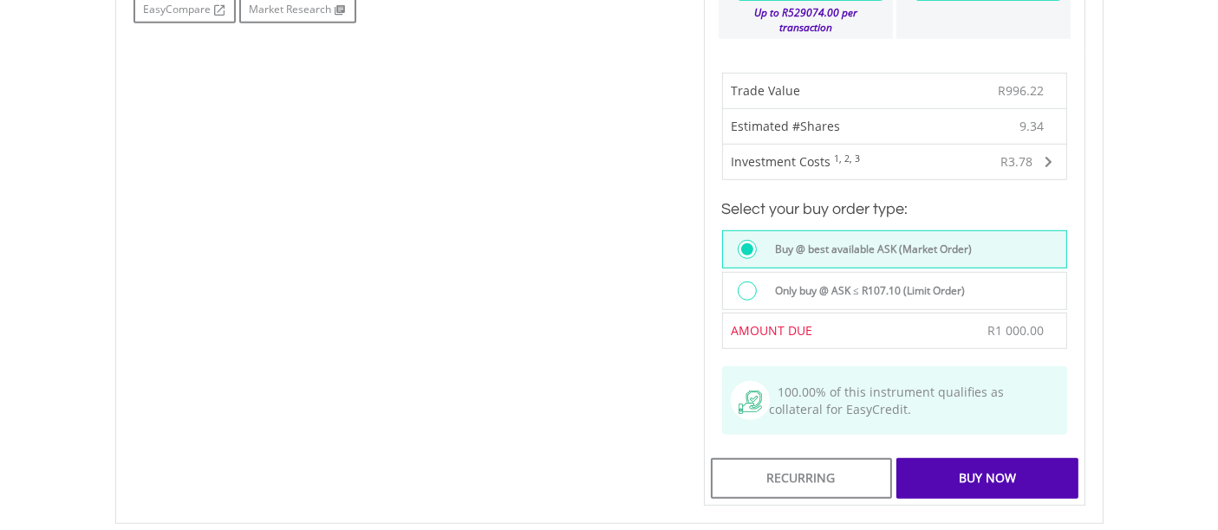
scroll to position [1053, 0]
click at [992, 461] on div "Buy Now" at bounding box center [986, 478] width 181 height 40
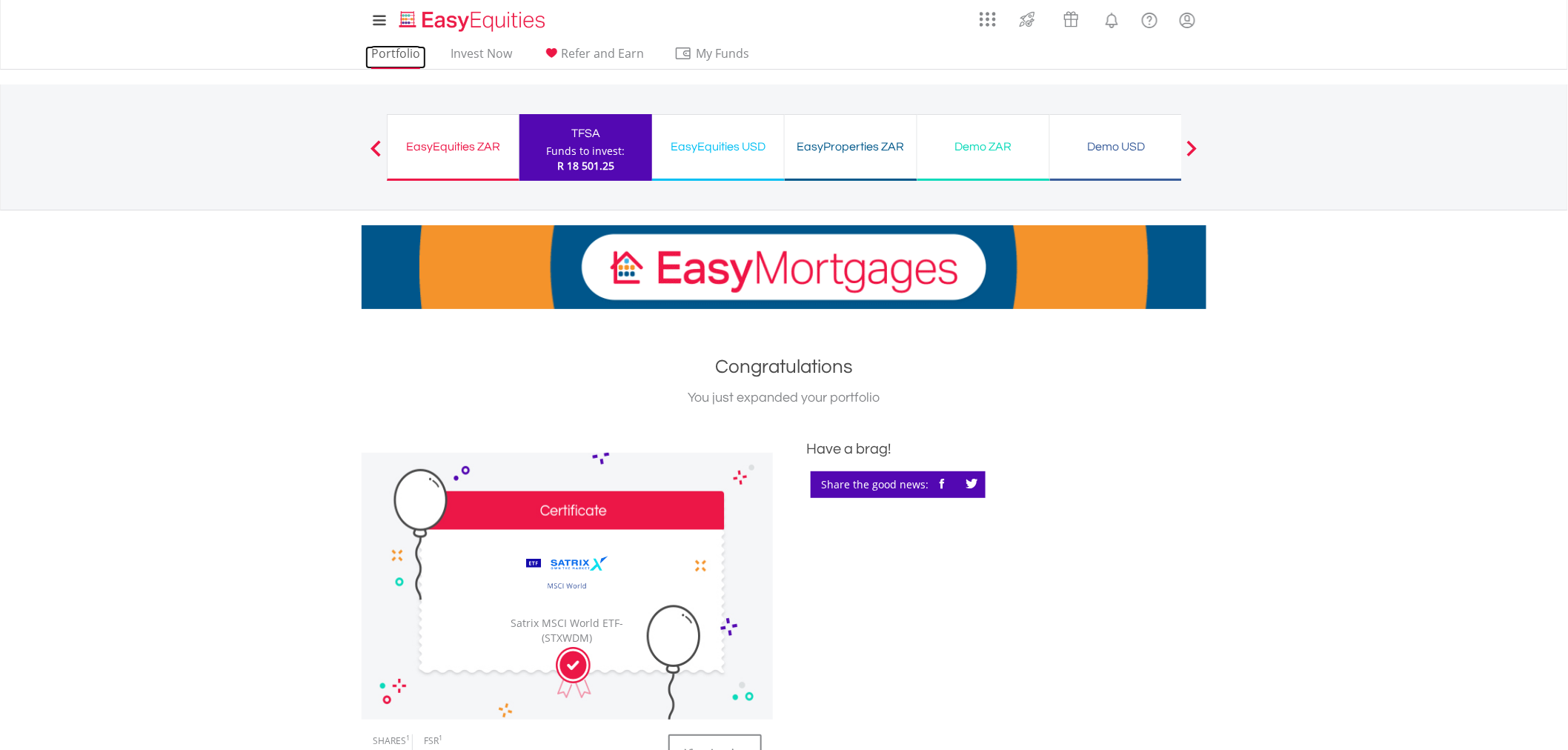
click at [398, 53] on link "Portfolio" at bounding box center [395, 57] width 61 height 23
